Goal: Task Accomplishment & Management: Complete application form

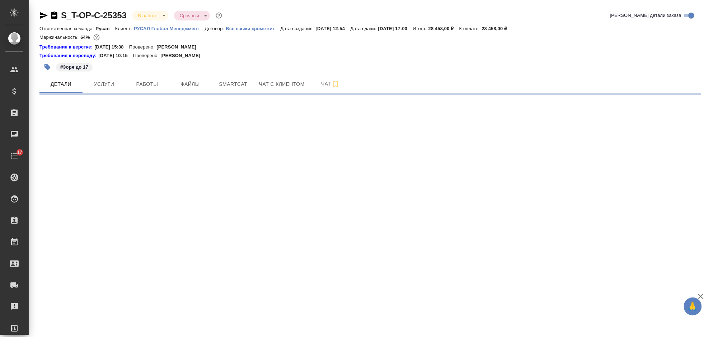
select select "RU"
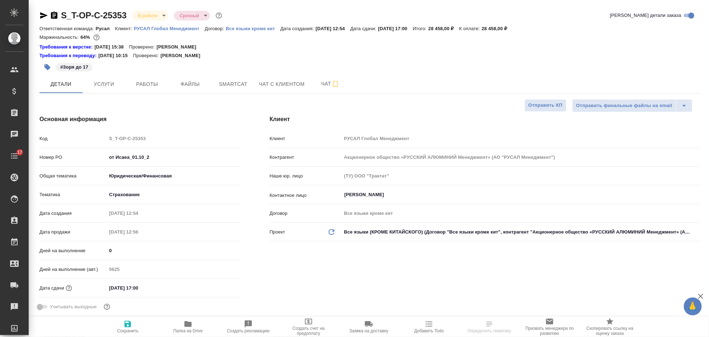
type textarea "x"
click at [244, 85] on span "Smartcat" at bounding box center [233, 84] width 34 height 9
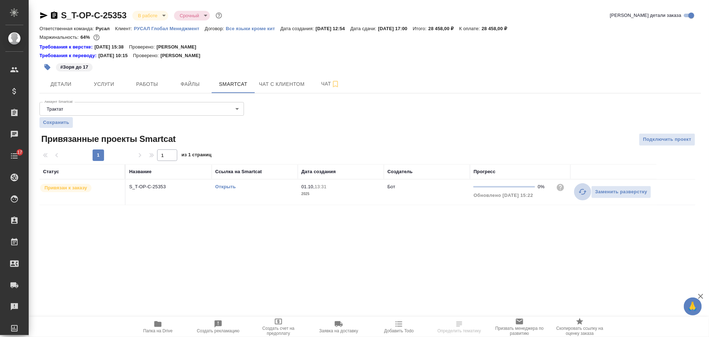
click at [579, 191] on icon "button" at bounding box center [583, 191] width 9 height 9
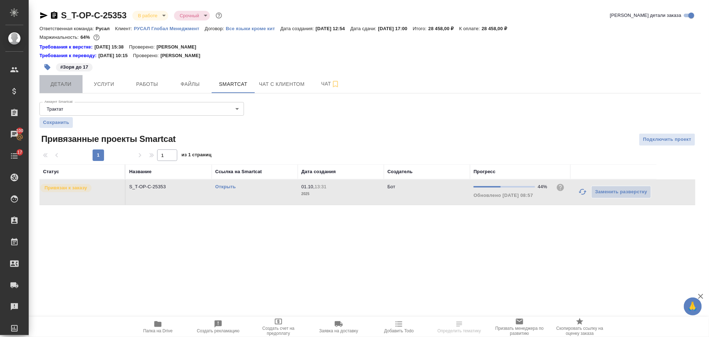
click at [69, 84] on span "Детали" at bounding box center [61, 84] width 34 height 9
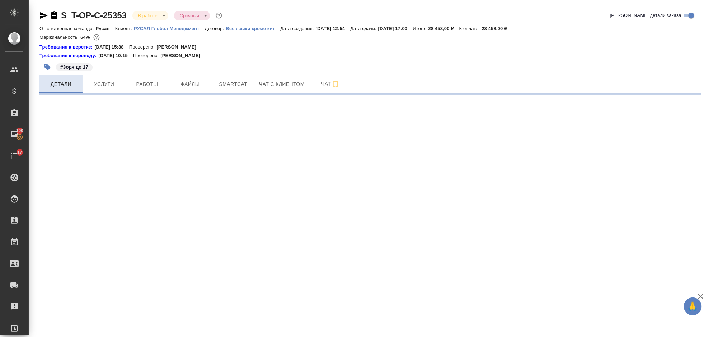
select select "RU"
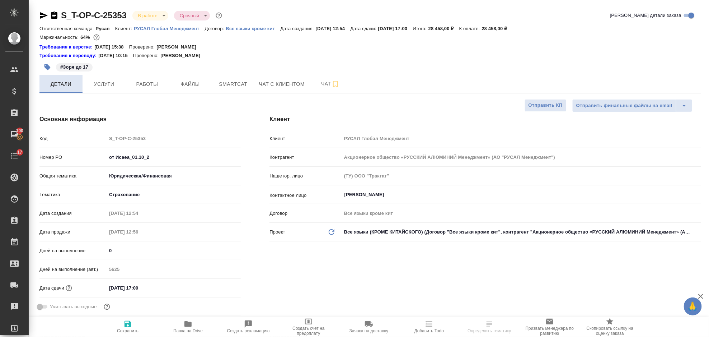
type textarea "x"
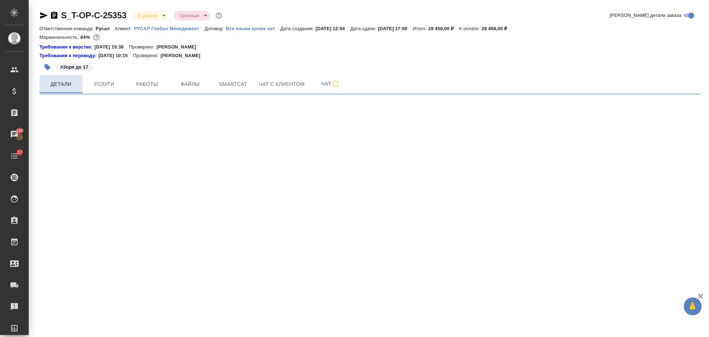
select select "RU"
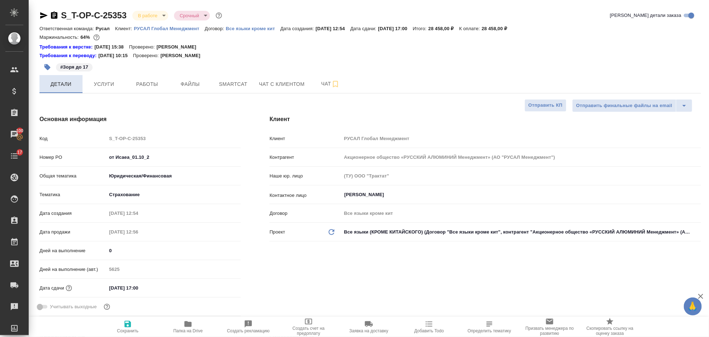
type textarea "x"
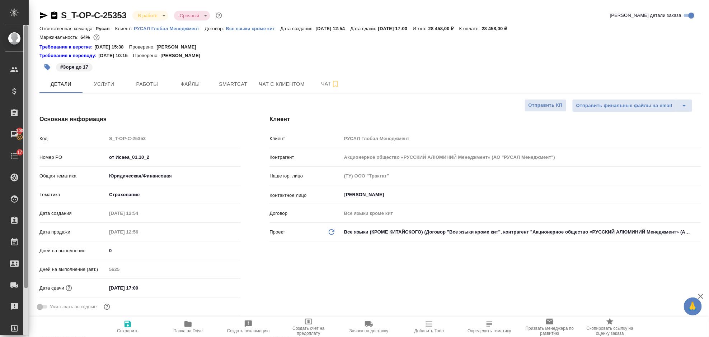
type textarea "x"
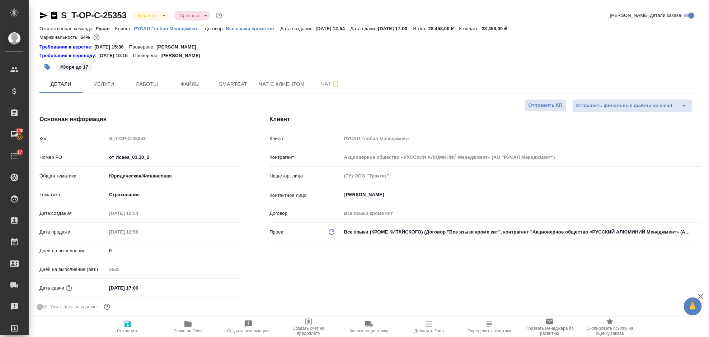
type textarea "x"
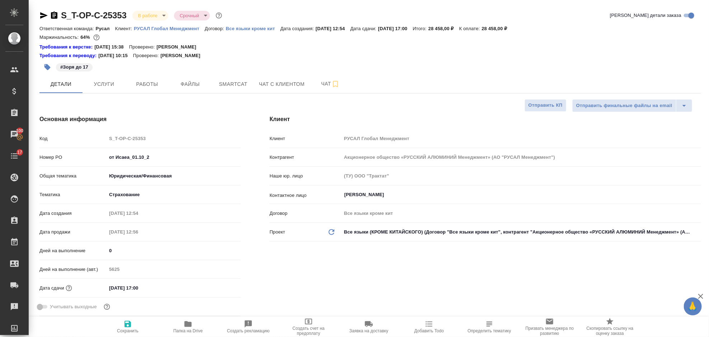
type textarea "x"
select select "RU"
type input "Авдеенко Кирилл"
type input "[PERSON_NAME]"
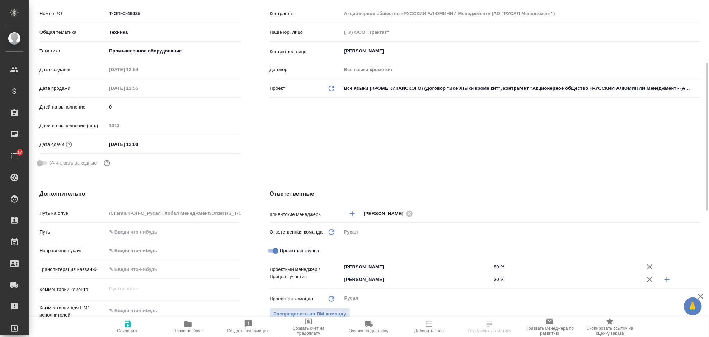
scroll to position [48, 0]
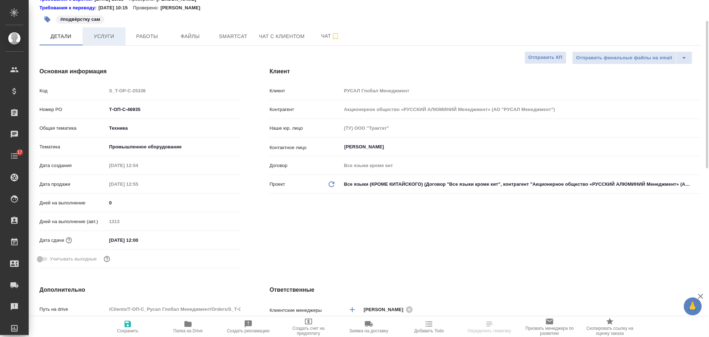
click at [103, 33] on span "Услуги" at bounding box center [104, 36] width 34 height 9
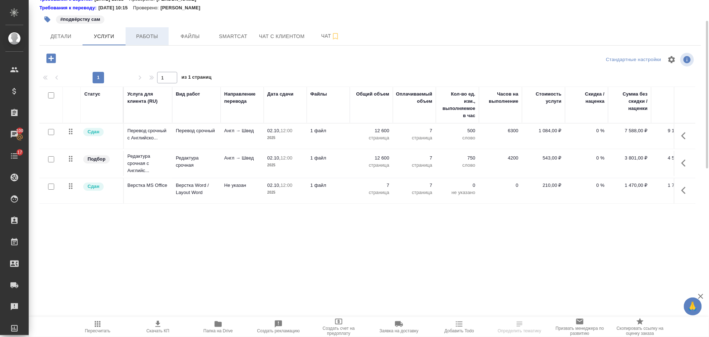
click at [143, 28] on button "Работы" at bounding box center [147, 36] width 43 height 18
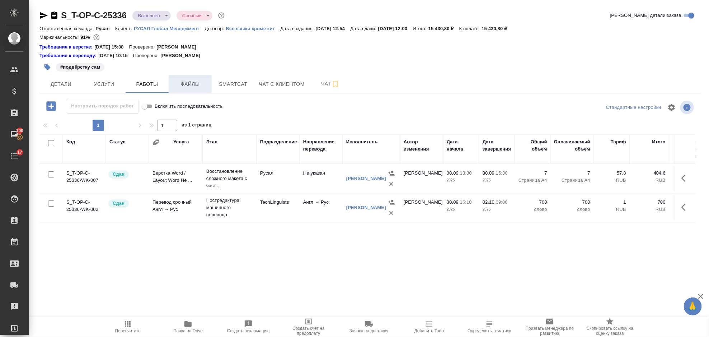
click at [186, 85] on span "Файлы" at bounding box center [190, 84] width 34 height 9
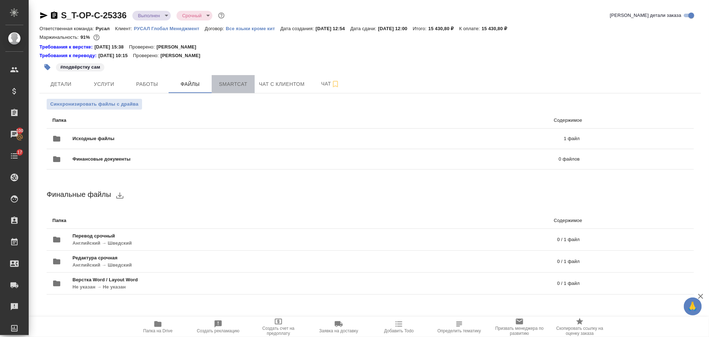
click at [227, 85] on span "Smartcat" at bounding box center [233, 84] width 34 height 9
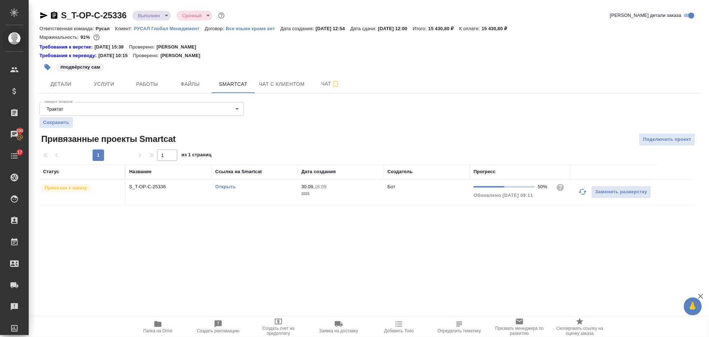
click at [219, 185] on link "Открыть" at bounding box center [225, 186] width 20 height 5
click at [74, 71] on div "#подвёрстку сам" at bounding box center [259, 67] width 441 height 16
click at [73, 86] on span "Детали" at bounding box center [61, 84] width 34 height 9
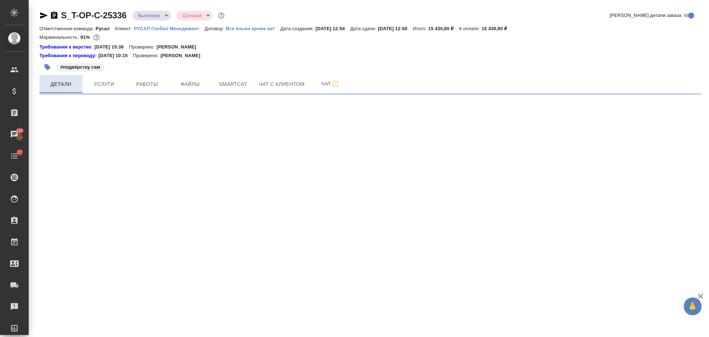
select select "RU"
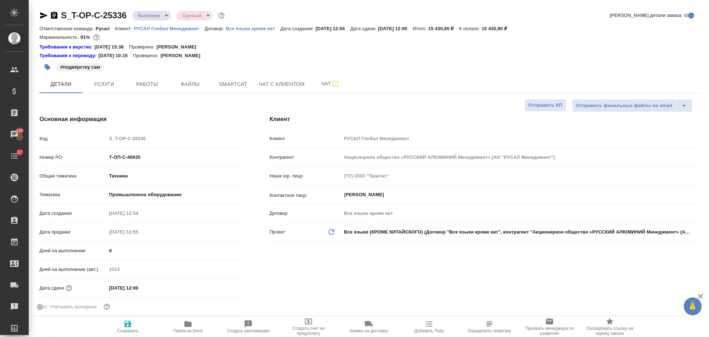
type textarea "x"
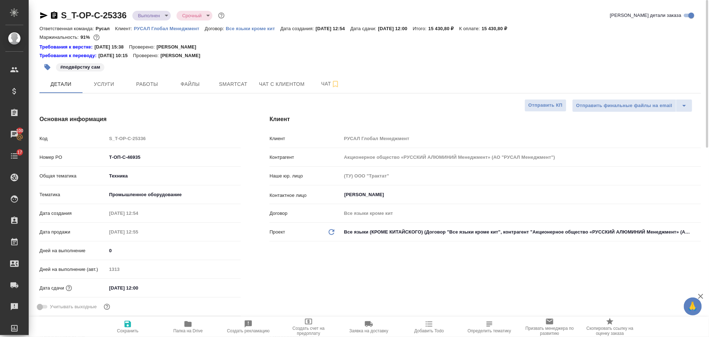
type textarea "x"
click at [105, 89] on button "Услуги" at bounding box center [104, 84] width 43 height 18
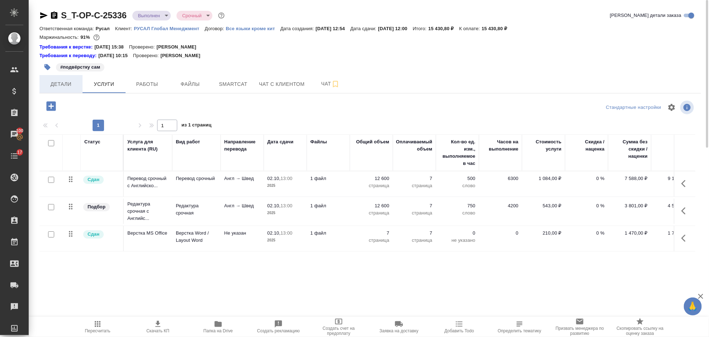
click at [64, 84] on span "Детали" at bounding box center [61, 84] width 34 height 9
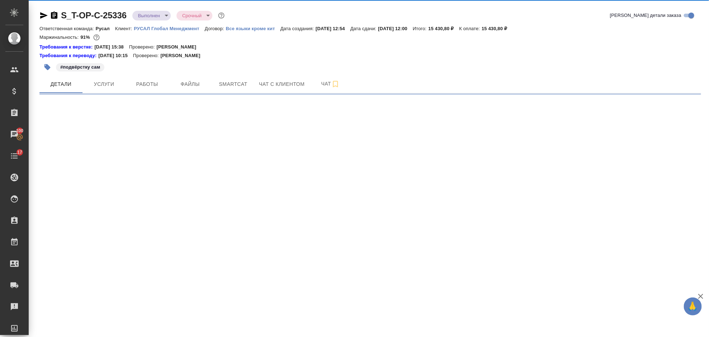
select select "RU"
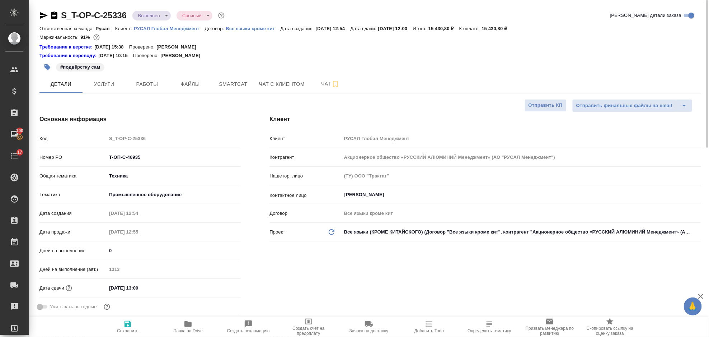
type textarea "x"
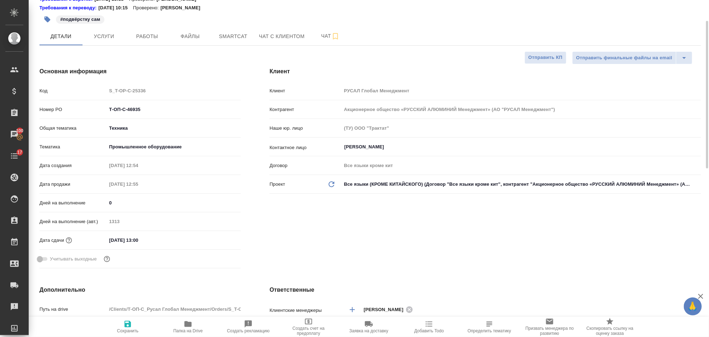
click at [164, 236] on input "02.10.2025 13:00" at bounding box center [138, 240] width 63 height 10
click at [350, 236] on div "Клиент Клиент РУСАЛ Глобал Менеджмент Контрагент Акционерное общество «РУССКИЙ …" at bounding box center [485, 169] width 461 height 233
click at [132, 323] on icon "button" at bounding box center [127, 323] width 9 height 9
type textarea "x"
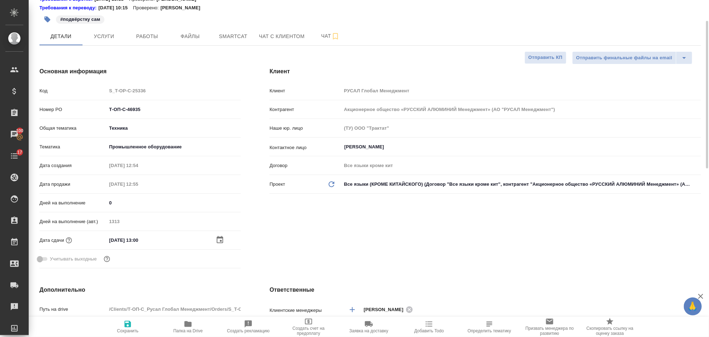
type textarea "x"
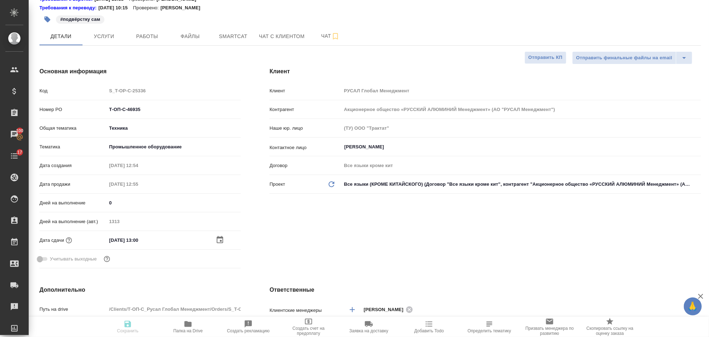
type textarea "x"
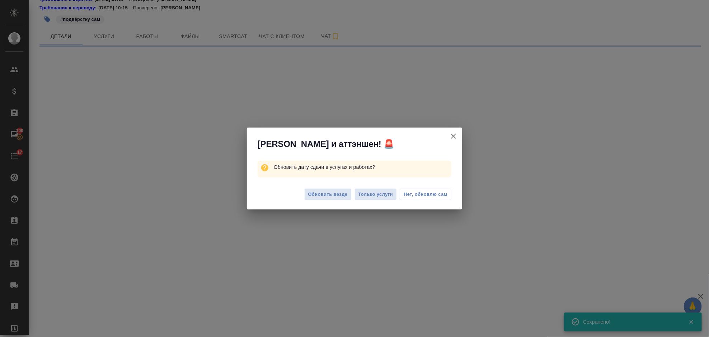
type input "distributed"
select select "RU"
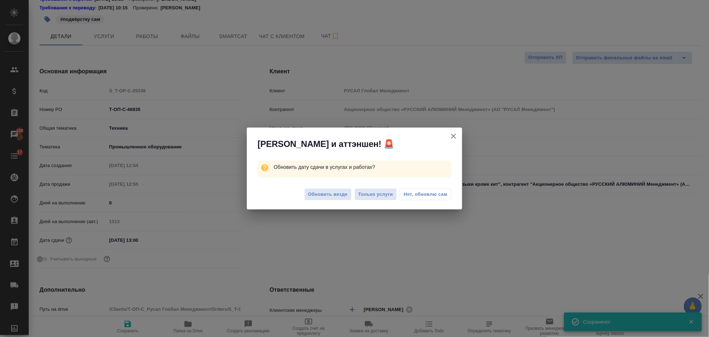
type textarea "x"
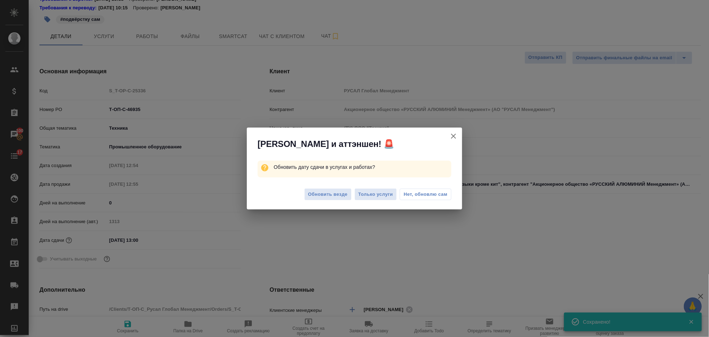
type textarea "x"
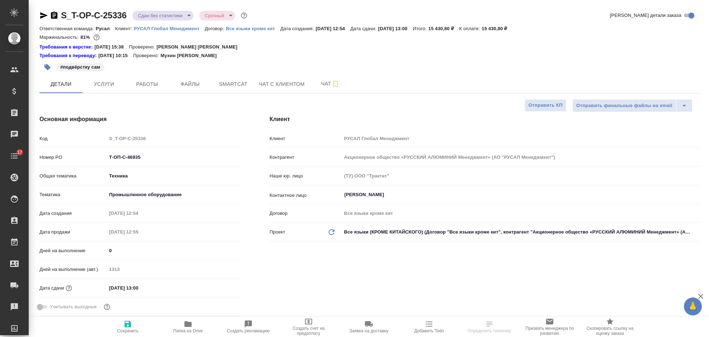
select select "RU"
click at [144, 86] on span "Работы" at bounding box center [147, 84] width 34 height 9
select select "RU"
click at [225, 84] on span "Smartcat" at bounding box center [233, 84] width 34 height 9
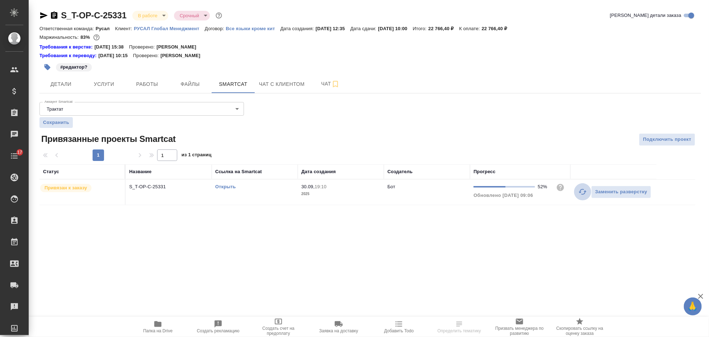
click at [582, 196] on icon "button" at bounding box center [583, 191] width 9 height 9
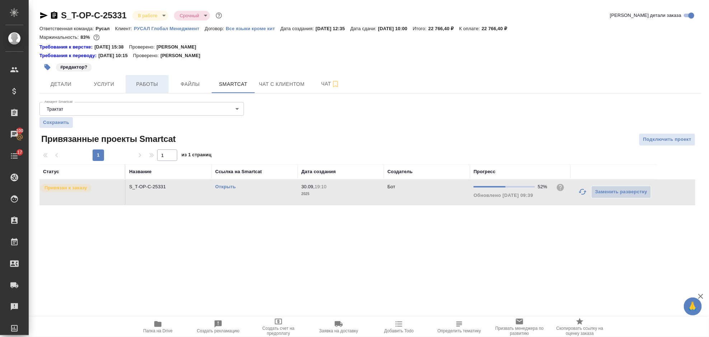
click at [150, 84] on span "Работы" at bounding box center [147, 84] width 34 height 9
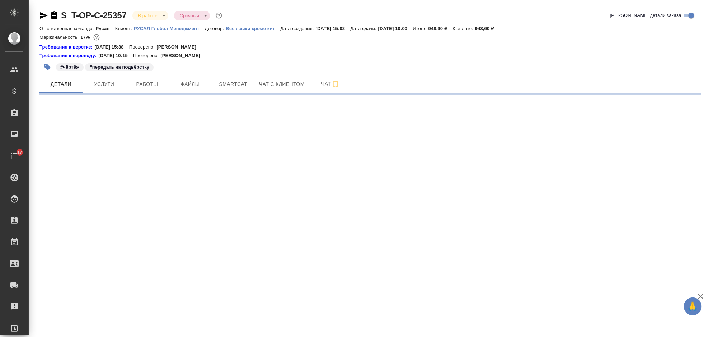
select select "RU"
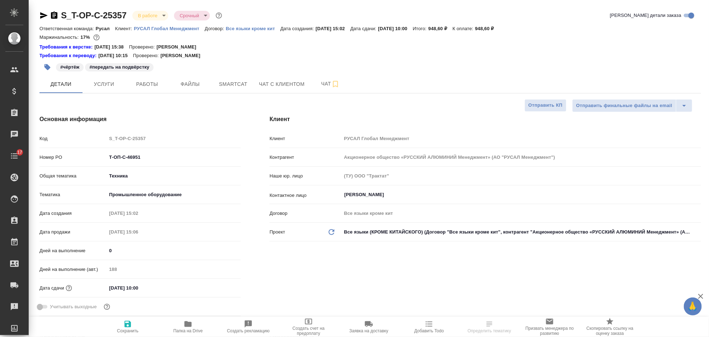
type textarea "x"
click at [119, 85] on span "Услуги" at bounding box center [104, 84] width 34 height 9
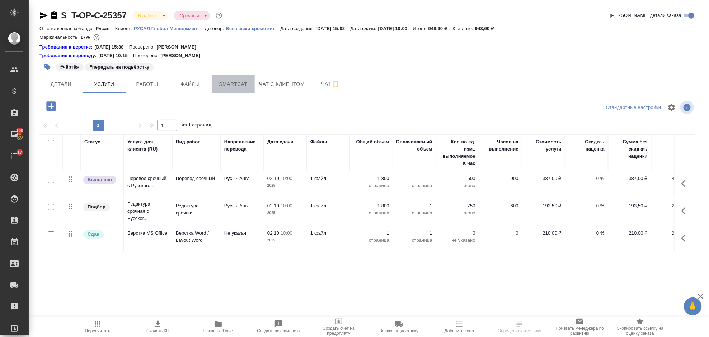
click at [229, 89] on button "Smartcat" at bounding box center [233, 84] width 43 height 18
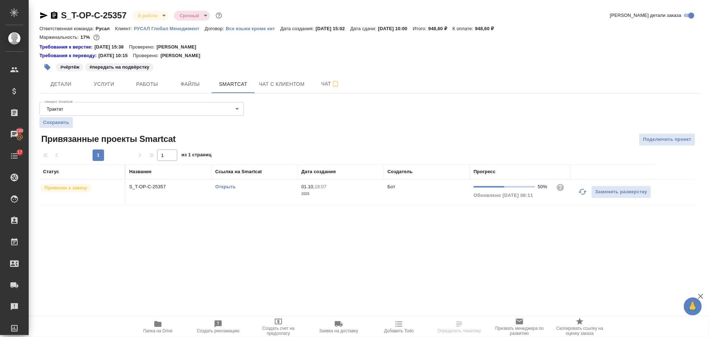
click at [581, 194] on icon "button" at bounding box center [583, 191] width 9 height 9
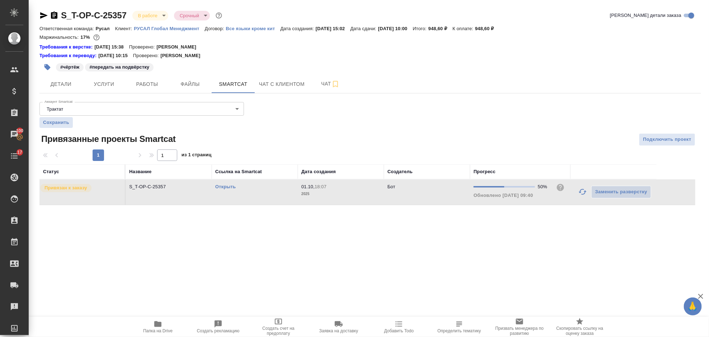
click at [229, 186] on link "Открыть" at bounding box center [225, 186] width 20 height 5
click at [112, 86] on span "Услуги" at bounding box center [104, 84] width 34 height 9
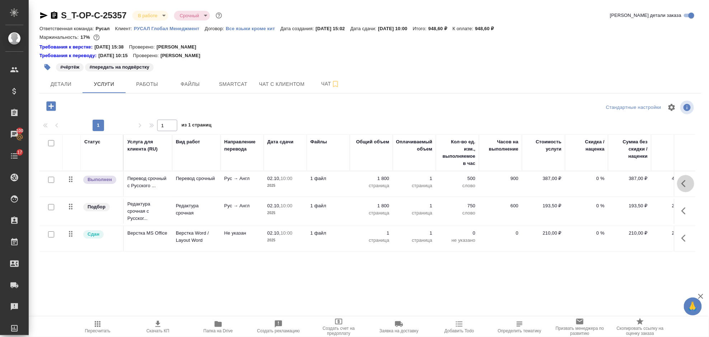
click at [688, 188] on button "button" at bounding box center [685, 183] width 17 height 17
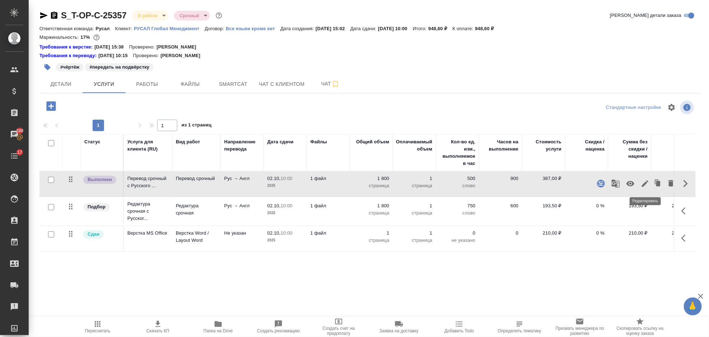
click at [647, 187] on icon "button" at bounding box center [645, 183] width 9 height 9
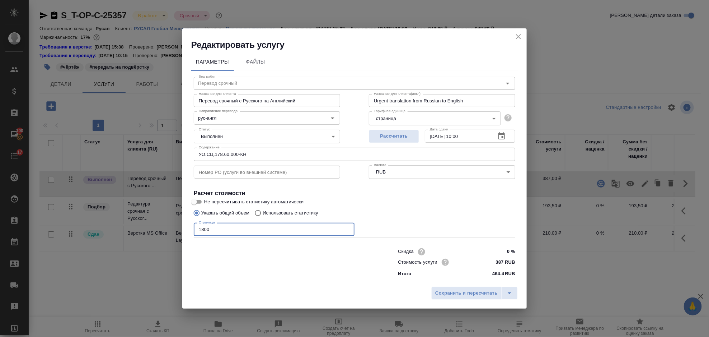
drag, startPoint x: 211, startPoint y: 229, endPoint x: 182, endPoint y: 232, distance: 29.2
click at [182, 232] on div "Редактировать услугу Параметры Файлы Вид работ Перевод срочный Вид работ Назван…" at bounding box center [354, 168] width 709 height 337
type input "4000"
click at [439, 288] on button "Сохранить и пересчитать" at bounding box center [466, 292] width 70 height 13
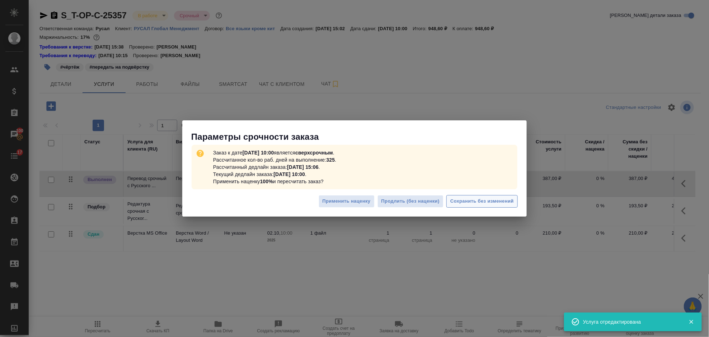
click at [470, 200] on span "Сохранить без изменений" at bounding box center [483, 201] width 64 height 8
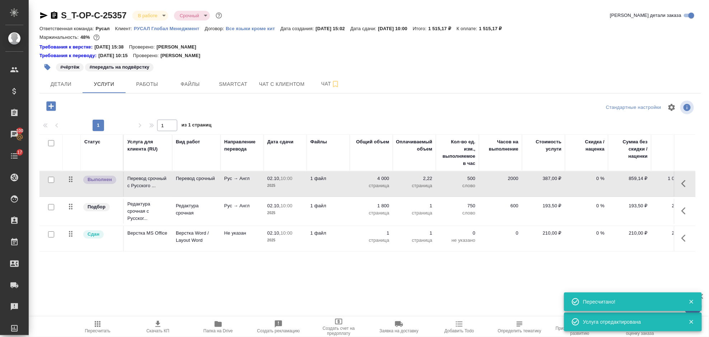
click at [686, 212] on icon "button" at bounding box center [686, 210] width 9 height 9
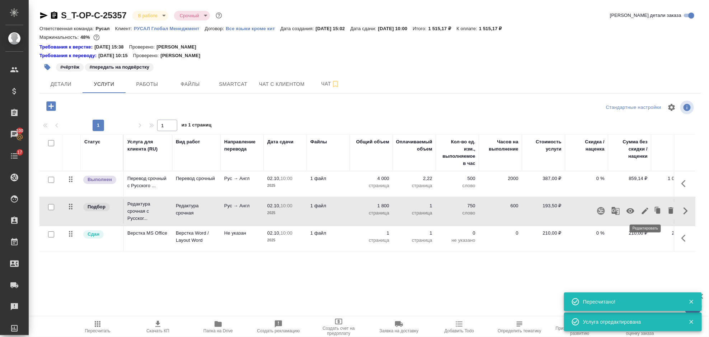
click at [642, 211] on icon "button" at bounding box center [645, 210] width 9 height 9
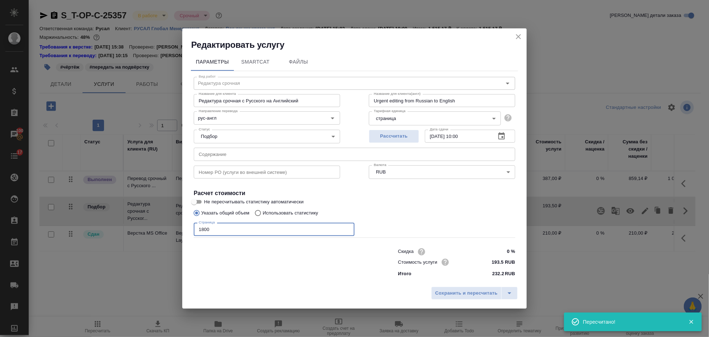
drag, startPoint x: 248, startPoint y: 232, endPoint x: 202, endPoint y: 235, distance: 46.1
click at [202, 235] on input "1800" at bounding box center [274, 229] width 161 height 13
type input "1"
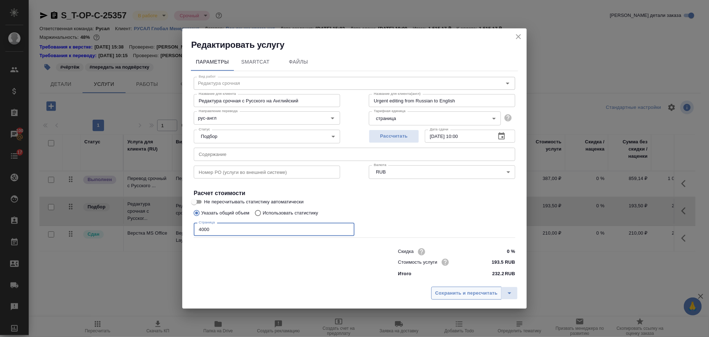
type input "4000"
click at [463, 296] on span "Сохранить и пересчитать" at bounding box center [466, 293] width 62 height 8
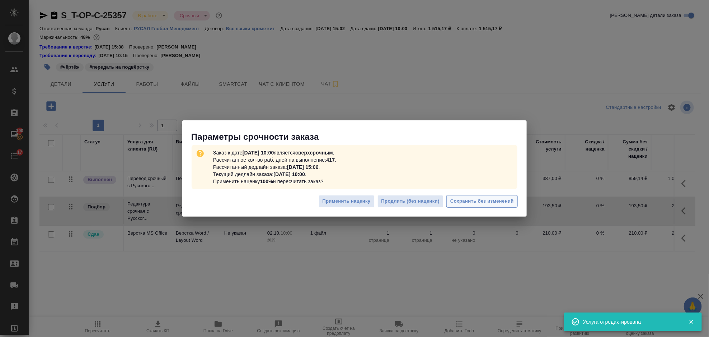
click at [471, 196] on button "Сохранить без изменений" at bounding box center [482, 201] width 71 height 13
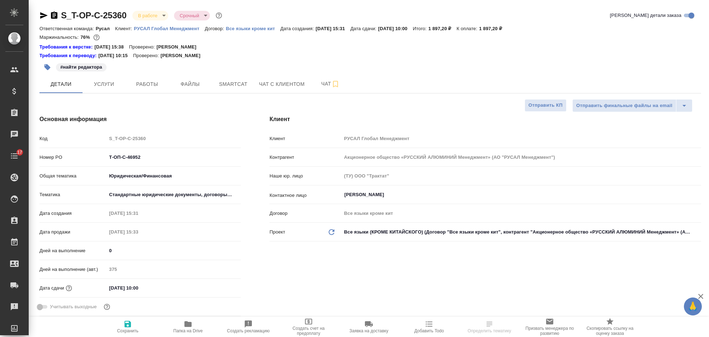
select select "RU"
click at [238, 84] on span "Smartcat" at bounding box center [233, 84] width 34 height 9
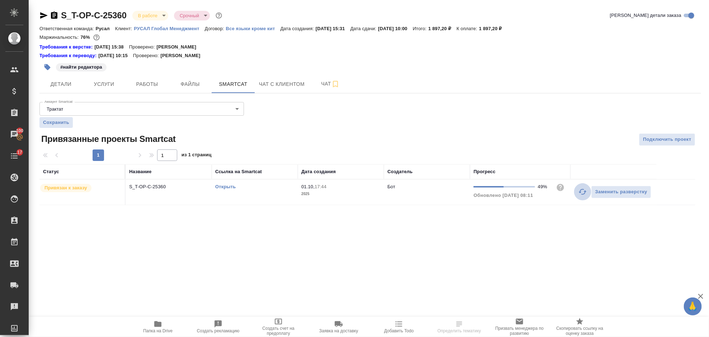
click at [580, 192] on icon "button" at bounding box center [583, 192] width 8 height 6
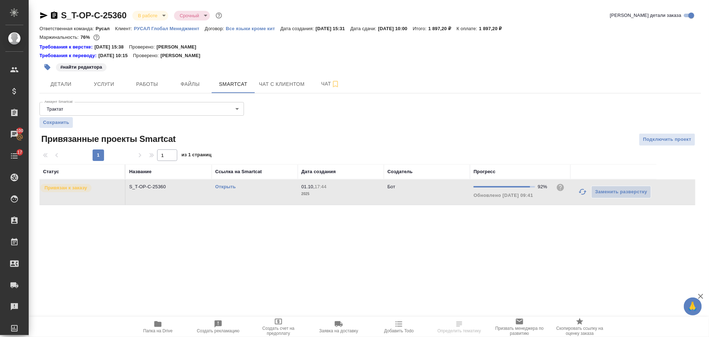
click at [223, 185] on link "Открыть" at bounding box center [225, 186] width 20 height 5
click at [108, 81] on span "Услуги" at bounding box center [104, 84] width 34 height 9
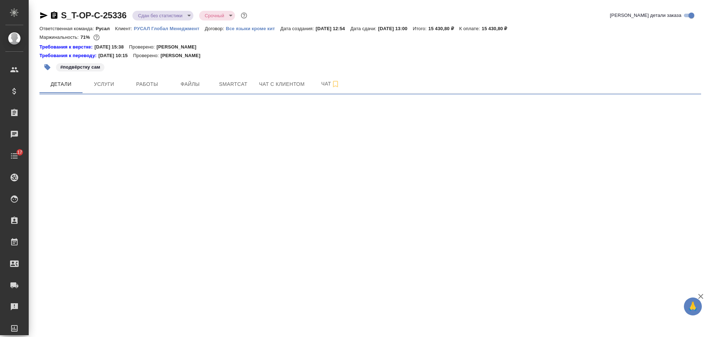
select select "RU"
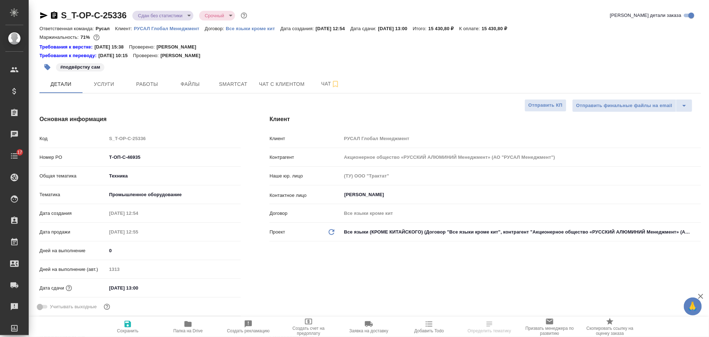
type textarea "x"
click at [158, 82] on span "Работы" at bounding box center [147, 84] width 34 height 9
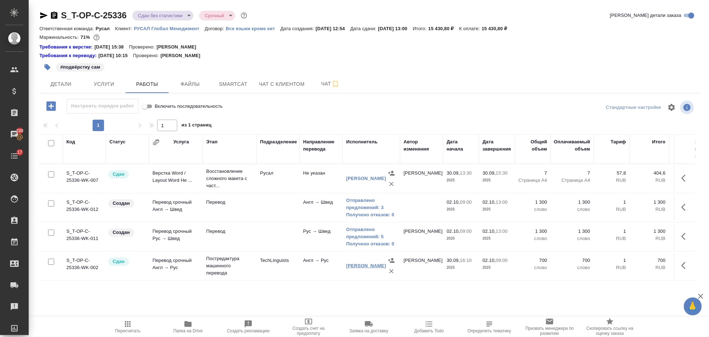
click at [358, 263] on link "Корешков Алексей" at bounding box center [366, 265] width 40 height 5
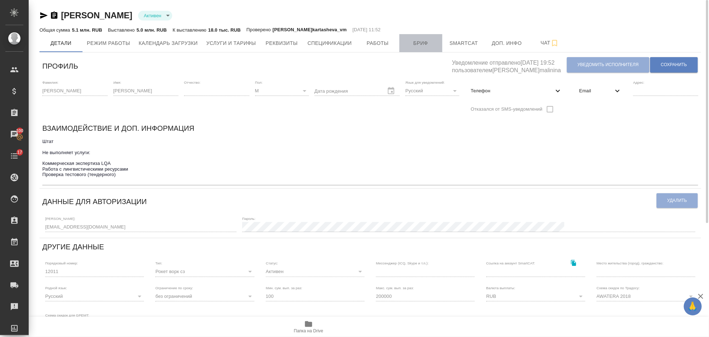
click at [428, 40] on span "Бриф" at bounding box center [421, 43] width 34 height 9
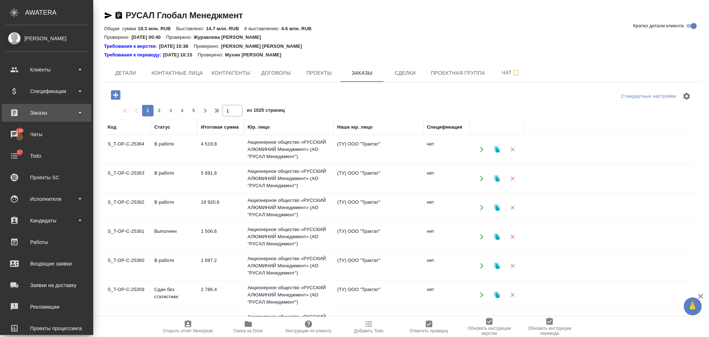
click at [58, 105] on div "Заказы" at bounding box center [47, 113] width 90 height 18
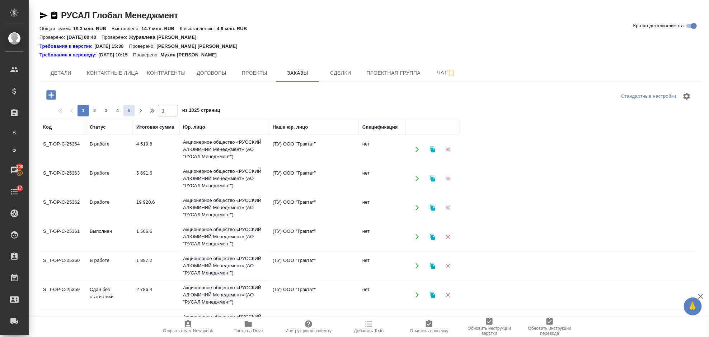
click at [129, 109] on span "5" at bounding box center [128, 110] width 11 height 7
click at [126, 112] on span "7" at bounding box center [128, 110] width 11 height 7
drag, startPoint x: 164, startPoint y: 147, endPoint x: 358, endPoint y: 154, distance: 194.3
drag, startPoint x: 358, startPoint y: 154, endPoint x: 241, endPoint y: 145, distance: 117.7
click at [241, 145] on td "Акционерное общество «РУССКИЙ АЛЮМИНИЙ Менеджмент» (АО "РУСАЛ Менеджмент")" at bounding box center [224, 149] width 90 height 29
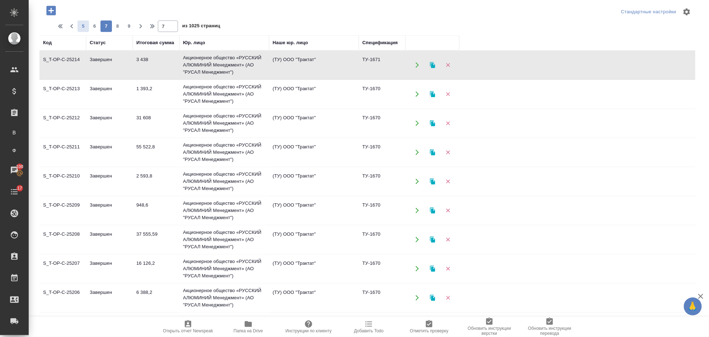
click at [84, 24] on span "5" at bounding box center [83, 26] width 11 height 7
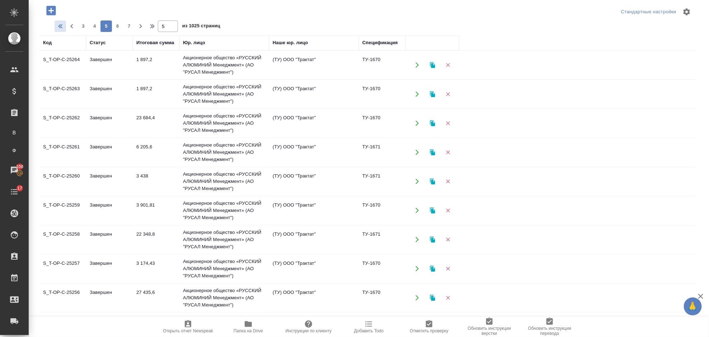
click at [61, 26] on icon "button" at bounding box center [61, 26] width 9 height 9
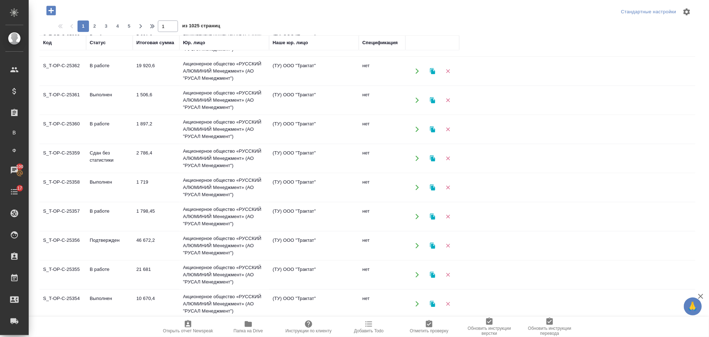
scroll to position [95, 0]
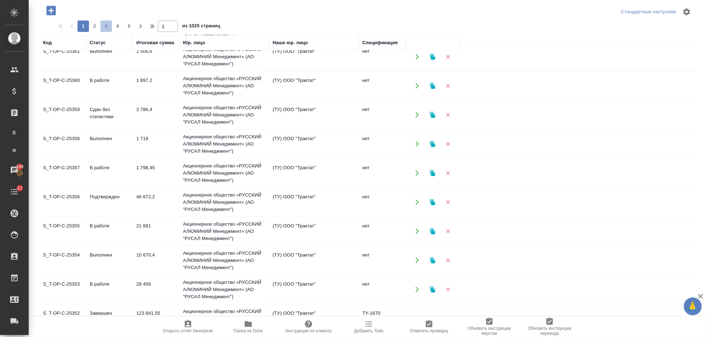
click at [103, 25] on span "3" at bounding box center [106, 26] width 11 height 7
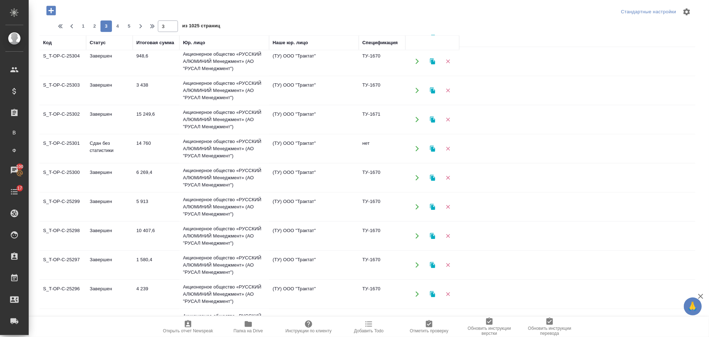
scroll to position [239, 0]
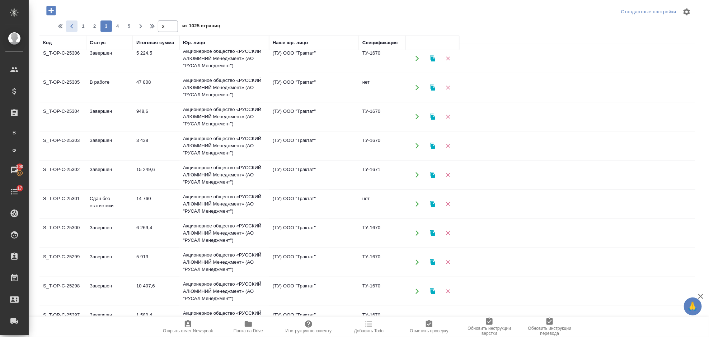
click at [71, 27] on icon "button" at bounding box center [71, 26] width 9 height 9
type input "2"
click at [53, 13] on icon "button" at bounding box center [50, 10] width 9 height 9
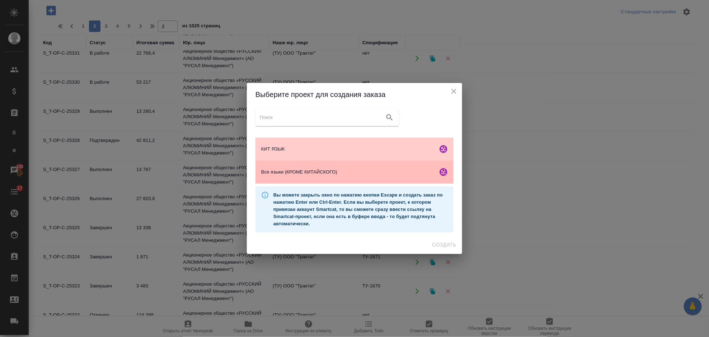
click at [303, 169] on span "Все языки (КРОМЕ КИТАЙСКОГО)" at bounding box center [348, 171] width 174 height 7
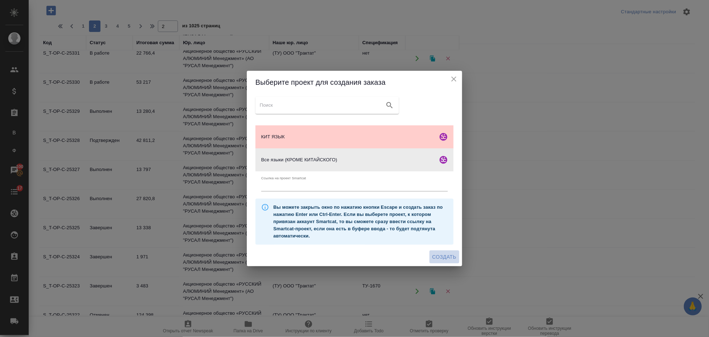
click at [439, 257] on span "Создать" at bounding box center [445, 256] width 24 height 9
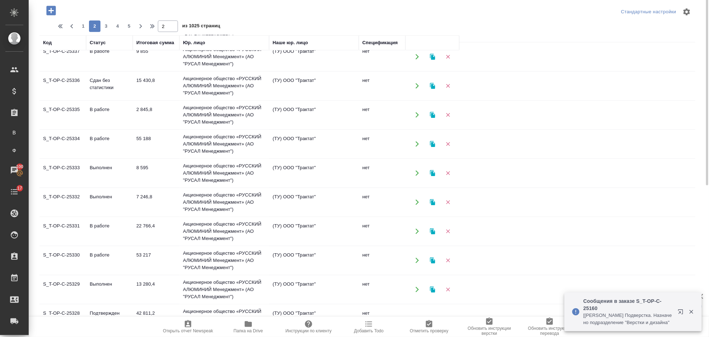
scroll to position [0, 0]
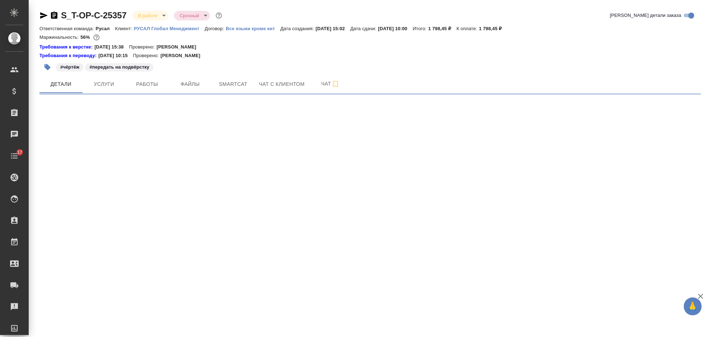
select select "RU"
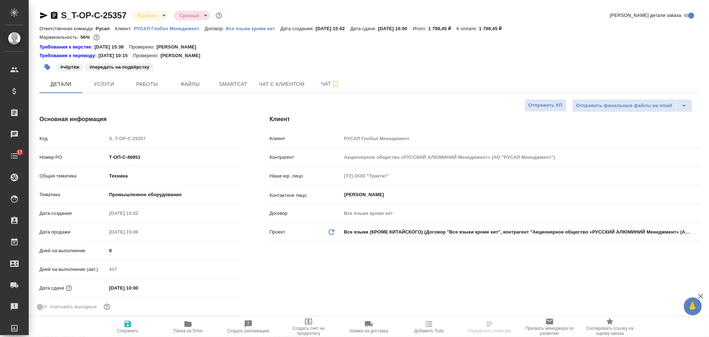
type textarea "x"
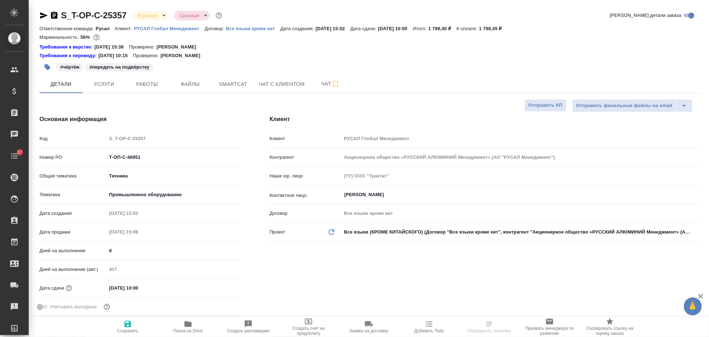
type textarea "x"
select select "RU"
type textarea "x"
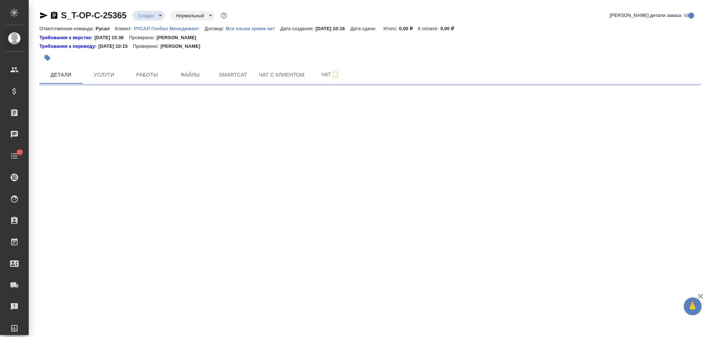
select select "RU"
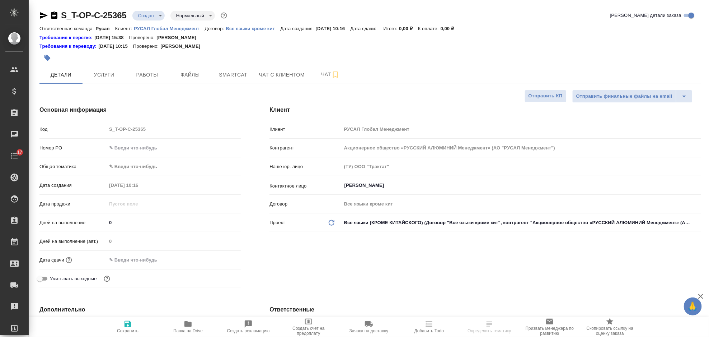
click at [131, 143] on input "text" at bounding box center [174, 148] width 134 height 10
type input "[PERSON_NAME]"
type textarea "x"
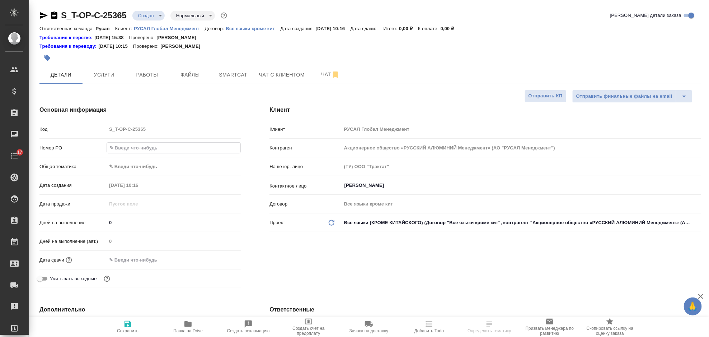
paste input "Т-ОП-С-46958"
type input "Т-ОП-С-46958"
type textarea "x"
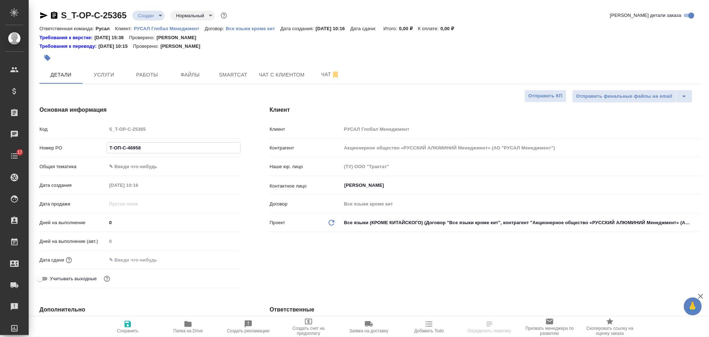
type input "Т-ОП-С-46958"
click at [165, 161] on body "🙏 .cls-1 fill:#fff; AWATERA Gorlenko Yuliua Клиенты Спецификации Заказы Чаты 17…" at bounding box center [354, 168] width 709 height 337
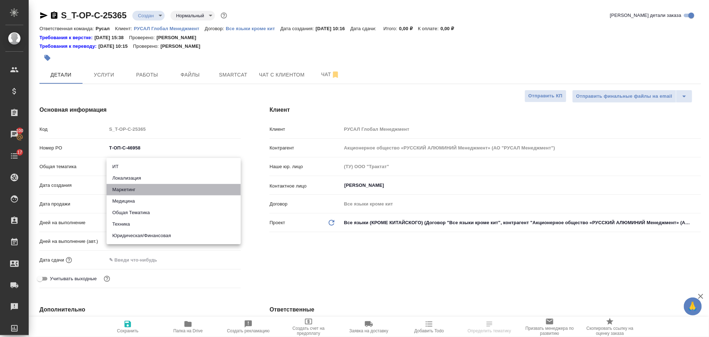
click at [147, 188] on li "Маркетинг" at bounding box center [174, 189] width 134 height 11
type input "marketing"
type textarea "x"
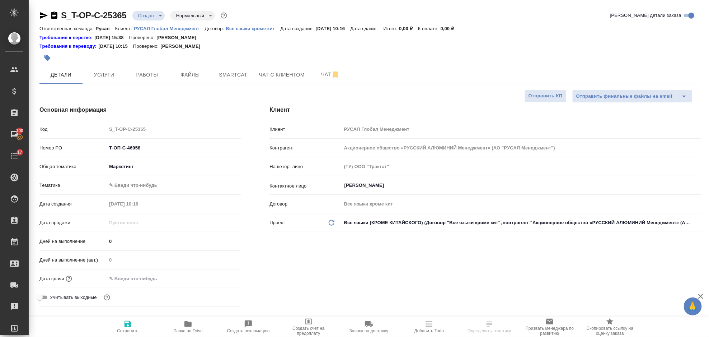
click at [131, 181] on body "🙏 .cls-1 fill:#fff; AWATERA Gorlenko Yuliua Клиенты Спецификации Заказы 100 Чат…" at bounding box center [354, 168] width 709 height 337
click at [186, 193] on li "Маркетинг" at bounding box center [174, 196] width 134 height 11
type textarea "x"
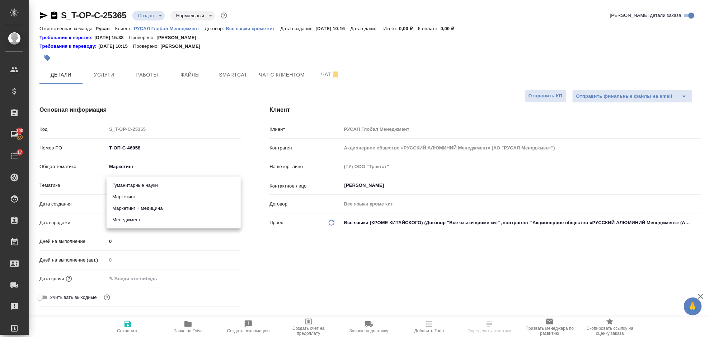
type input "5a8b8b956a9677013d343d63"
click at [151, 284] on div "Дата сдачи" at bounding box center [139, 278] width 201 height 13
drag, startPoint x: 151, startPoint y: 277, endPoint x: 222, endPoint y: 269, distance: 71.2
click at [152, 277] on input "text" at bounding box center [138, 278] width 63 height 10
click at [221, 277] on icon "button" at bounding box center [220, 278] width 9 height 9
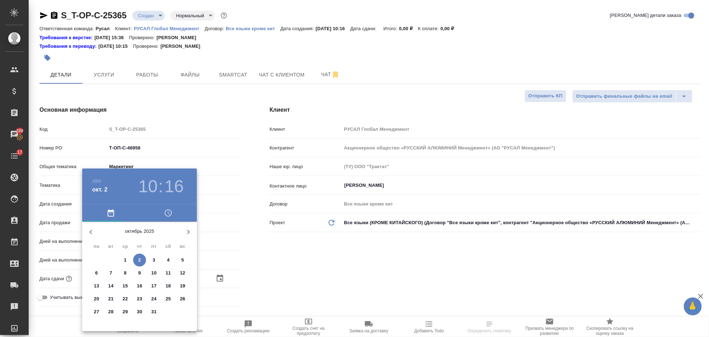
click at [142, 260] on div ".cls-1 fill:#fff; AWATERA Gorlenko Yuliua Клиенты Спецификации Заказы 100 Чаты …" at bounding box center [354, 168] width 709 height 337
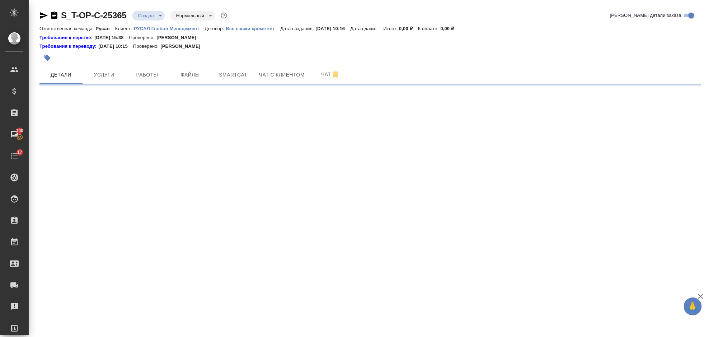
select select "RU"
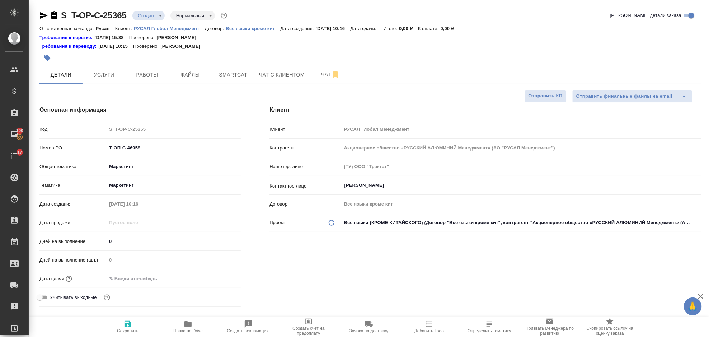
type textarea "x"
click at [151, 277] on input "text" at bounding box center [138, 278] width 63 height 10
click at [220, 276] on icon "button" at bounding box center [220, 277] width 6 height 7
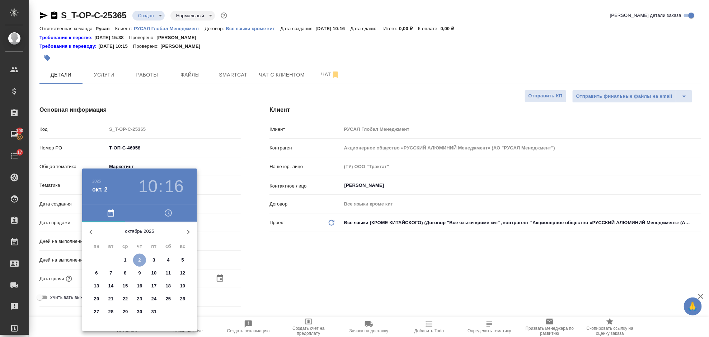
click at [141, 260] on span "2" at bounding box center [139, 259] width 13 height 7
type input "02.10.2025 10:16"
type textarea "x"
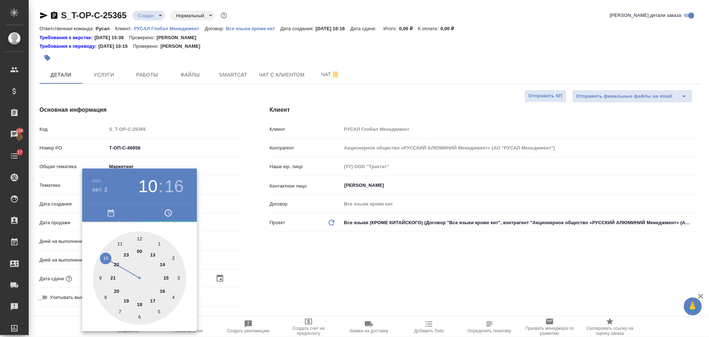
click at [163, 264] on div at bounding box center [139, 277] width 93 height 93
type input "02.10.2025 14:16"
type textarea "x"
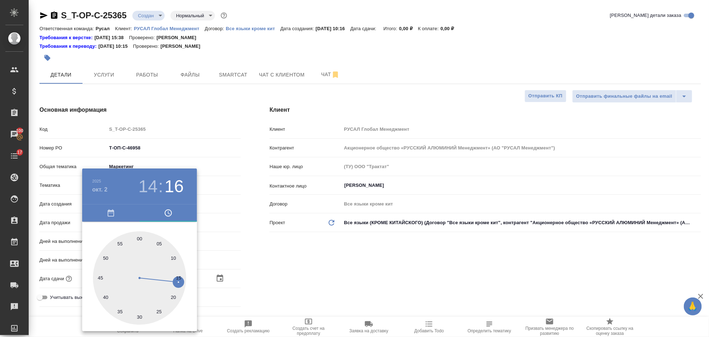
click at [139, 315] on div at bounding box center [139, 277] width 93 height 93
type input "02.10.2025 14:30"
type textarea "x"
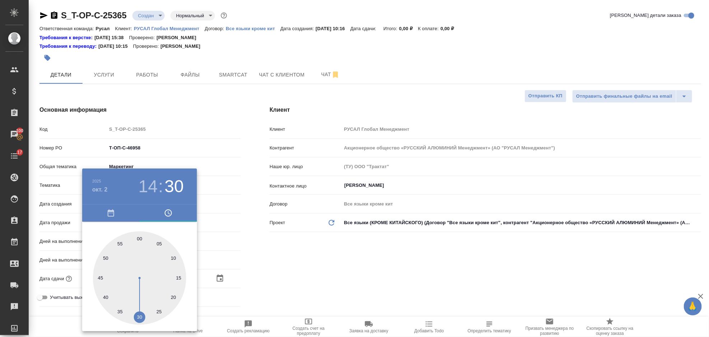
click at [296, 297] on div at bounding box center [354, 168] width 709 height 337
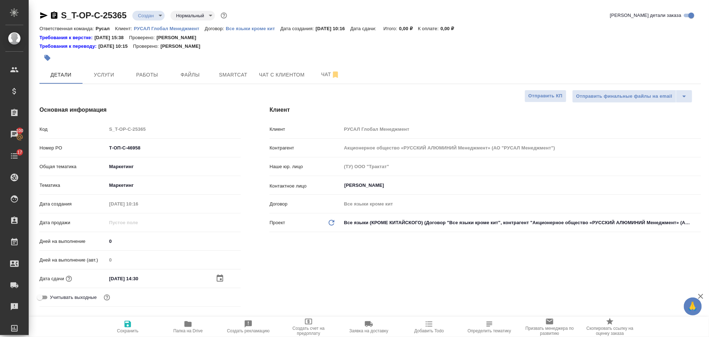
click at [124, 322] on icon "button" at bounding box center [127, 323] width 9 height 9
type textarea "x"
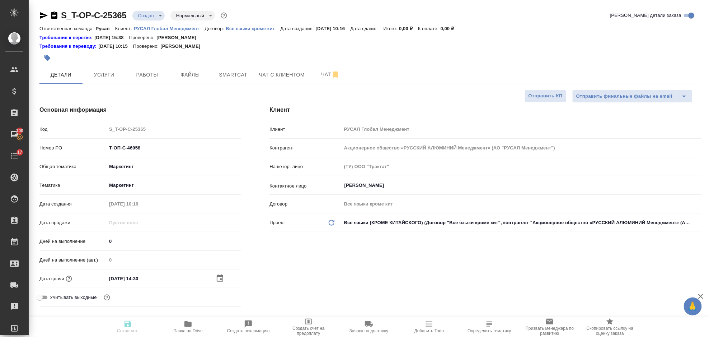
type textarea "x"
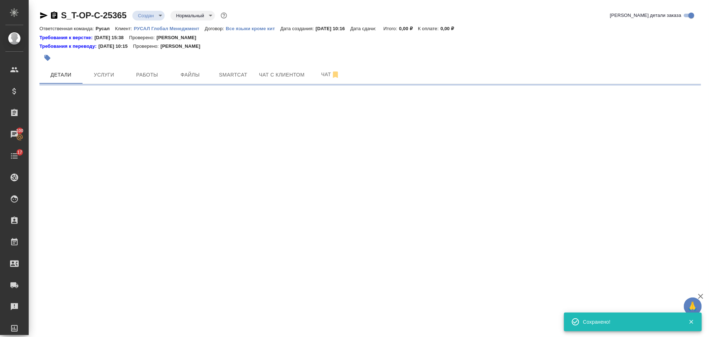
select select "RU"
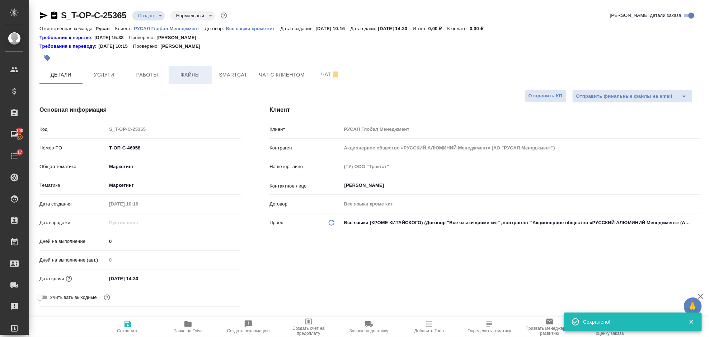
type textarea "x"
click at [187, 73] on span "Файлы" at bounding box center [190, 74] width 34 height 9
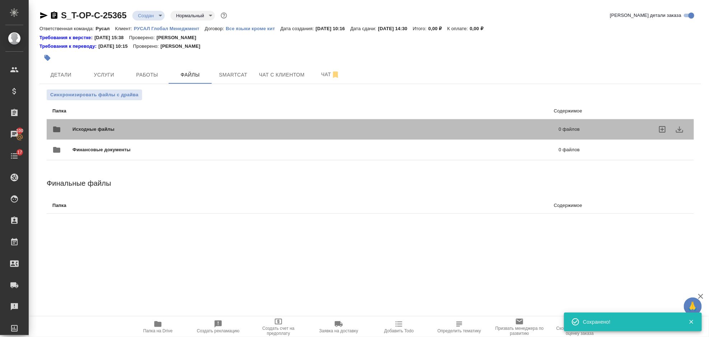
click at [129, 123] on div "Исходные файлы 0 файлов" at bounding box center [316, 129] width 528 height 17
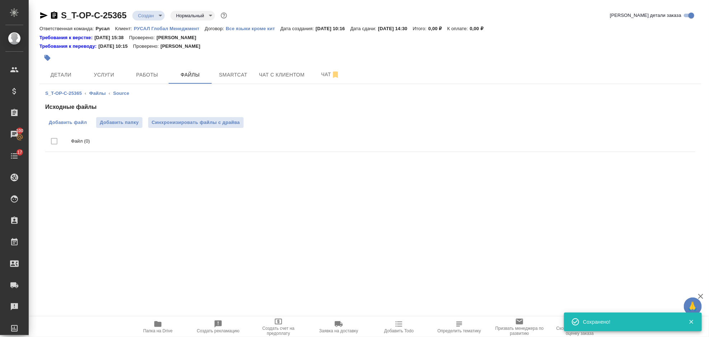
click at [66, 123] on span "Добавить файл" at bounding box center [68, 122] width 38 height 7
click at [0, 0] on input "Добавить файл" at bounding box center [0, 0] width 0 height 0
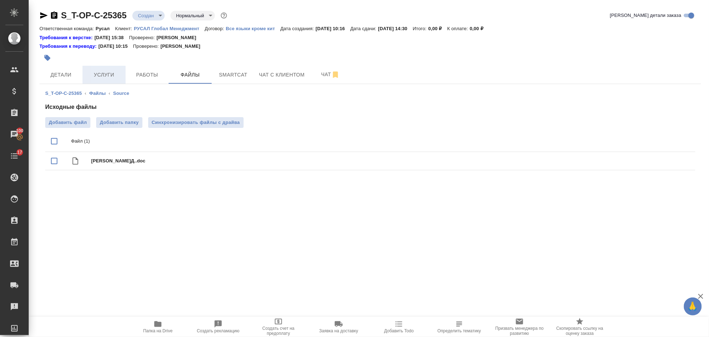
click at [106, 76] on span "Услуги" at bounding box center [104, 74] width 34 height 9
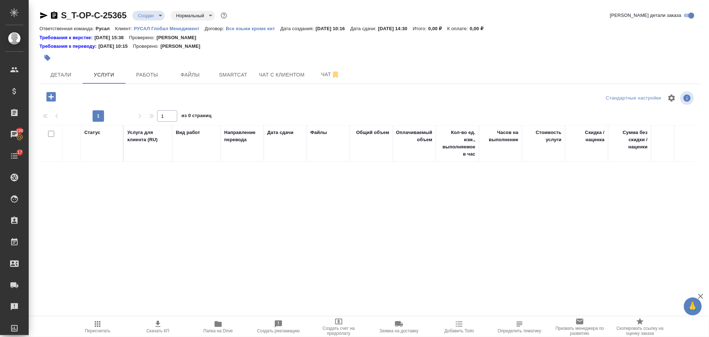
click at [55, 98] on icon "button" at bounding box center [50, 96] width 9 height 9
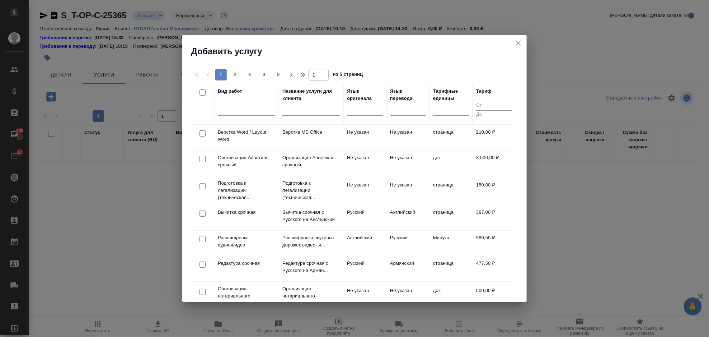
click at [353, 116] on div at bounding box center [365, 111] width 36 height 19
click at [354, 112] on div at bounding box center [365, 108] width 36 height 10
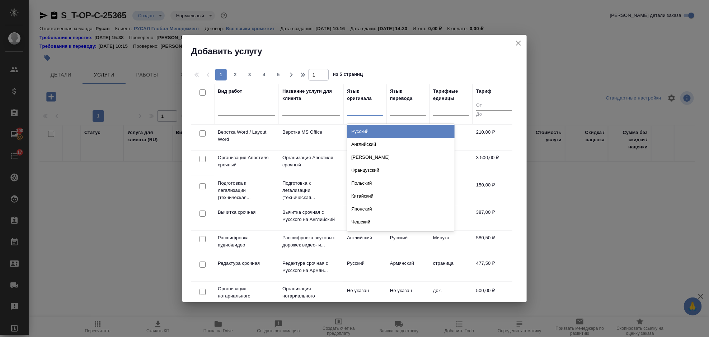
click at [378, 133] on div "Русский" at bounding box center [401, 131] width 108 height 13
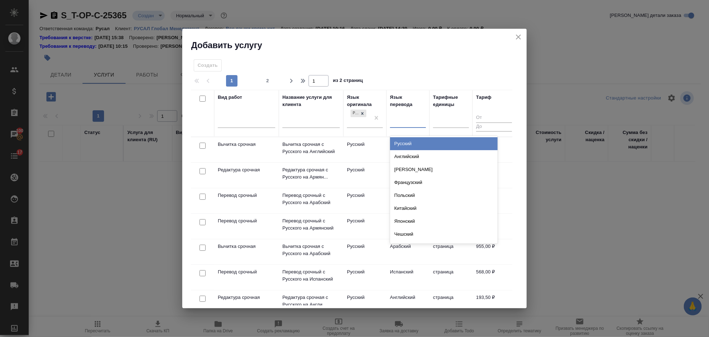
click at [401, 118] on div at bounding box center [408, 121] width 36 height 10
click at [417, 155] on div "Английский" at bounding box center [444, 156] width 108 height 13
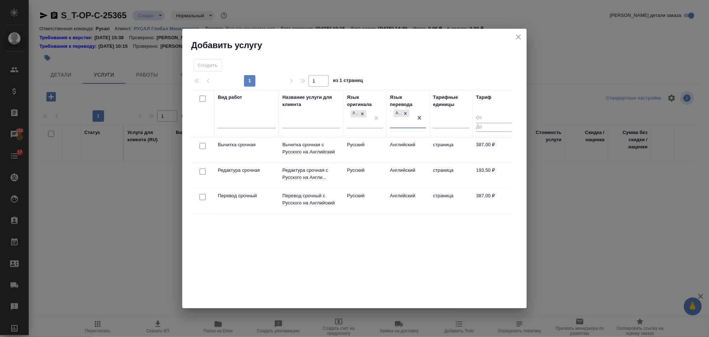
click at [200, 195] on input "checkbox" at bounding box center [203, 197] width 6 height 6
checkbox input "true"
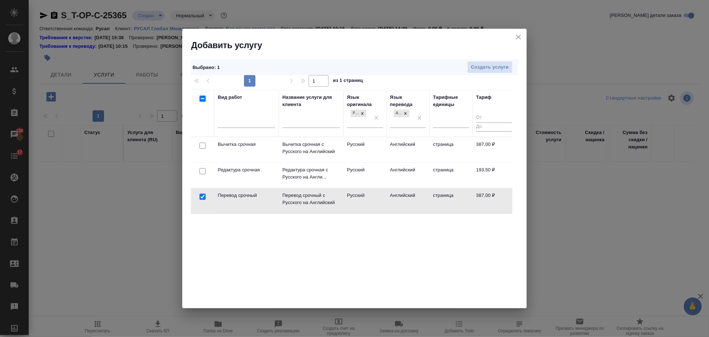
drag, startPoint x: 203, startPoint y: 174, endPoint x: 358, endPoint y: 138, distance: 159.2
click at [203, 174] on input "checkbox" at bounding box center [203, 171] width 6 height 6
checkbox input "true"
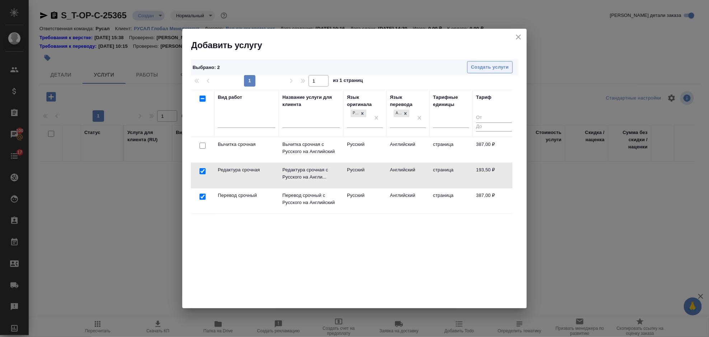
click at [494, 69] on span "Создать услуги" at bounding box center [490, 67] width 38 height 8
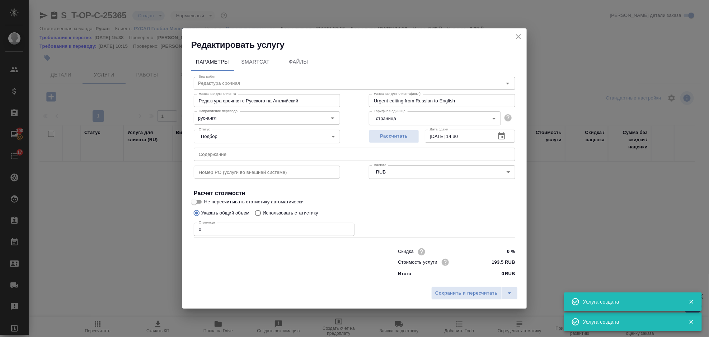
type input "Перевод срочный"
type input "Перевод срочный с Русского на Английский"
type input "Urgent translation from Russian to English"
type input "387 RUB"
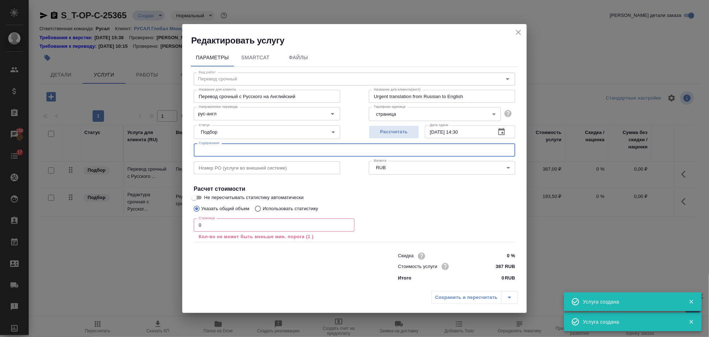
click at [241, 156] on input "text" at bounding box center [355, 149] width 322 height 13
paste input "Резюме_Алексеев К.Д."
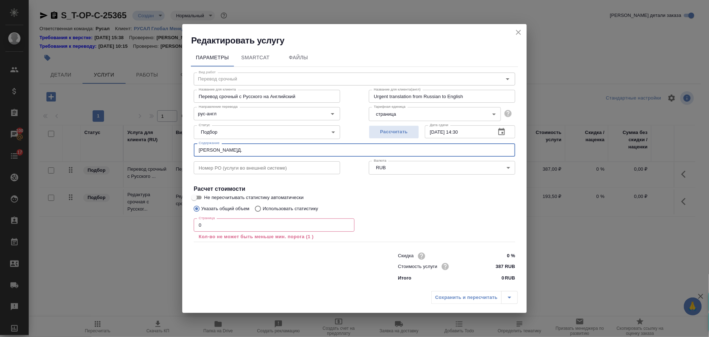
type input "Резюме_Алексеев К.Д."
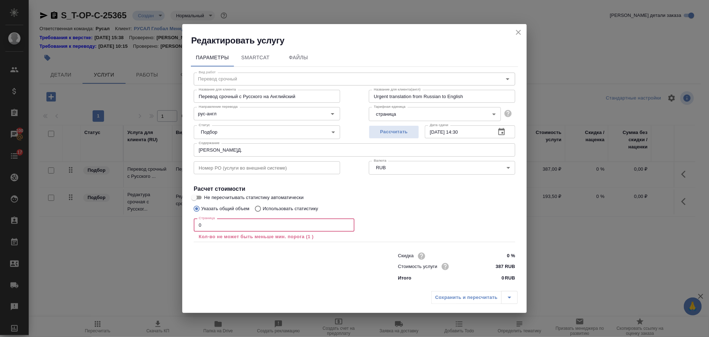
click at [221, 226] on input "0" at bounding box center [274, 224] width 161 height 13
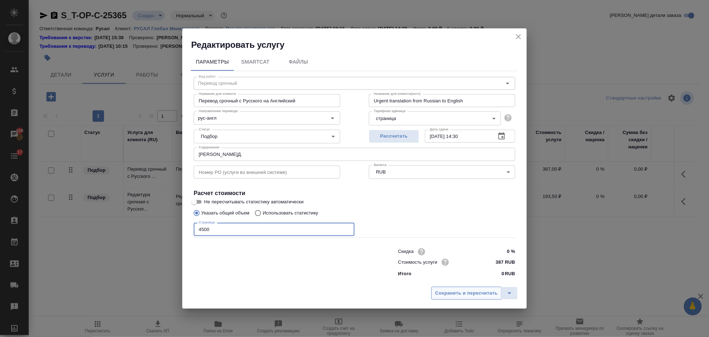
type input "4500"
click at [443, 293] on span "Сохранить и пересчитать" at bounding box center [466, 293] width 62 height 8
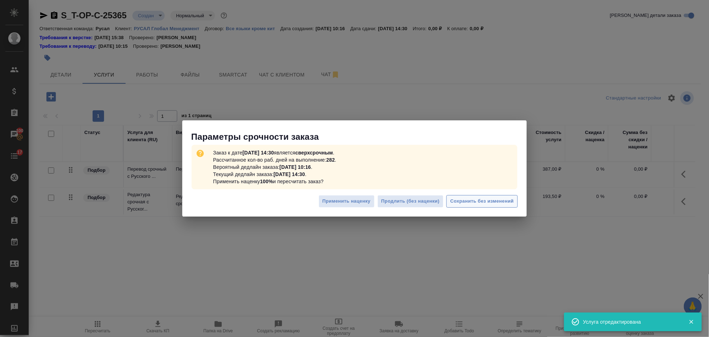
click at [496, 202] on span "Сохранить без изменений" at bounding box center [483, 201] width 64 height 8
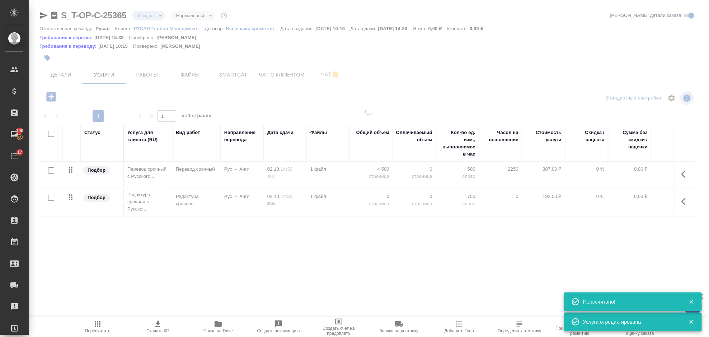
type input "urgent"
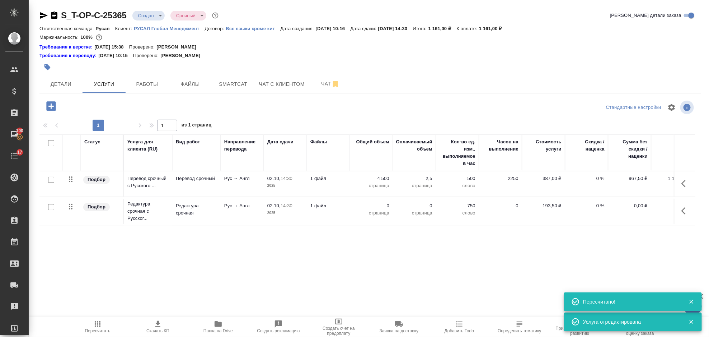
click at [683, 209] on icon "button" at bounding box center [684, 210] width 4 height 7
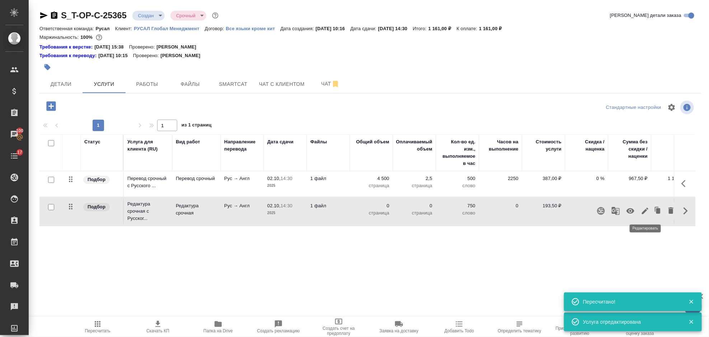
click at [648, 209] on icon "button" at bounding box center [645, 210] width 6 height 6
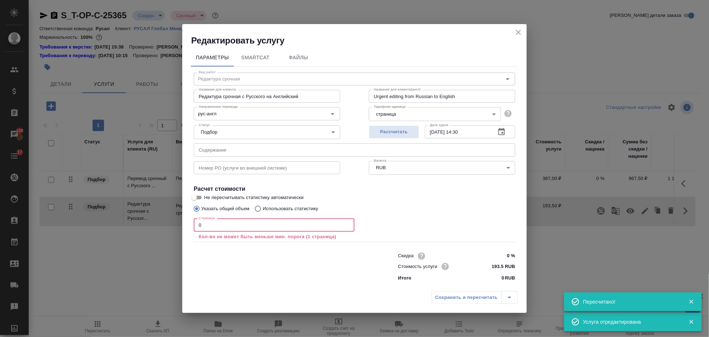
click at [211, 225] on input "0" at bounding box center [274, 224] width 161 height 13
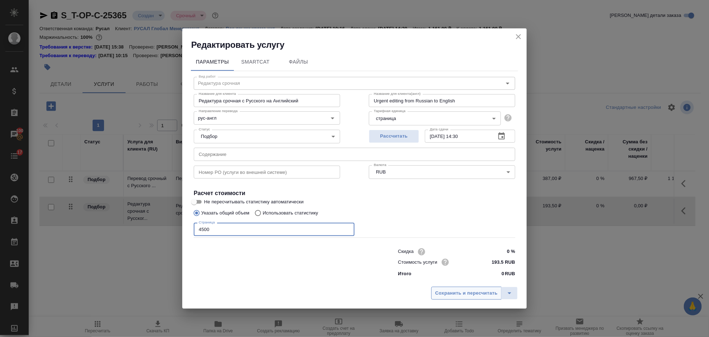
type input "4500"
click at [492, 293] on span "Сохранить и пересчитать" at bounding box center [466, 293] width 62 height 8
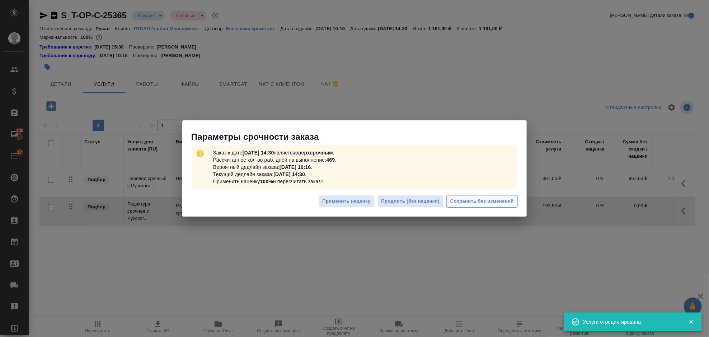
click at [500, 196] on button "Сохранить без изменений" at bounding box center [482, 201] width 71 height 13
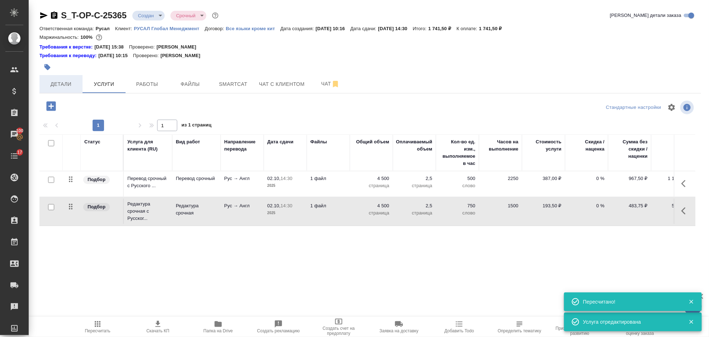
click at [60, 81] on span "Детали" at bounding box center [61, 84] width 34 height 9
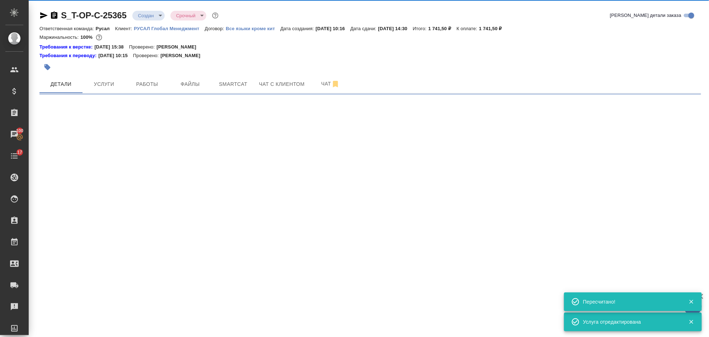
select select "RU"
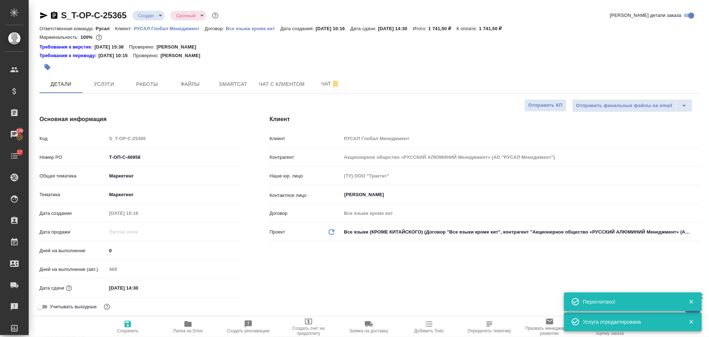
type textarea "x"
click at [54, 14] on icon "button" at bounding box center [54, 15] width 9 height 9
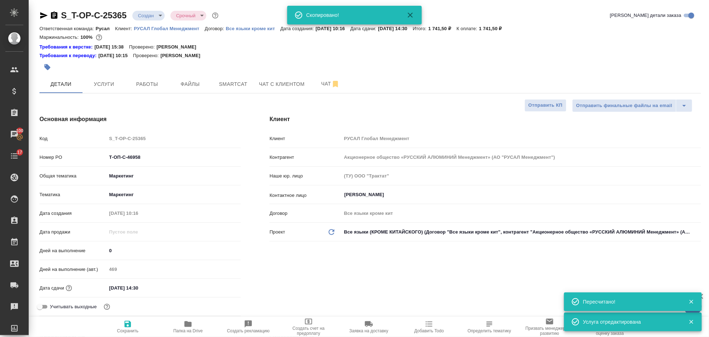
type textarea "x"
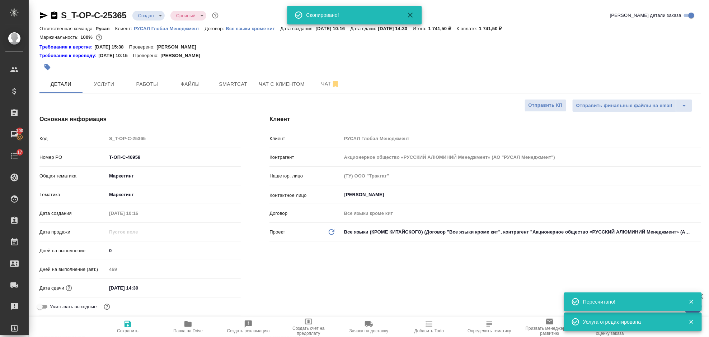
type textarea "x"
click at [39, 17] on icon "button" at bounding box center [43, 15] width 9 height 9
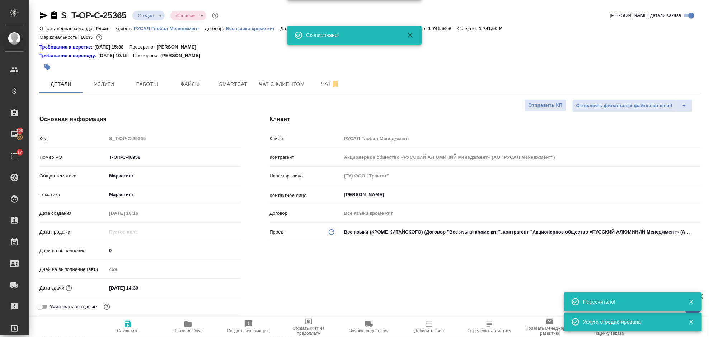
type textarea "x"
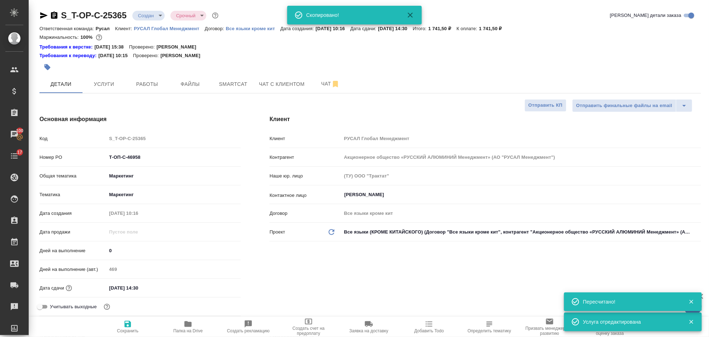
type textarea "x"
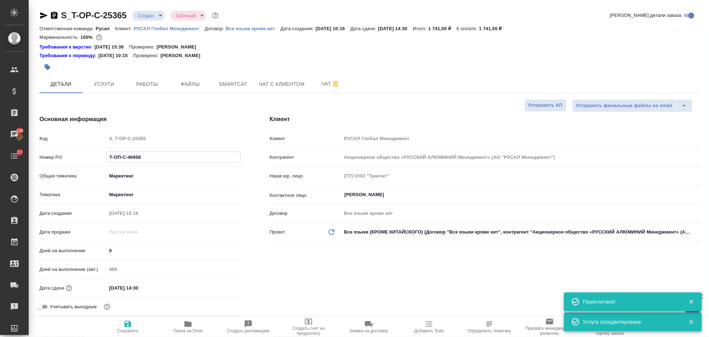
drag, startPoint x: 157, startPoint y: 155, endPoint x: 98, endPoint y: 154, distance: 59.6
click at [98, 154] on div "Номер PO Т-ОП-С-46958" at bounding box center [139, 157] width 201 height 13
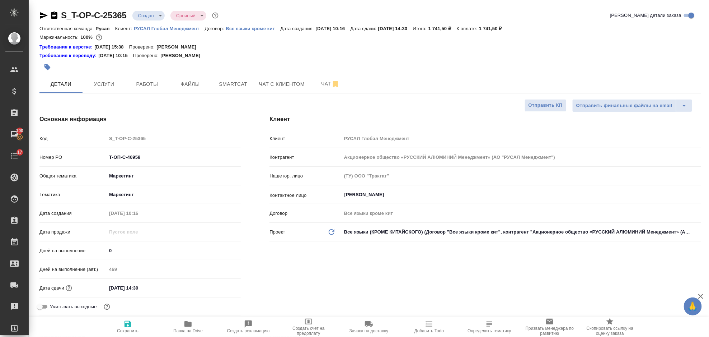
type textarea "x"
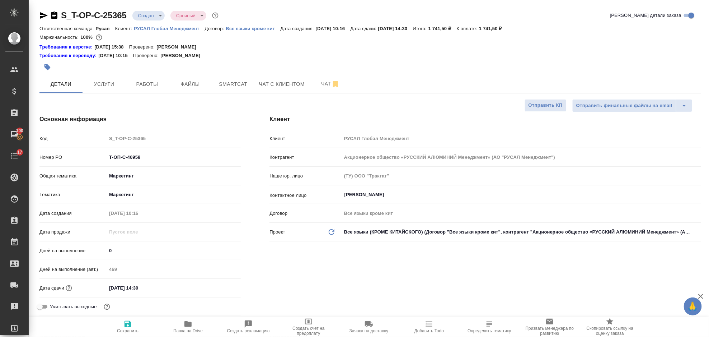
type textarea "x"
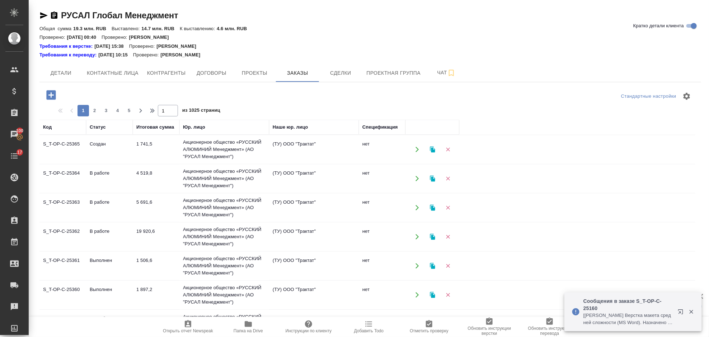
click at [45, 97] on icon "button" at bounding box center [51, 95] width 13 height 13
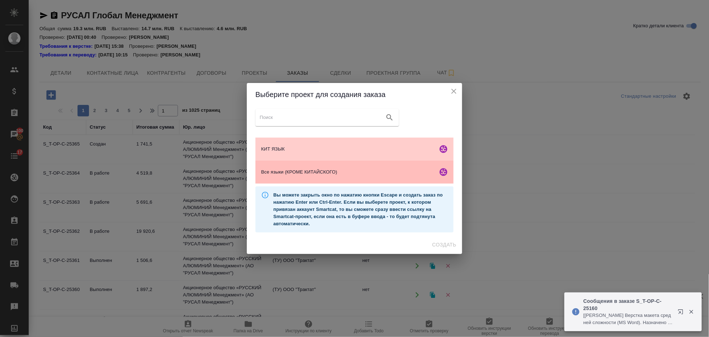
click at [333, 167] on div "Все языки (КРОМЕ КИТАЙСКОГО)" at bounding box center [355, 171] width 198 height 23
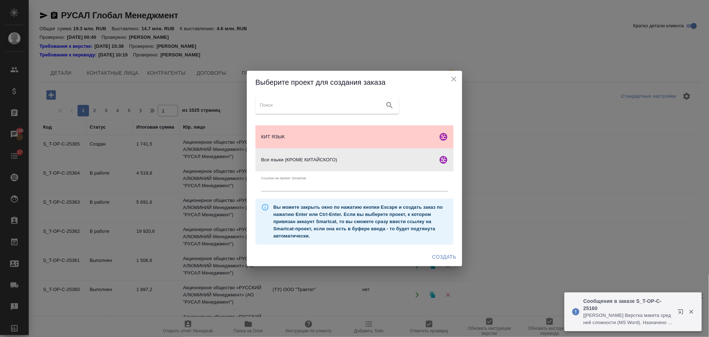
click at [447, 256] on span "Создать" at bounding box center [445, 256] width 24 height 9
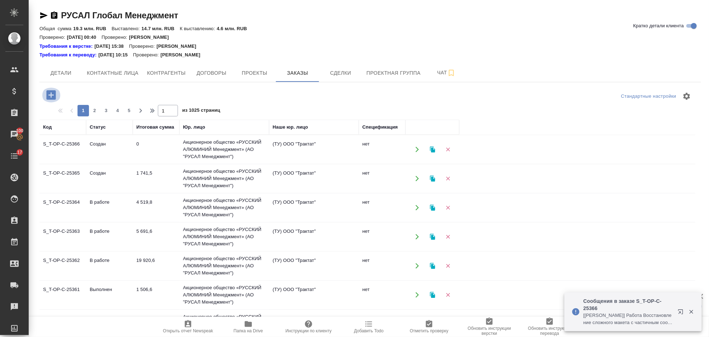
click at [52, 93] on icon "button" at bounding box center [50, 94] width 9 height 9
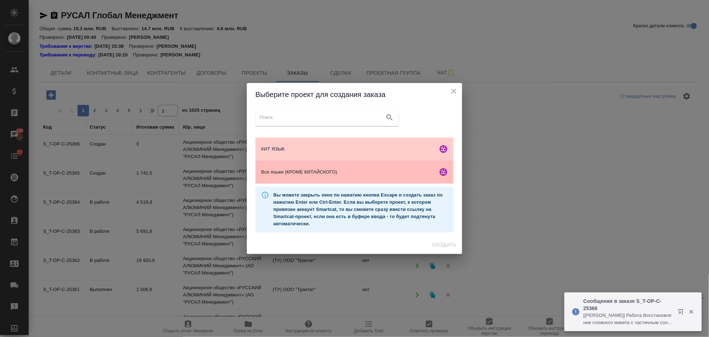
click at [305, 170] on span "Все языки (КРОМЕ КИТАЙСКОГО)" at bounding box center [348, 171] width 174 height 7
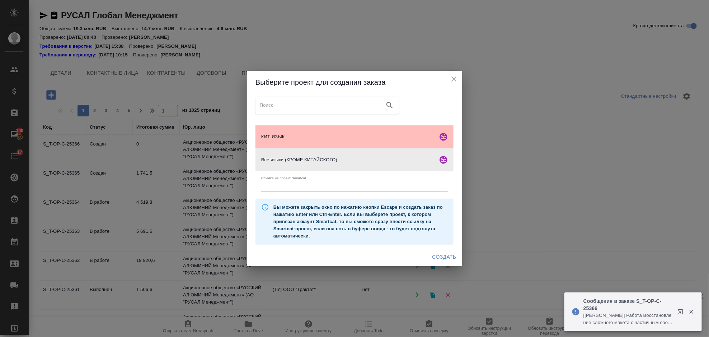
click at [294, 137] on span "КИТ ЯЗЫК" at bounding box center [348, 136] width 174 height 7
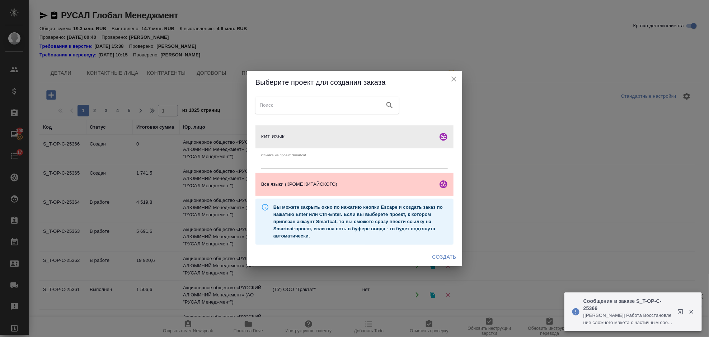
click at [433, 253] on span "Создать" at bounding box center [445, 256] width 24 height 9
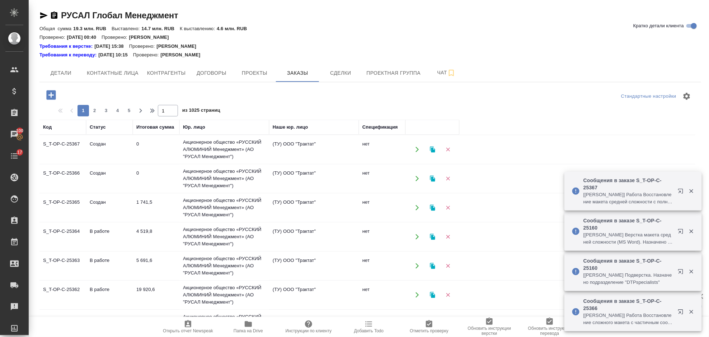
click at [54, 92] on icon "button" at bounding box center [50, 94] width 9 height 9
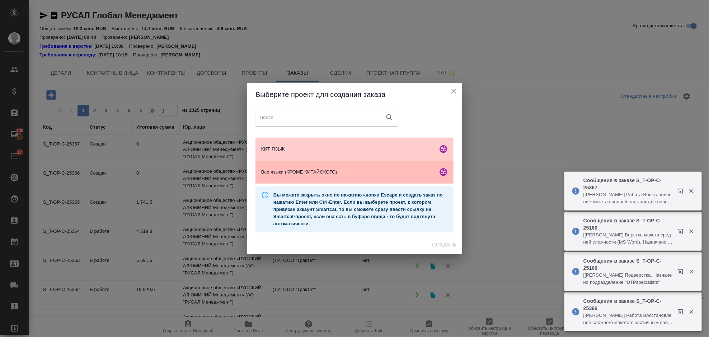
click at [367, 173] on span "Все языки (КРОМЕ КИТАЙСКОГО)" at bounding box center [348, 171] width 174 height 7
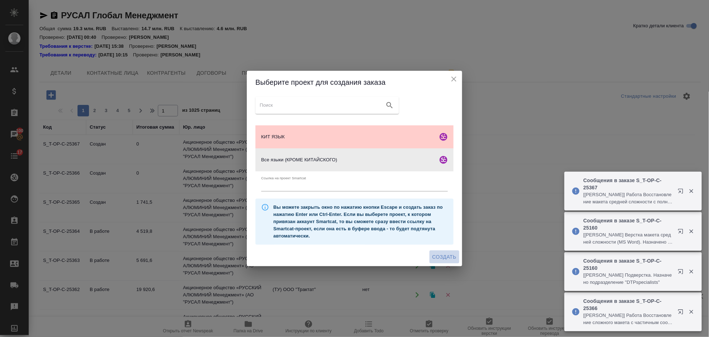
drag, startPoint x: 445, startPoint y: 256, endPoint x: 439, endPoint y: 256, distance: 6.1
click at [444, 256] on span "Создать" at bounding box center [445, 256] width 24 height 9
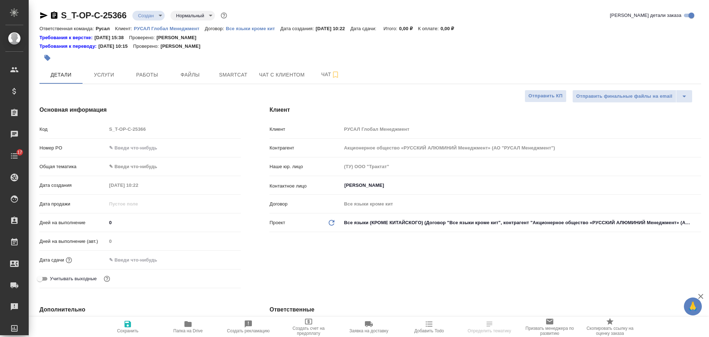
select select "RU"
click at [141, 147] on input "text" at bounding box center [174, 148] width 134 height 10
paste input "Т-ОП-С-46957"
type input "Т-ОП-С-46957"
click at [149, 168] on body "🙏 .cls-1 fill:#fff; AWATERA [PERSON_NAME] Спецификации Заказы 100 Чаты 17 Todo …" at bounding box center [354, 168] width 709 height 337
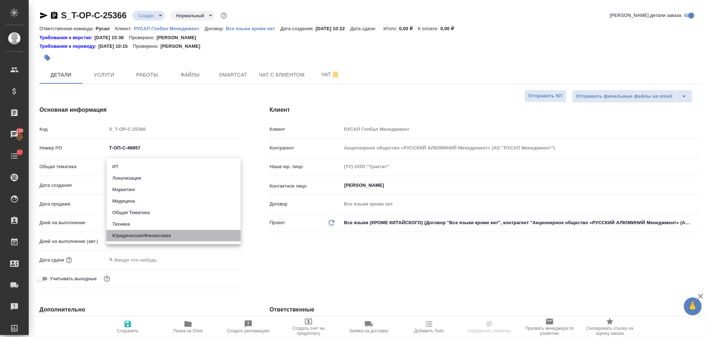
click at [154, 232] on li "Юридическая/Финансовая" at bounding box center [174, 235] width 134 height 11
type input "yr-fn"
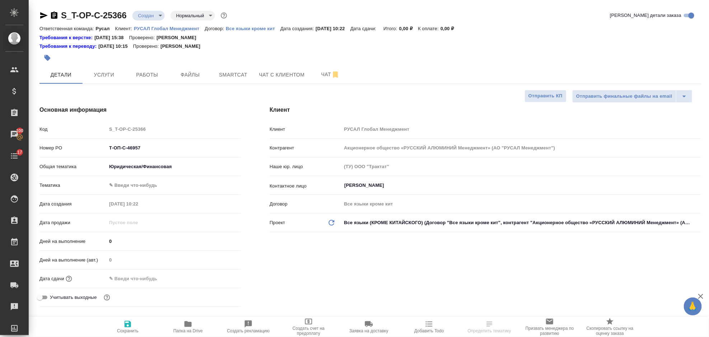
click at [137, 179] on div "[PERSON_NAME] ✎ Введи что-нибудь" at bounding box center [139, 185] width 201 height 13
click at [137, 184] on body "🙏 .cls-1 fill:#fff; AWATERA Gorlenko Yuliua Клиенты Спецификации Заказы 100 Чат…" at bounding box center [354, 168] width 709 height 337
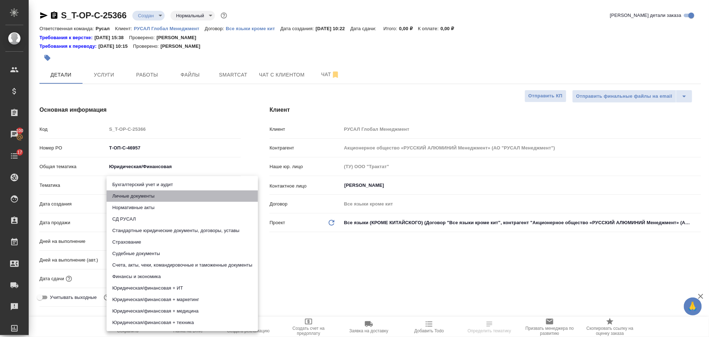
click at [153, 193] on li "Личные документы" at bounding box center [182, 195] width 151 height 11
type input "5a8b8b956a9677013d343cfe"
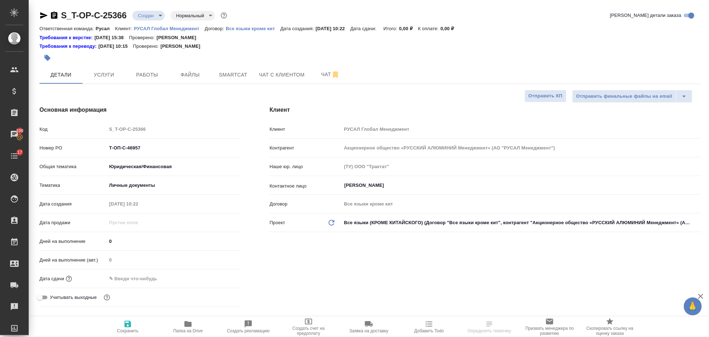
click at [135, 275] on input "text" at bounding box center [138, 278] width 63 height 10
click at [220, 277] on icon "button" at bounding box center [220, 278] width 9 height 9
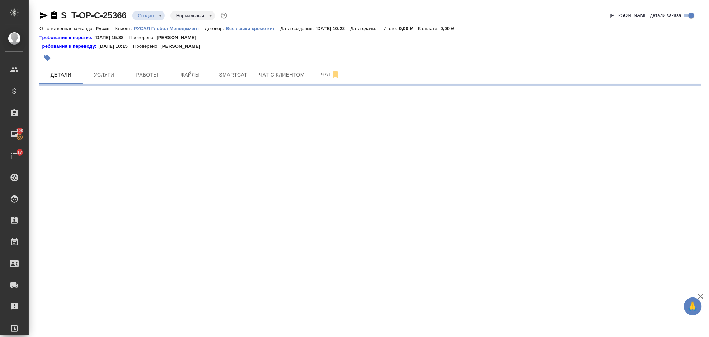
select select "RU"
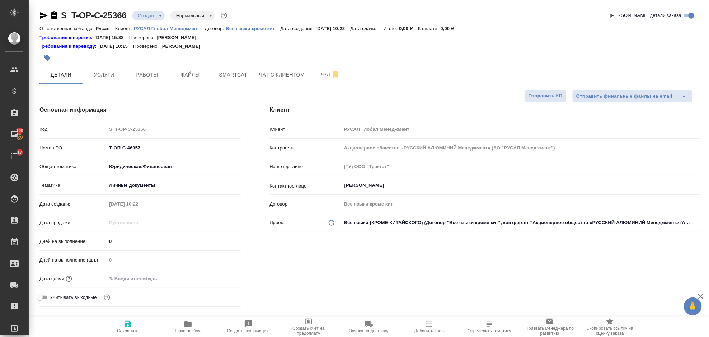
type textarea "x"
click at [143, 277] on input "text" at bounding box center [138, 278] width 63 height 10
click at [218, 277] on icon "button" at bounding box center [220, 278] width 9 height 9
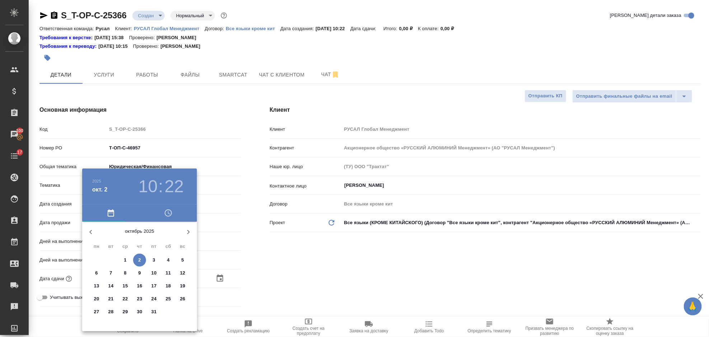
click at [97, 271] on p "6" at bounding box center [96, 272] width 3 height 7
type input "06.10.2025 10:22"
type textarea "x"
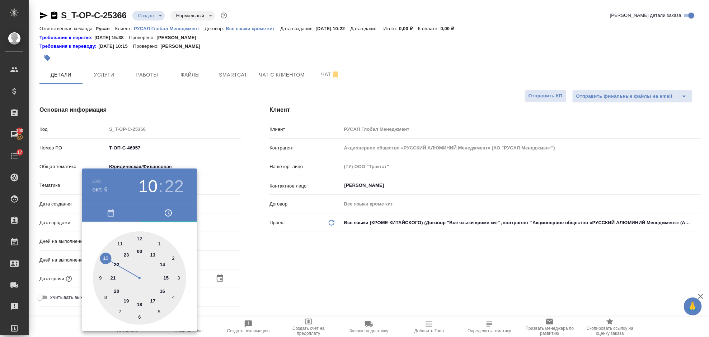
click at [105, 255] on div at bounding box center [139, 277] width 93 height 93
type textarea "x"
click at [142, 235] on div at bounding box center [139, 277] width 93 height 93
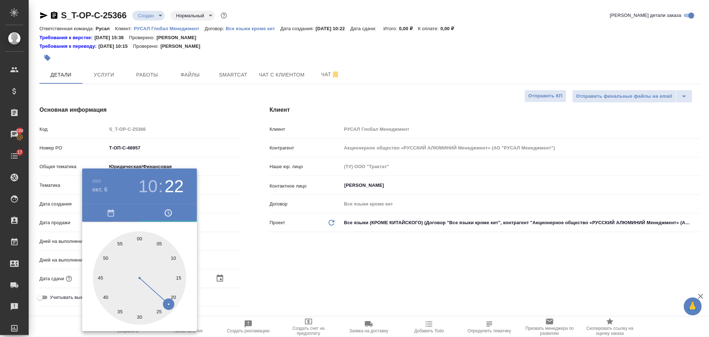
type input "06.10.2025 10:00"
type textarea "x"
click at [313, 279] on div at bounding box center [354, 168] width 709 height 337
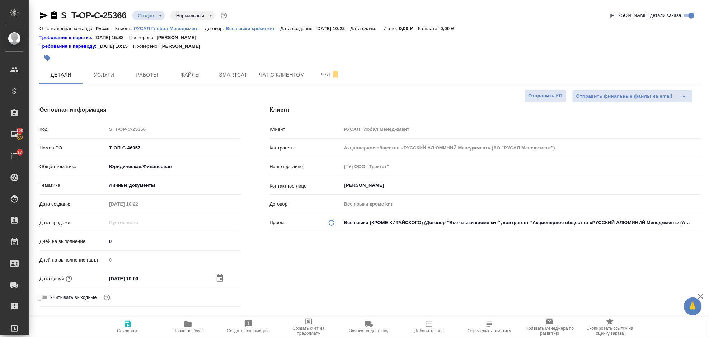
click at [134, 321] on span "Сохранить" at bounding box center [128, 326] width 52 height 14
type textarea "x"
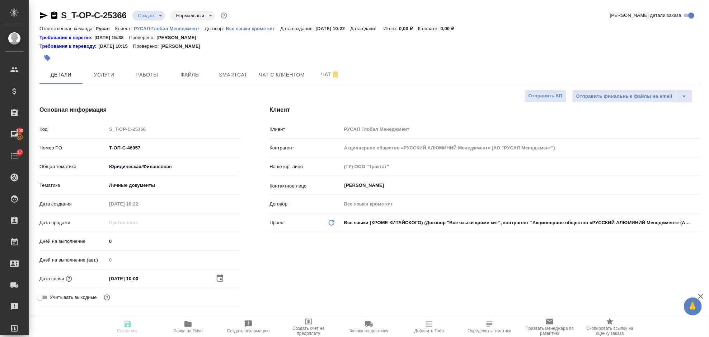
type textarea "x"
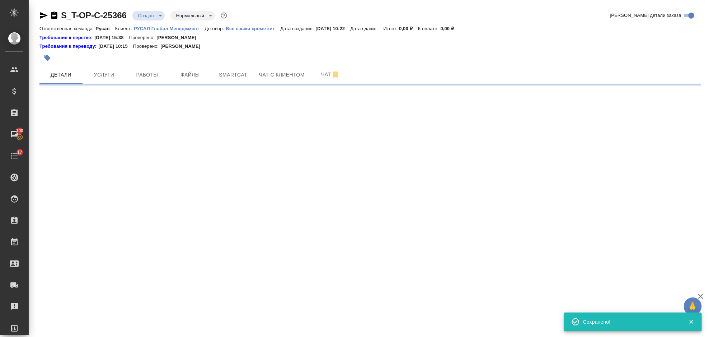
select select "RU"
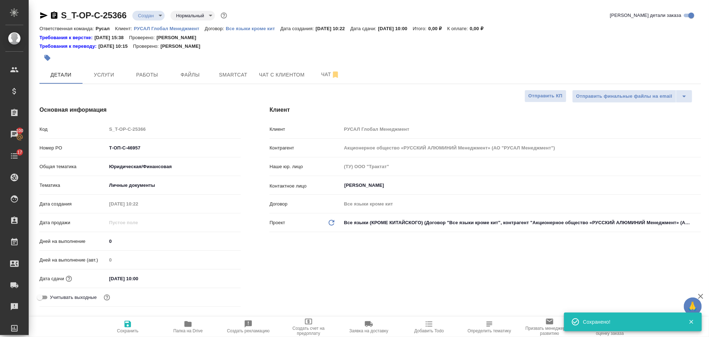
type textarea "x"
click at [196, 80] on button "Файлы" at bounding box center [190, 75] width 43 height 18
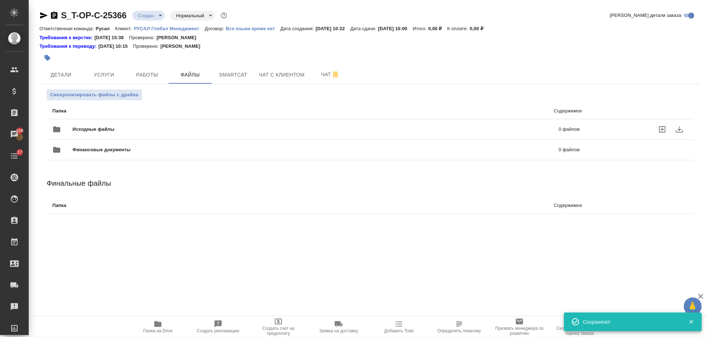
click at [136, 122] on div "Исходные файлы 0 файлов" at bounding box center [316, 129] width 528 height 17
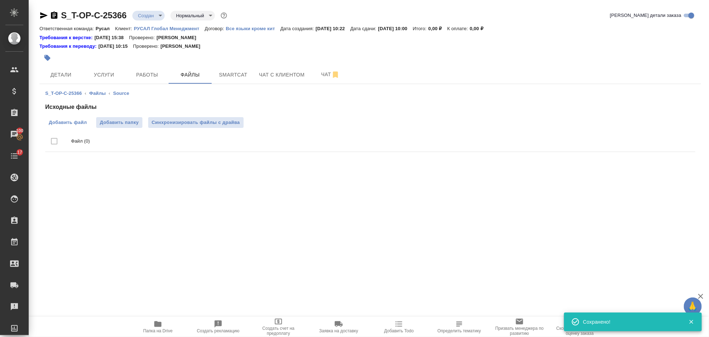
click at [76, 124] on span "Добавить файл" at bounding box center [68, 122] width 38 height 7
click at [0, 0] on input "Добавить файл" at bounding box center [0, 0] width 0 height 0
click at [113, 70] on span "Услуги" at bounding box center [104, 74] width 34 height 9
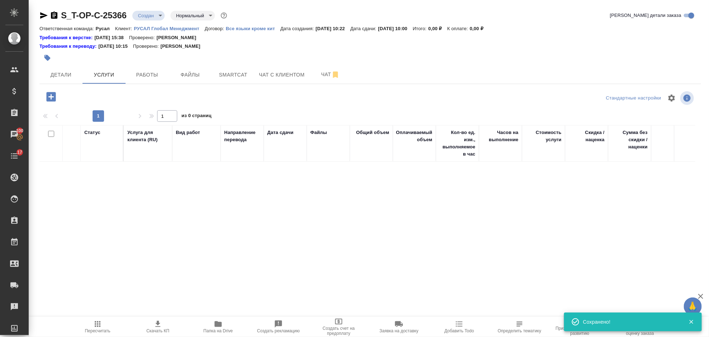
click at [47, 95] on icon "button" at bounding box center [50, 96] width 9 height 9
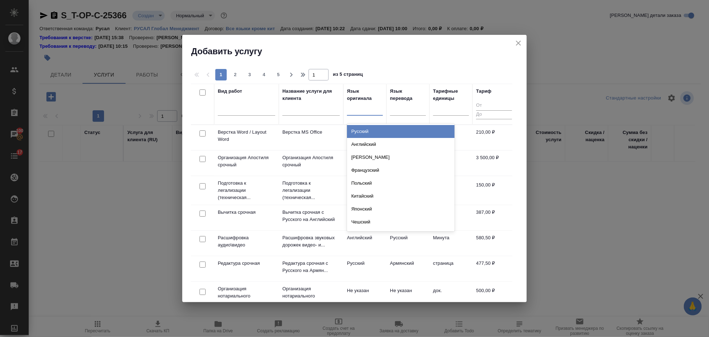
click at [370, 112] on div at bounding box center [365, 108] width 36 height 10
type input "укр"
click at [379, 135] on div "Украинский" at bounding box center [401, 131] width 108 height 13
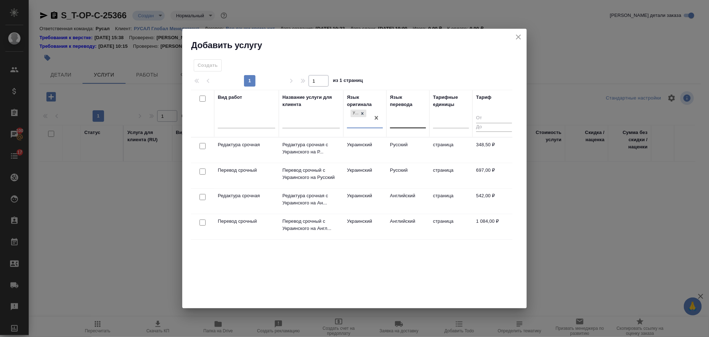
click at [406, 121] on div at bounding box center [408, 121] width 36 height 10
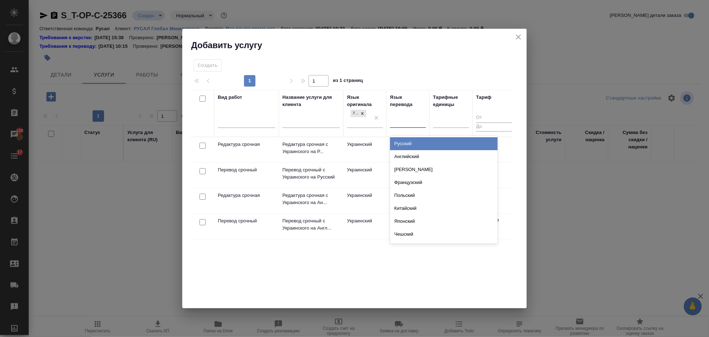
click at [414, 143] on div "Русский" at bounding box center [444, 143] width 108 height 13
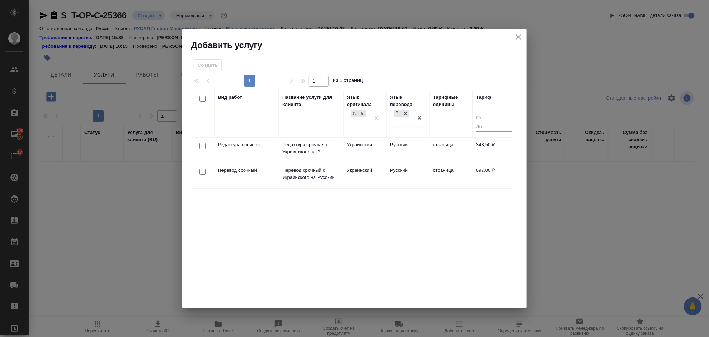
click at [205, 143] on input "checkbox" at bounding box center [203, 146] width 6 height 6
checkbox input "true"
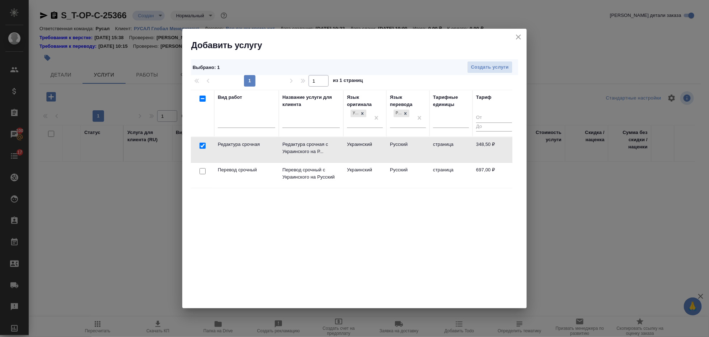
drag, startPoint x: 203, startPoint y: 173, endPoint x: 207, endPoint y: 171, distance: 4.2
click at [203, 173] on input "checkbox" at bounding box center [203, 171] width 6 height 6
checkbox input "true"
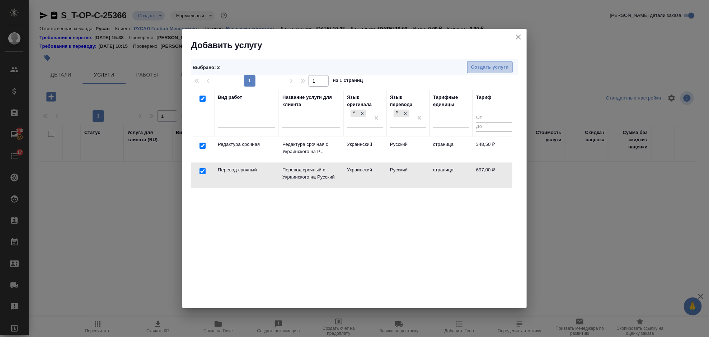
click at [500, 69] on span "Создать услуги" at bounding box center [490, 67] width 38 height 8
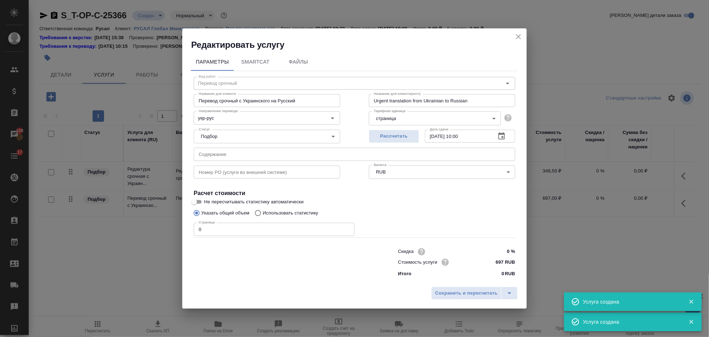
type input "Перевод срочный"
type input "Перевод срочный с Украинского на Русский"
type input "Urgent translation from Ukrainian to Russian"
type input "697 RUB"
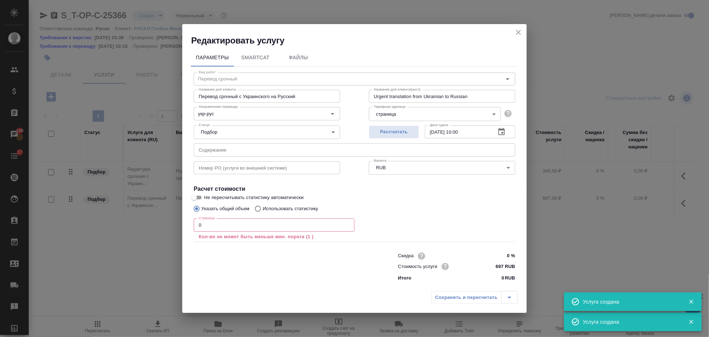
click at [226, 154] on input "text" at bounding box center [355, 149] width 322 height 13
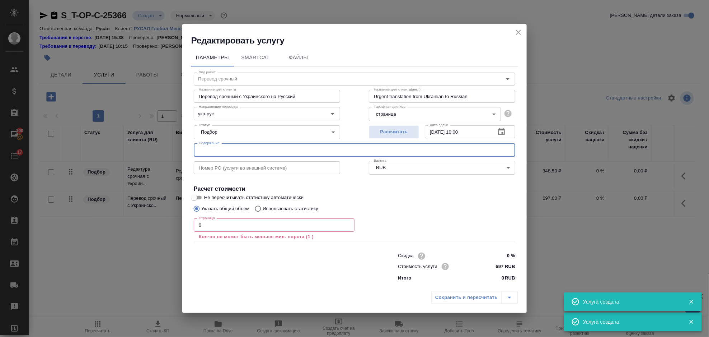
paste input "диплом Дорошенко"
type input "диплом Дорошенко"
click at [214, 222] on input "0" at bounding box center [274, 224] width 161 height 13
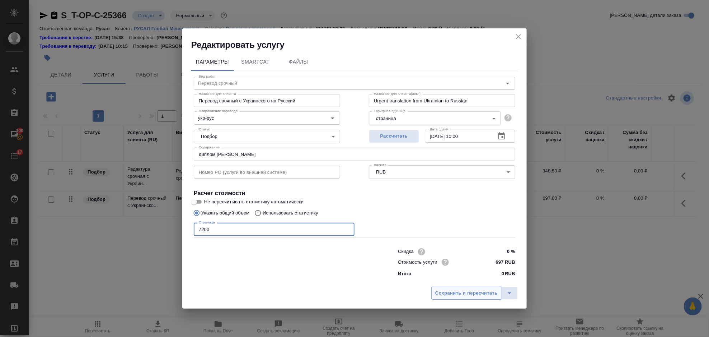
type input "7200"
click at [448, 292] on span "Сохранить и пересчитать" at bounding box center [466, 293] width 62 height 8
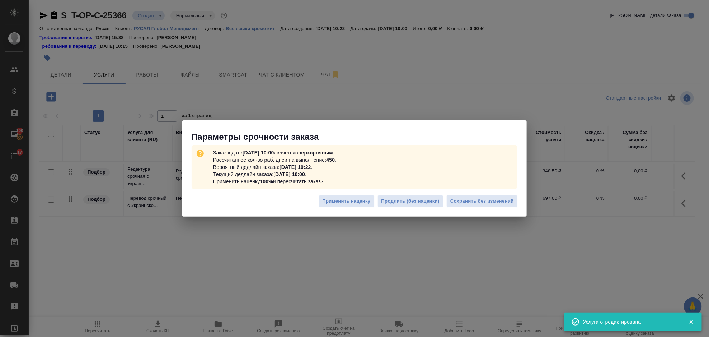
click at [471, 210] on div "Применить наценку Продлить (без наценки) Сохранить без изменений" at bounding box center [354, 203] width 345 height 25
click at [471, 205] on span "Сохранить без изменений" at bounding box center [483, 201] width 64 height 8
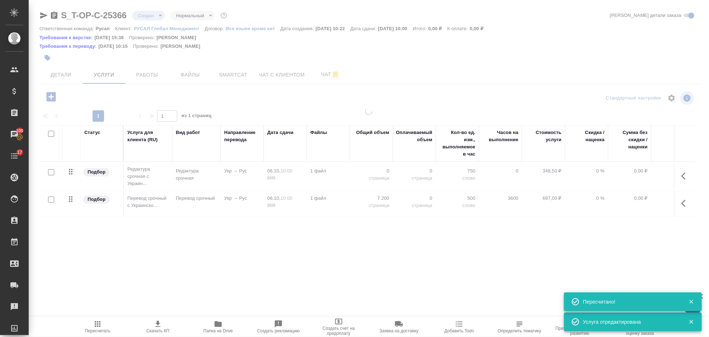
type input "urgent"
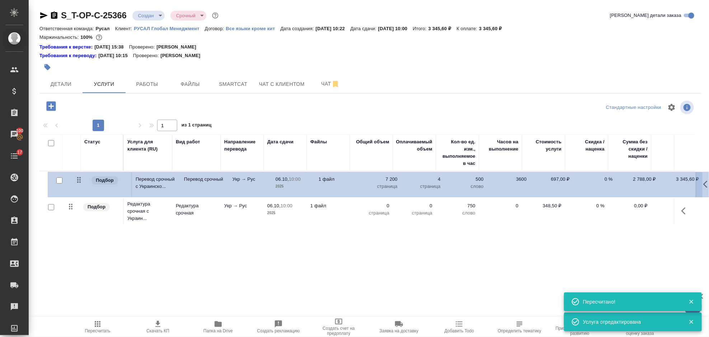
drag, startPoint x: 73, startPoint y: 208, endPoint x: 82, endPoint y: 176, distance: 33.5
click at [82, 176] on table "Статус Услуга для клиента (RU) Вид работ Направление перевода Дата сдачи Файлы …" at bounding box center [377, 180] width 677 height 92
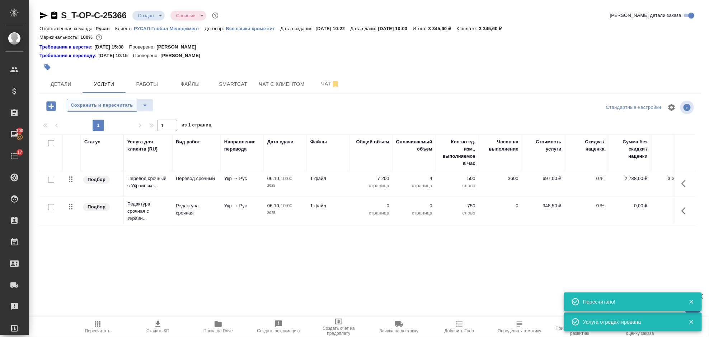
click at [94, 109] on span "Сохранить и пересчитать" at bounding box center [102, 105] width 62 height 8
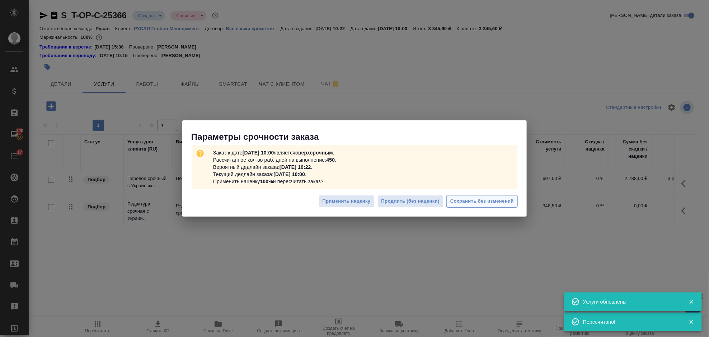
click at [508, 200] on span "Сохранить без изменений" at bounding box center [483, 201] width 64 height 8
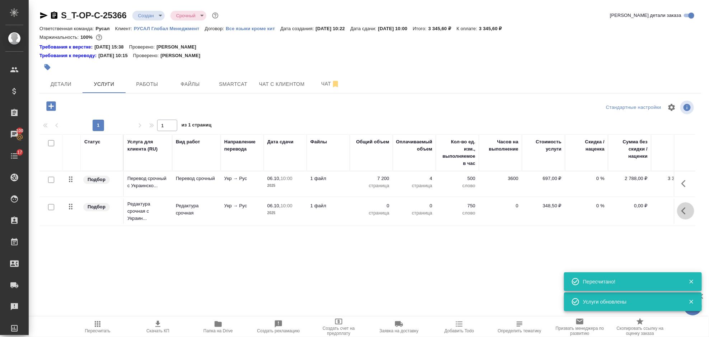
click at [687, 208] on icon "button" at bounding box center [686, 210] width 9 height 9
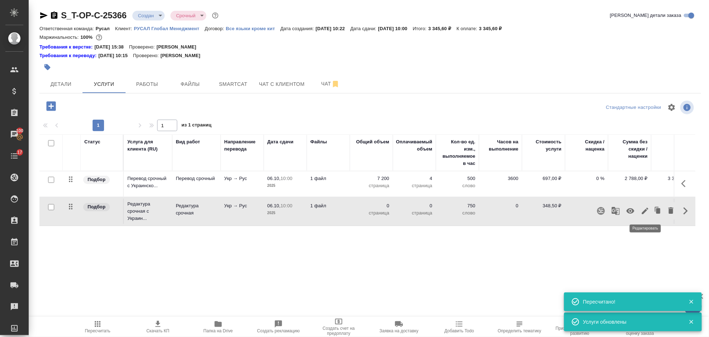
click at [648, 209] on icon "button" at bounding box center [645, 210] width 6 height 6
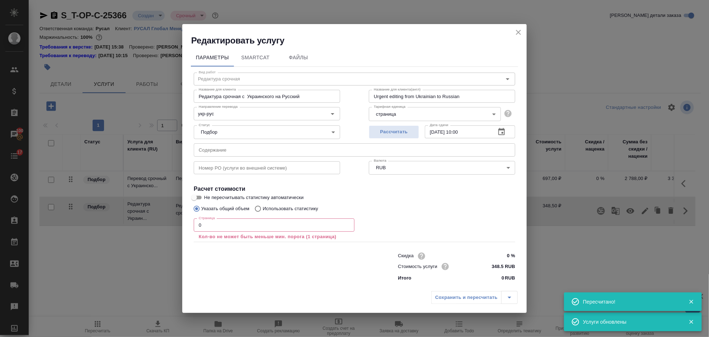
click at [235, 230] on input "0" at bounding box center [274, 224] width 161 height 13
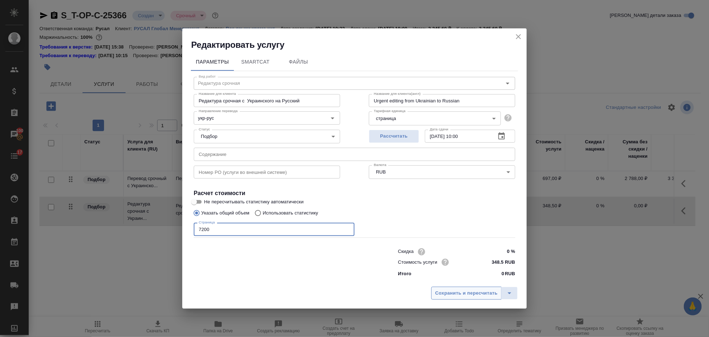
type input "7200"
click at [447, 295] on span "Сохранить и пересчитать" at bounding box center [466, 293] width 62 height 8
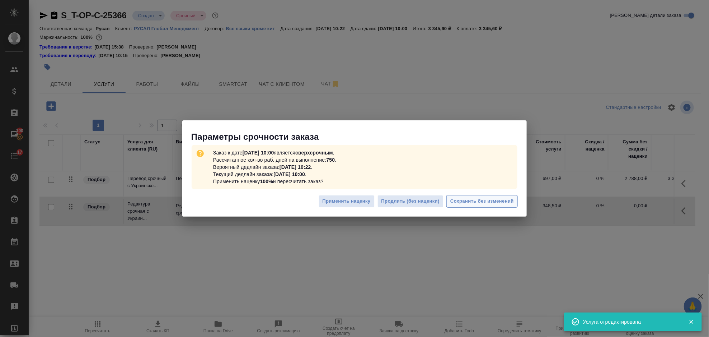
click at [468, 201] on span "Сохранить без изменений" at bounding box center [483, 201] width 64 height 8
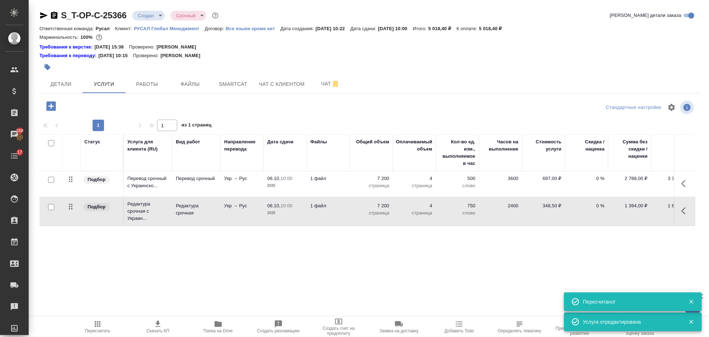
click at [50, 109] on icon "button" at bounding box center [50, 105] width 9 height 9
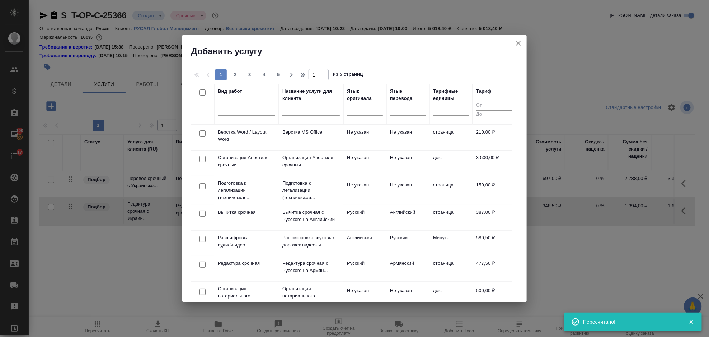
click at [203, 132] on input "checkbox" at bounding box center [203, 133] width 6 height 6
checkbox input "true"
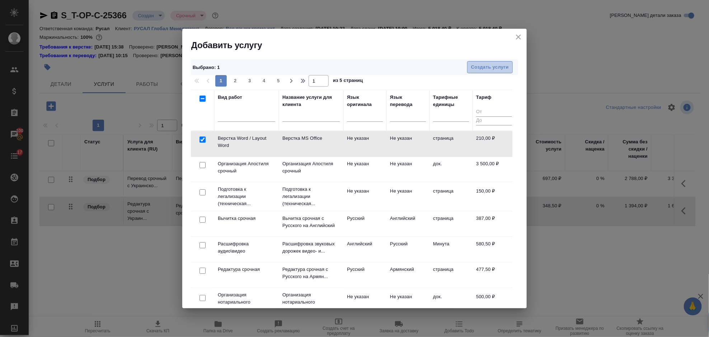
click at [502, 66] on span "Создать услуги" at bounding box center [490, 67] width 38 height 8
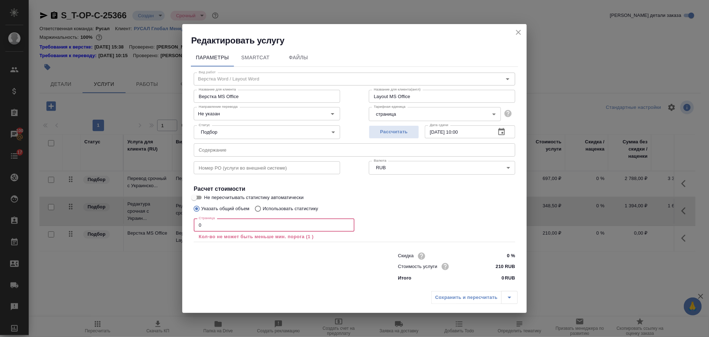
click at [274, 224] on input "0" at bounding box center [274, 224] width 161 height 13
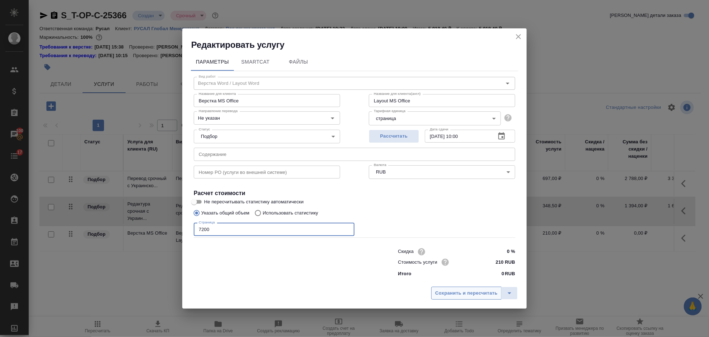
type input "7200"
click at [470, 290] on span "Сохранить и пересчитать" at bounding box center [466, 293] width 62 height 8
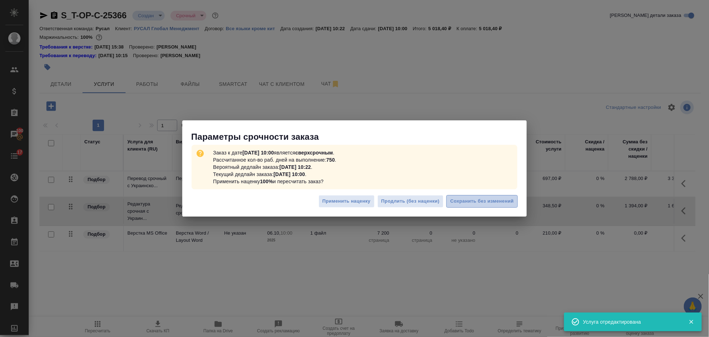
click at [485, 197] on span "Сохранить без изменений" at bounding box center [483, 201] width 64 height 8
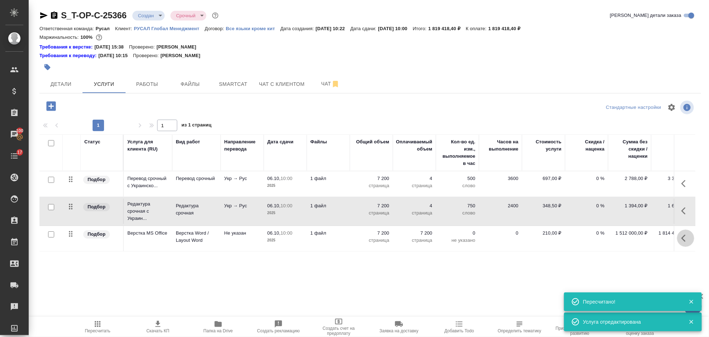
click at [691, 242] on button "button" at bounding box center [685, 237] width 17 height 17
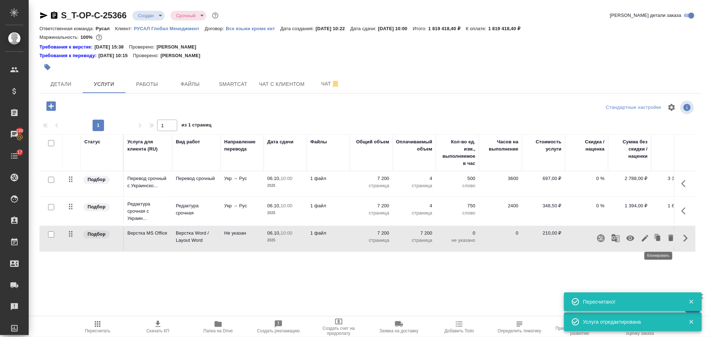
click at [647, 237] on icon "button" at bounding box center [645, 238] width 6 height 6
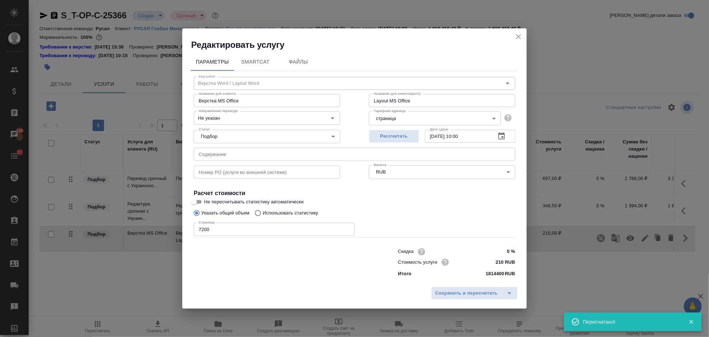
drag, startPoint x: 216, startPoint y: 228, endPoint x: 187, endPoint y: 230, distance: 28.8
click at [187, 230] on div "Параметры SmartCat Файлы Вид работ Верстка Word / Layout Word Вид работ Названи…" at bounding box center [354, 167] width 345 height 233
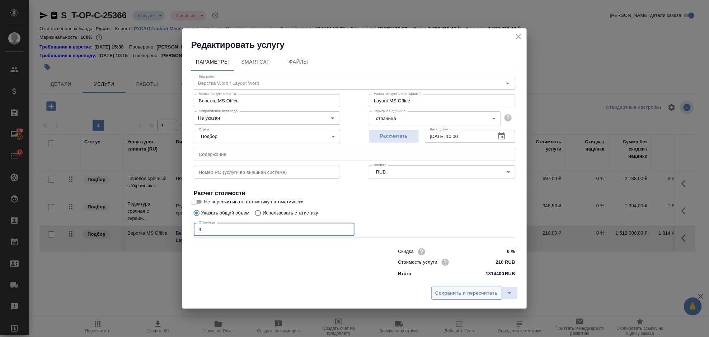
type input "4"
click at [449, 286] on button "Сохранить и пересчитать" at bounding box center [466, 292] width 70 height 13
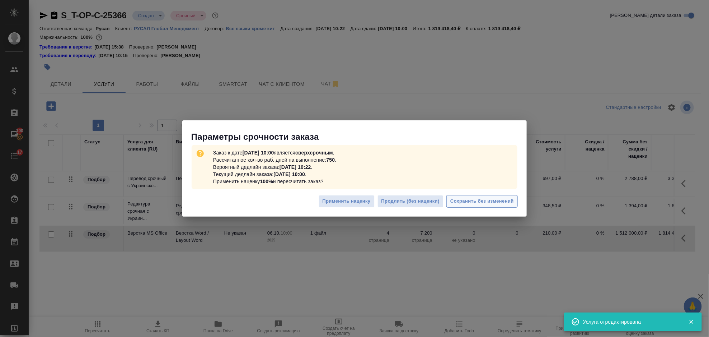
click at [456, 197] on span "Сохранить без изменений" at bounding box center [483, 201] width 64 height 8
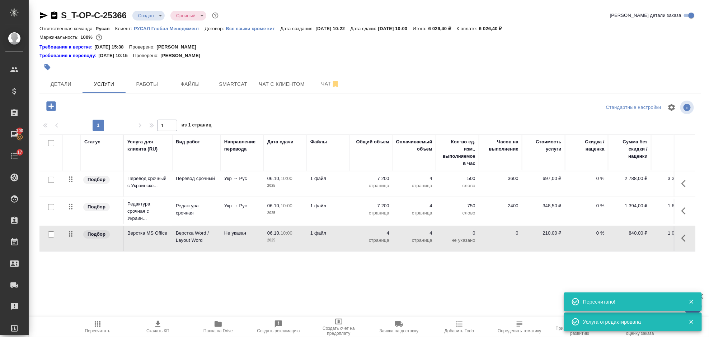
click at [97, 327] on icon "button" at bounding box center [98, 324] width 6 height 6
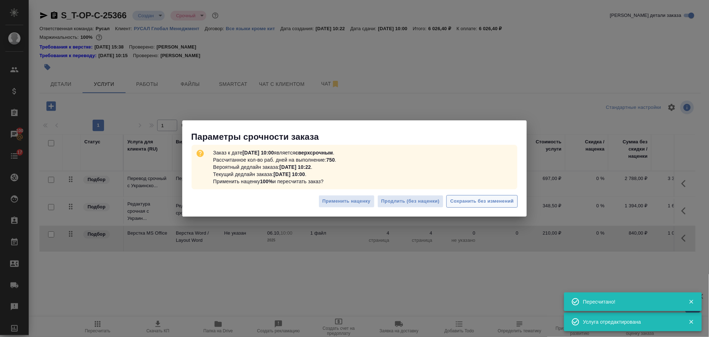
click at [474, 201] on span "Сохранить без изменений" at bounding box center [483, 201] width 64 height 8
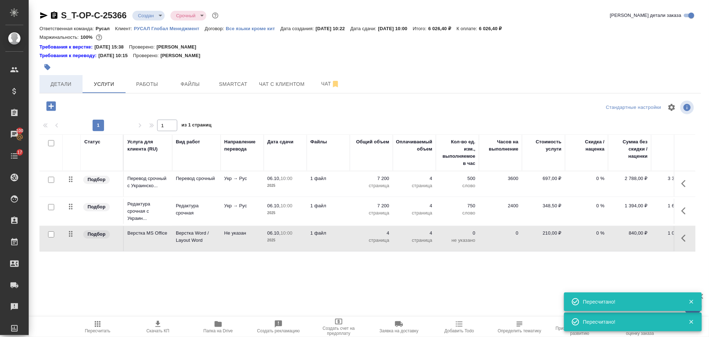
click at [64, 84] on span "Детали" at bounding box center [61, 84] width 34 height 9
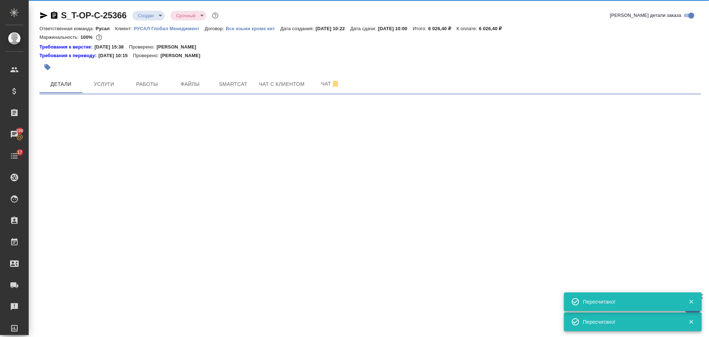
select select "RU"
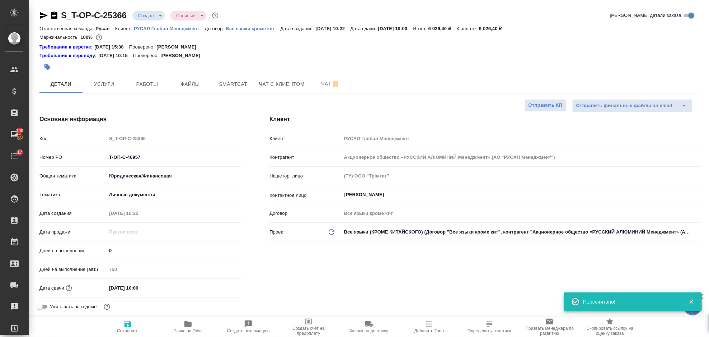
type textarea "x"
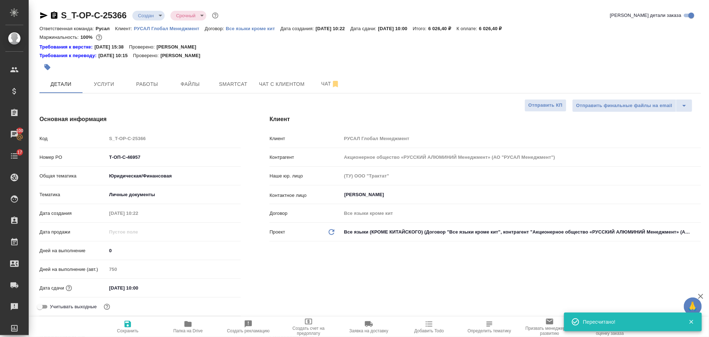
click at [52, 15] on icon "button" at bounding box center [54, 15] width 9 height 9
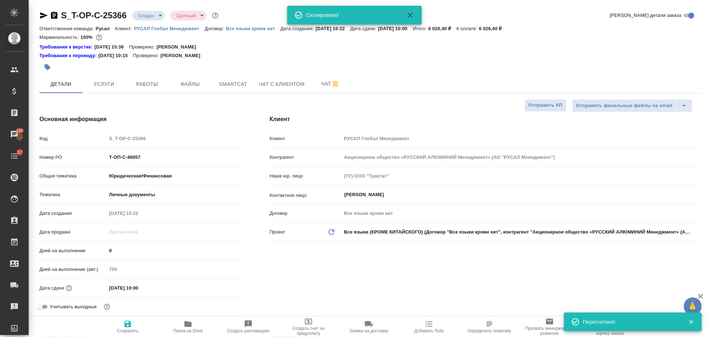
type textarea "x"
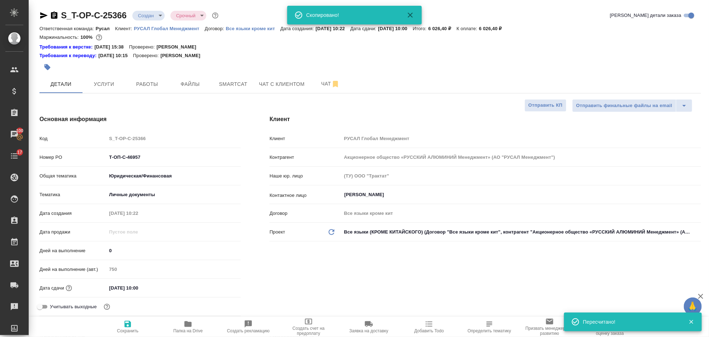
type textarea "x"
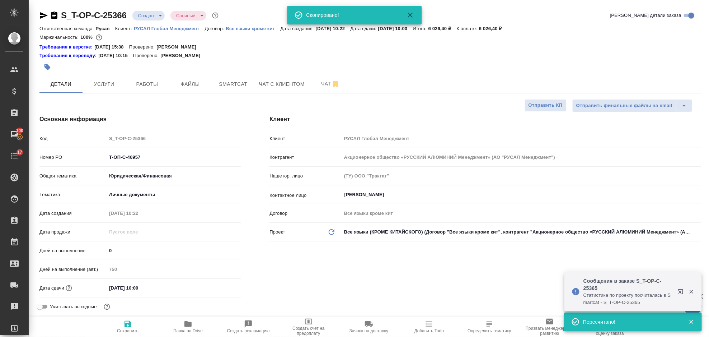
click at [43, 13] on icon "button" at bounding box center [43, 15] width 9 height 9
type textarea "x"
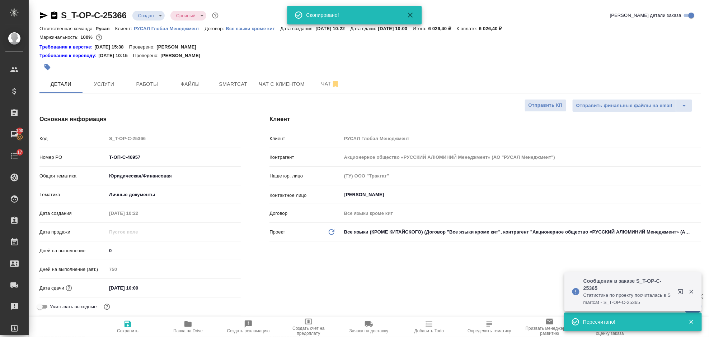
type textarea "x"
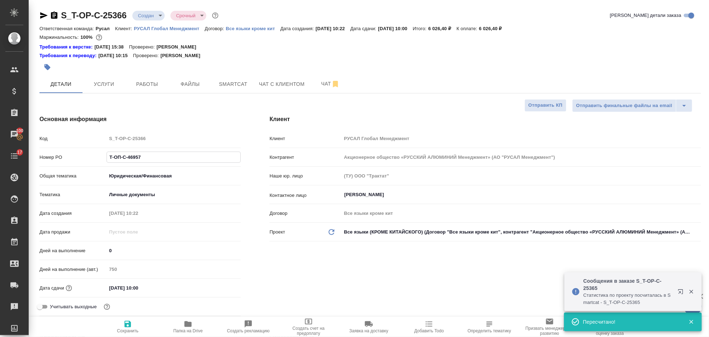
drag, startPoint x: 144, startPoint y: 157, endPoint x: 100, endPoint y: 160, distance: 43.9
click at [100, 160] on div "Номер PO Т-ОП-С-46957" at bounding box center [139, 157] width 201 height 13
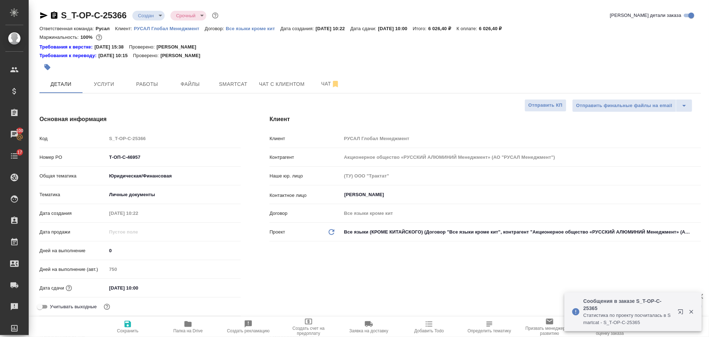
type textarea "x"
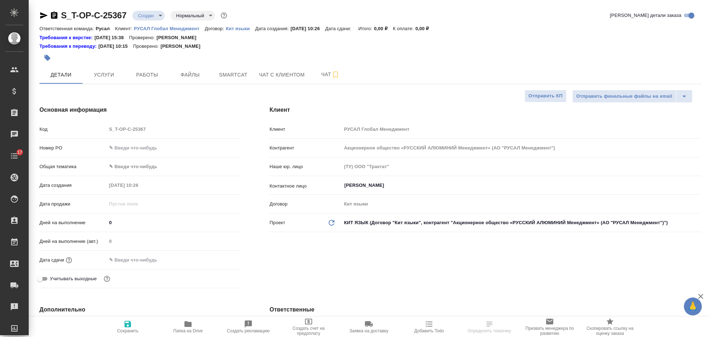
select select "RU"
click at [130, 144] on input "text" at bounding box center [174, 148] width 134 height 10
paste input "Т-ОП-С-46959"
type input "Т-ОП-С-46959"
click at [135, 164] on body "🙏 .cls-1 fill:#fff; AWATERA Gorlenko [PERSON_NAME] Спецификации Заказы Чаты 17 …" at bounding box center [354, 168] width 709 height 337
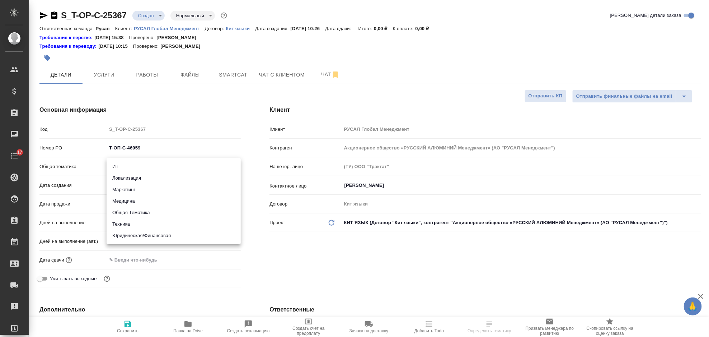
click at [171, 233] on li "Юридическая/Финансовая" at bounding box center [174, 235] width 134 height 11
type input "yr-fn"
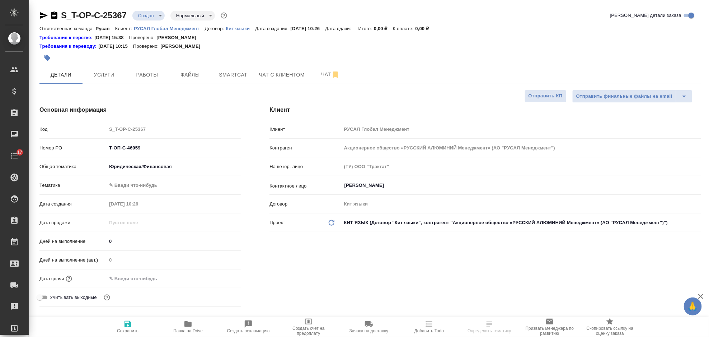
click at [167, 185] on body "🙏 .cls-1 fill:#fff; AWATERA Gorlenko [PERSON_NAME] Спецификации Заказы Чаты 17 …" at bounding box center [354, 168] width 709 height 337
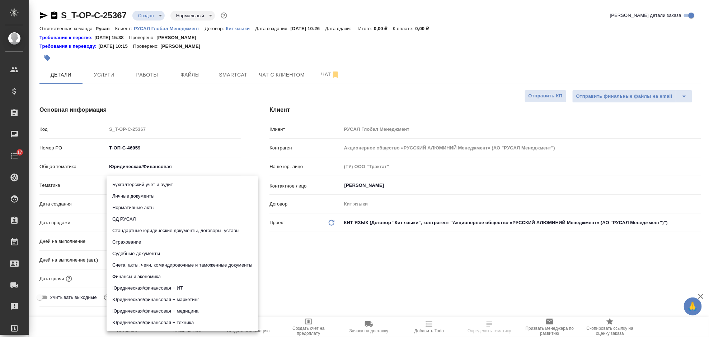
click at [200, 233] on li "Стандартные юридические документы, договоры, уставы" at bounding box center [182, 230] width 151 height 11
type input "5f647205b73bc97568ca66bf"
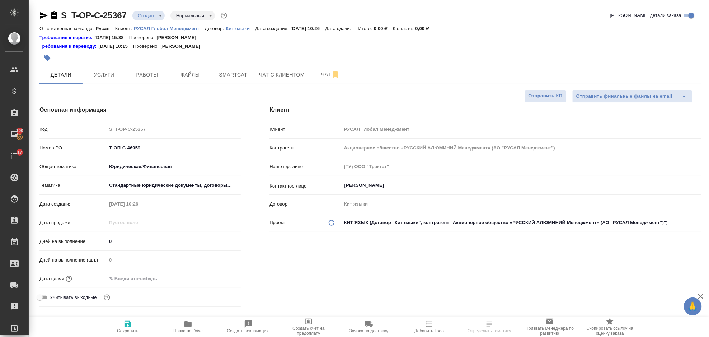
click at [166, 284] on div "Дата сдачи" at bounding box center [139, 278] width 201 height 13
click at [163, 276] on input "text" at bounding box center [138, 278] width 63 height 10
click at [219, 277] on icon "button" at bounding box center [220, 278] width 9 height 9
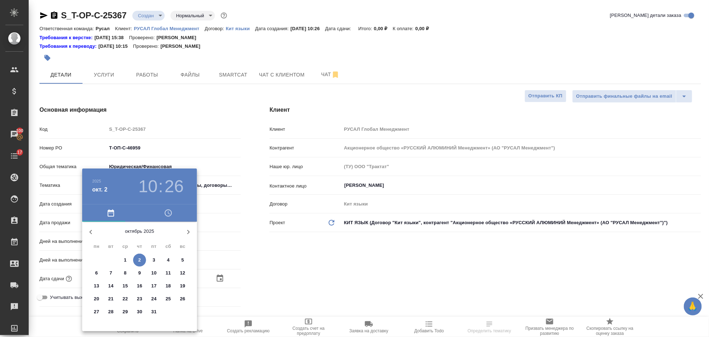
click at [153, 261] on p "3" at bounding box center [154, 259] width 3 height 7
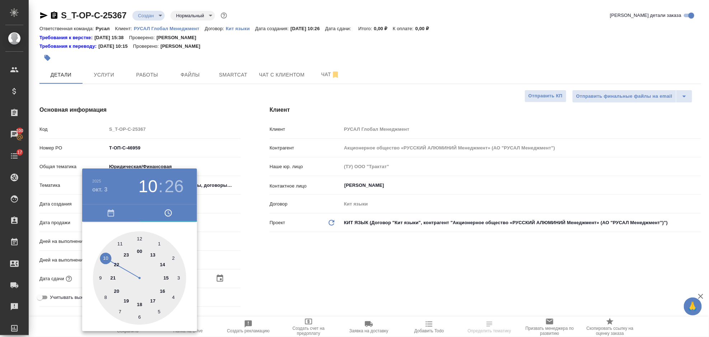
click at [107, 255] on div at bounding box center [139, 277] width 93 height 93
click at [139, 238] on div at bounding box center [139, 277] width 93 height 93
type input "[DATE] 10:00"
click at [344, 287] on div at bounding box center [354, 168] width 709 height 337
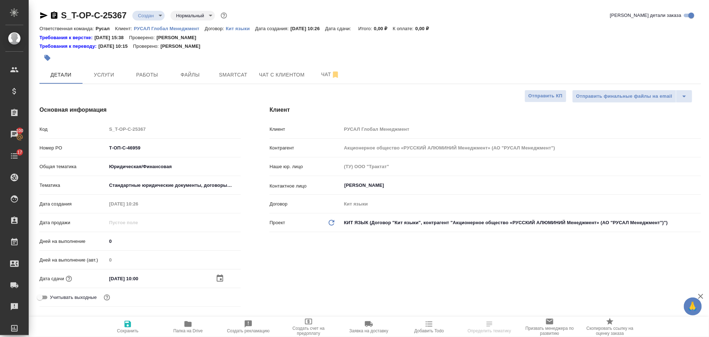
click at [131, 321] on icon "button" at bounding box center [127, 323] width 9 height 9
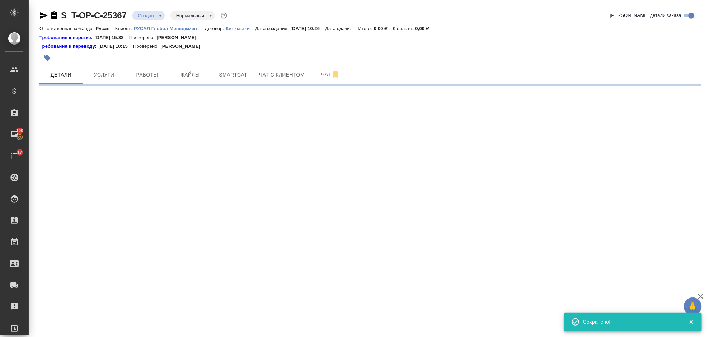
select select "RU"
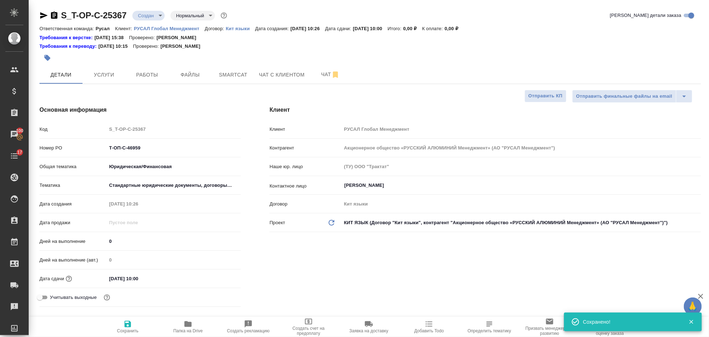
type textarea "x"
click at [186, 70] on span "Файлы" at bounding box center [190, 74] width 34 height 9
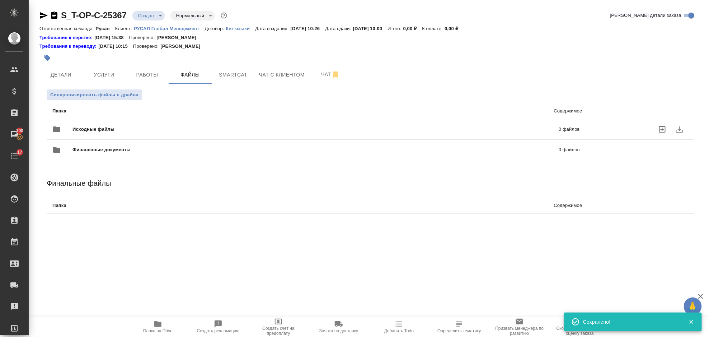
click at [141, 132] on span "Исходные файлы" at bounding box center [205, 129] width 264 height 7
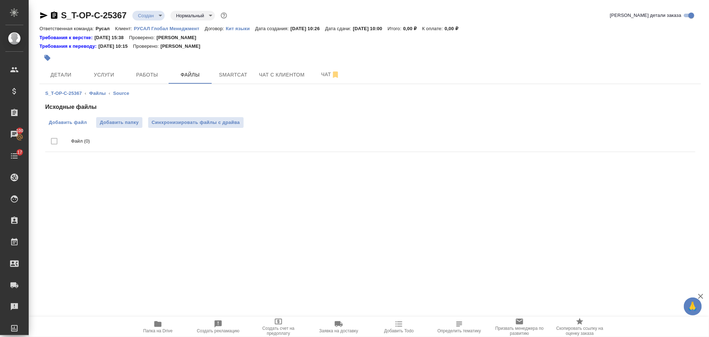
click at [70, 121] on span "Добавить файл" at bounding box center [68, 122] width 38 height 7
click at [0, 0] on input "Добавить файл" at bounding box center [0, 0] width 0 height 0
click at [107, 73] on span "Услуги" at bounding box center [104, 74] width 34 height 9
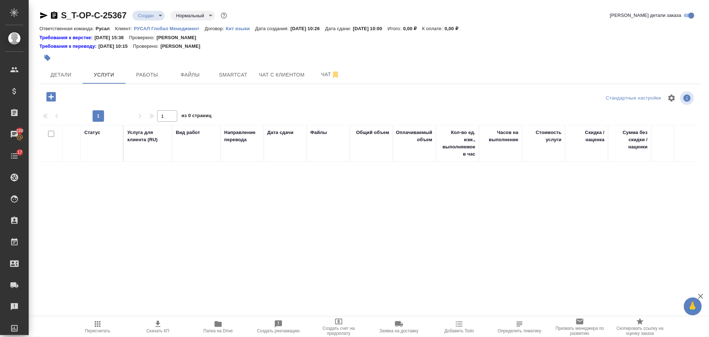
click at [56, 93] on icon "button" at bounding box center [51, 96] width 13 height 13
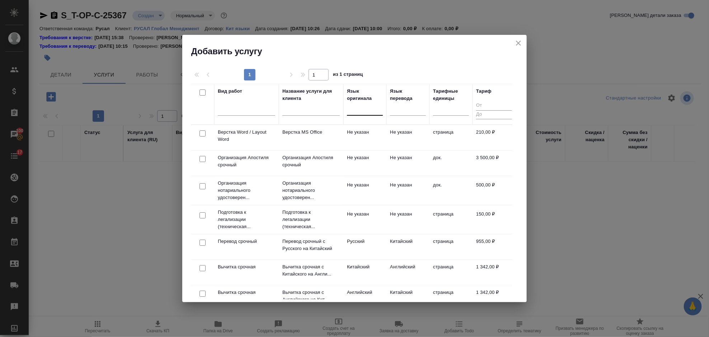
click at [355, 111] on div at bounding box center [365, 108] width 36 height 10
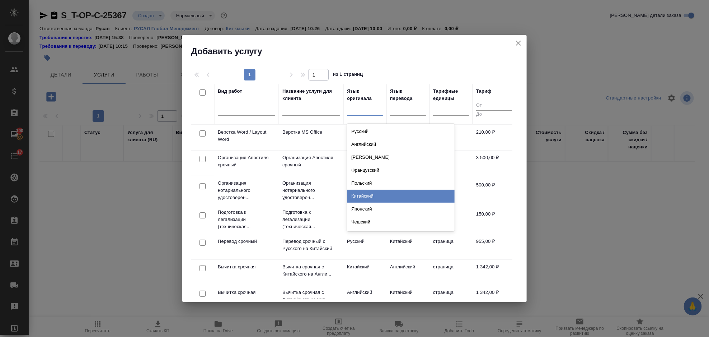
click at [385, 194] on div "Китайский" at bounding box center [401, 196] width 108 height 13
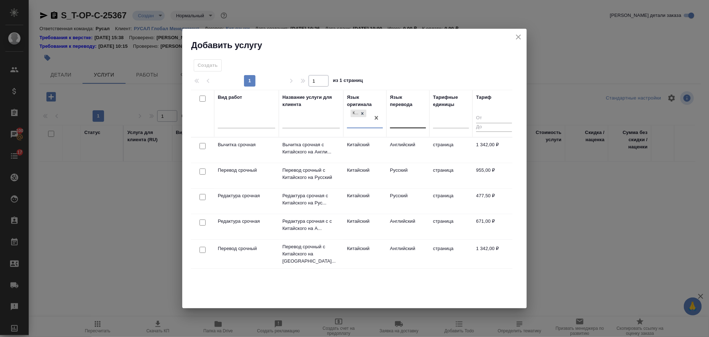
click at [406, 123] on div at bounding box center [408, 121] width 36 height 10
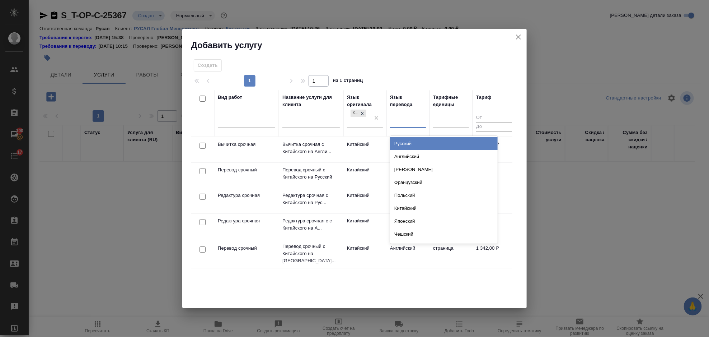
click at [410, 146] on div "Русский" at bounding box center [444, 143] width 108 height 13
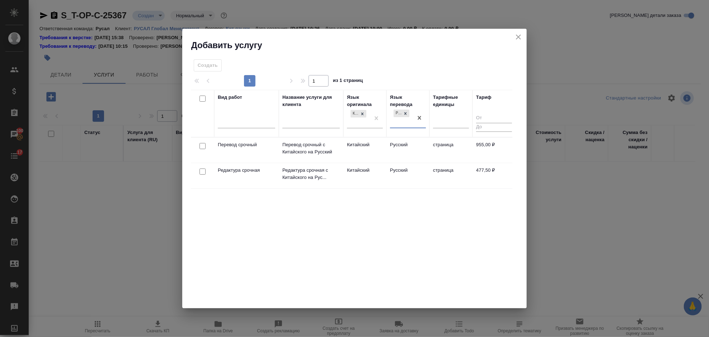
click at [201, 145] on input "checkbox" at bounding box center [203, 146] width 6 height 6
checkbox input "true"
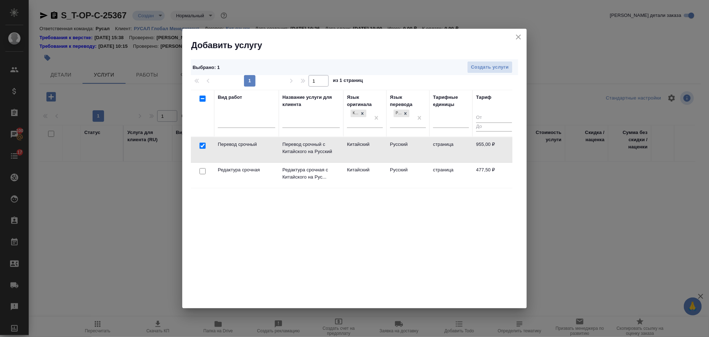
click at [201, 167] on div at bounding box center [203, 171] width 16 height 10
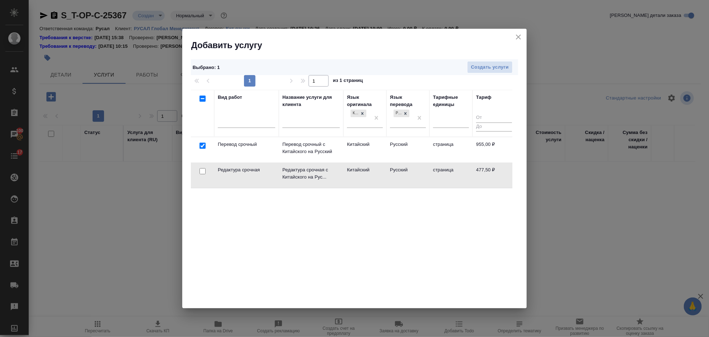
drag, startPoint x: 204, startPoint y: 172, endPoint x: 432, endPoint y: 109, distance: 237.0
click at [206, 172] on div at bounding box center [203, 171] width 16 height 10
click at [200, 169] on input "checkbox" at bounding box center [203, 171] width 6 height 6
checkbox input "true"
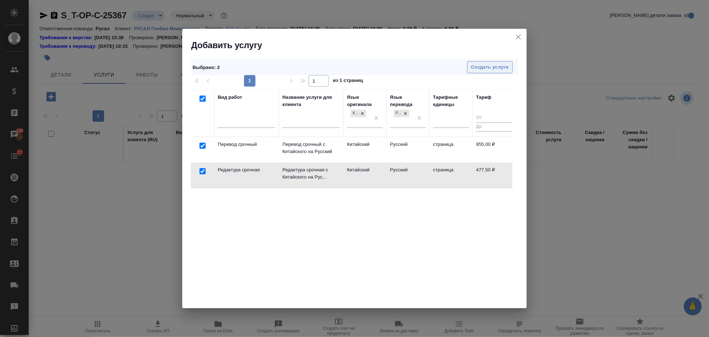
click at [481, 70] on span "Создать услуги" at bounding box center [490, 67] width 38 height 8
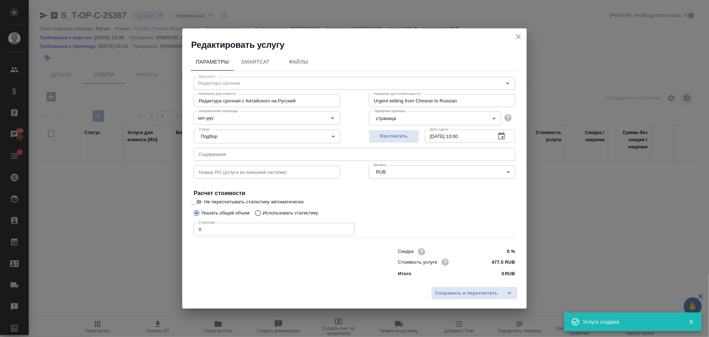
click at [297, 151] on input "text" at bounding box center [355, 154] width 322 height 13
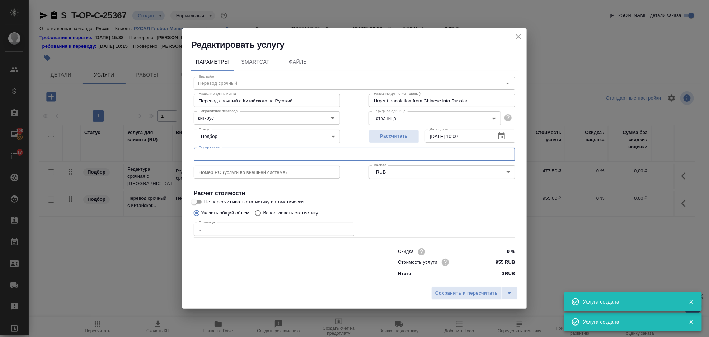
type input "Перевод срочный"
type input "Перевод срочный с Китайского на Русский"
type input "Urgent translation from Chinese into Russian"
type input "955 RUB"
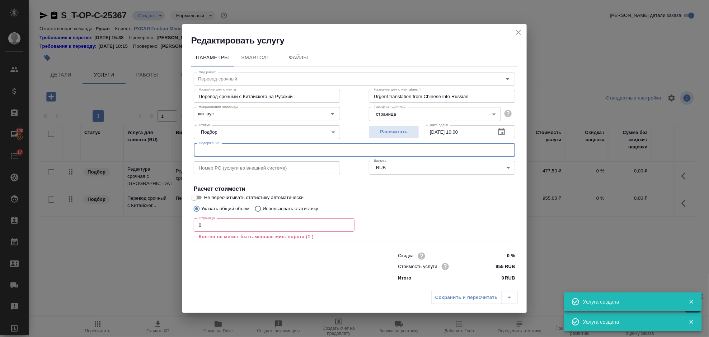
paste input "Инф-я о бен-х"
type input "Инф-я о бен-х"
click at [232, 227] on input "0" at bounding box center [274, 224] width 161 height 13
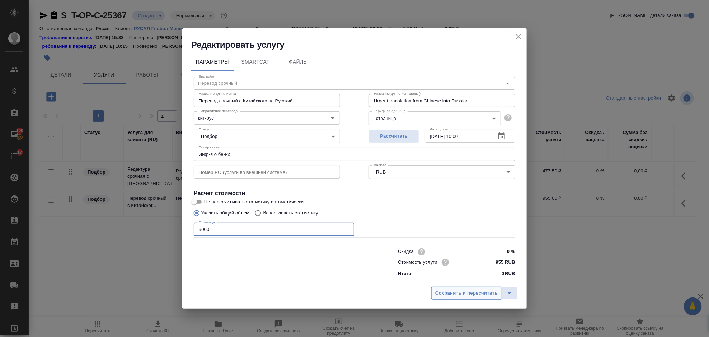
type input "9000"
click at [454, 294] on span "Сохранить и пересчитать" at bounding box center [466, 293] width 62 height 8
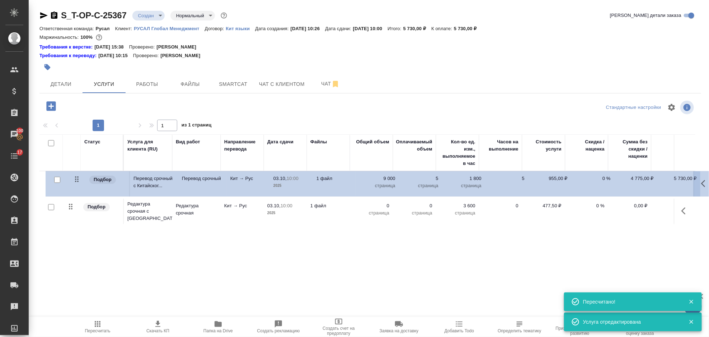
drag, startPoint x: 75, startPoint y: 212, endPoint x: 80, endPoint y: 178, distance: 33.8
click at [81, 179] on table "Статус Услуга для клиента (RU) Вид работ Направление перевода Дата сдачи Файлы …" at bounding box center [377, 180] width 677 height 92
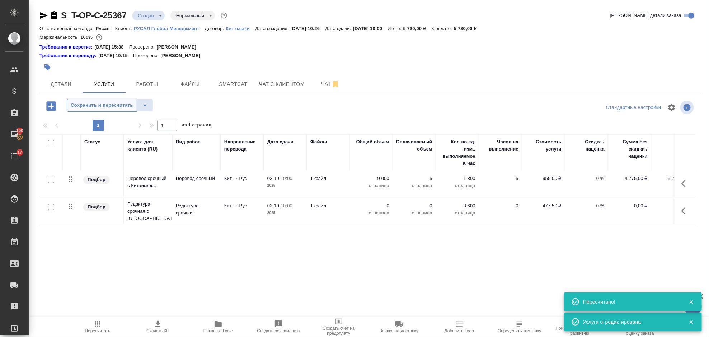
click at [88, 108] on span "Сохранить и пересчитать" at bounding box center [102, 105] width 62 height 8
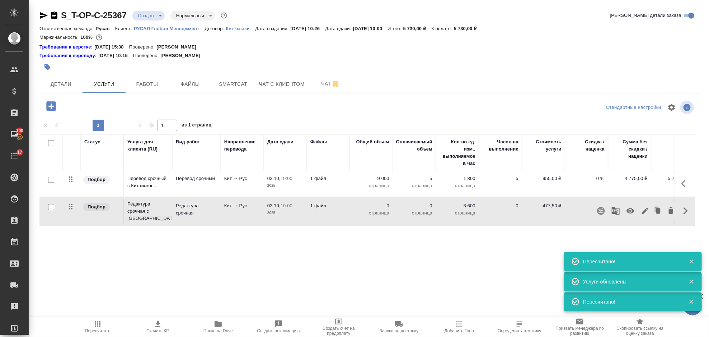
click at [645, 209] on icon "button" at bounding box center [645, 210] width 9 height 9
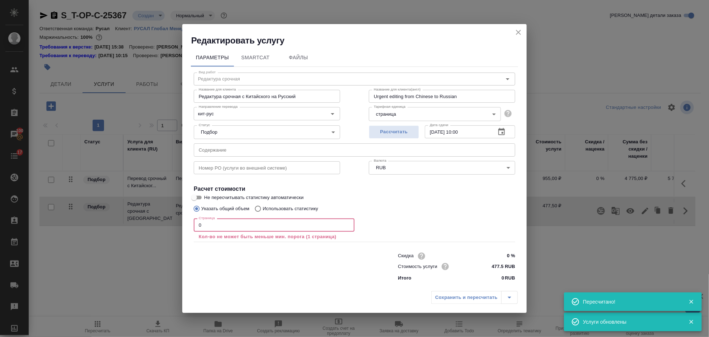
click at [213, 225] on input "0" at bounding box center [274, 224] width 161 height 13
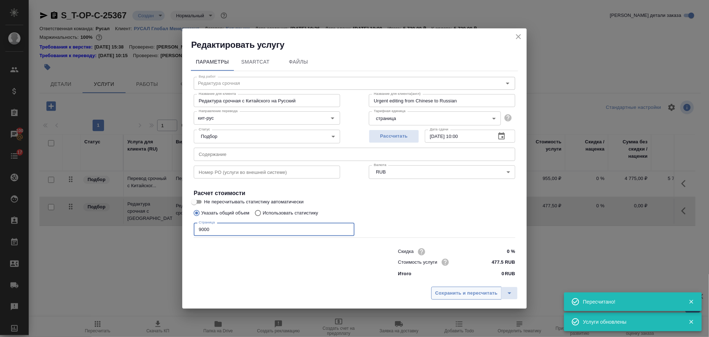
type input "9000"
click at [481, 297] on span "Сохранить и пересчитать" at bounding box center [466, 293] width 62 height 8
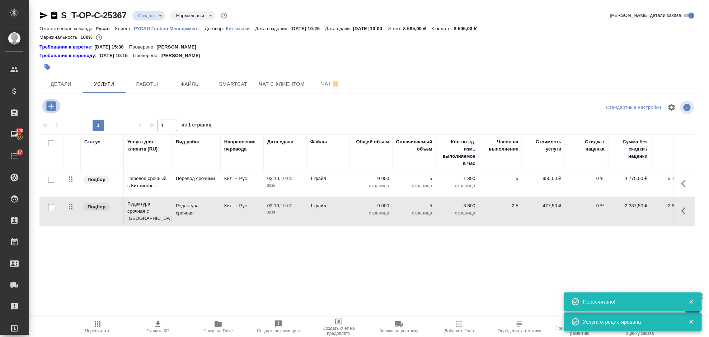
click at [52, 106] on icon "button" at bounding box center [51, 106] width 13 height 13
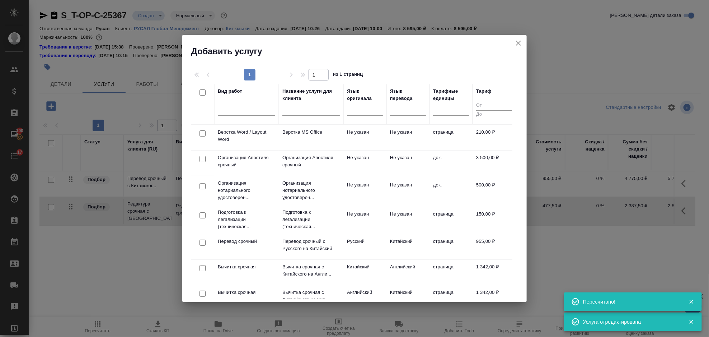
click at [203, 132] on input "checkbox" at bounding box center [203, 133] width 6 height 6
checkbox input "true"
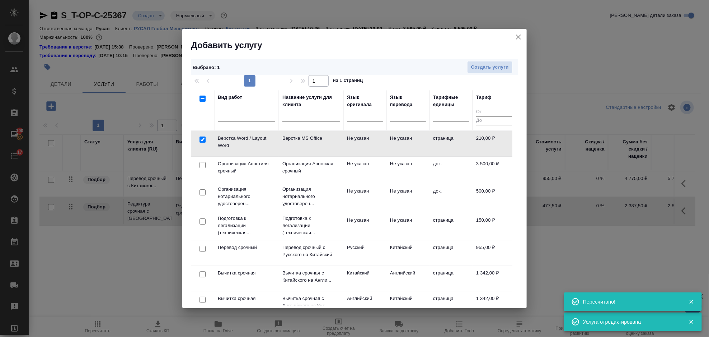
click at [486, 51] on div "Выбрано : 1 Создать услуги 1 1 из 1 страниц Вид работ Название услуги для клиен…" at bounding box center [354, 179] width 345 height 257
click at [489, 65] on span "Создать услуги" at bounding box center [490, 67] width 38 height 8
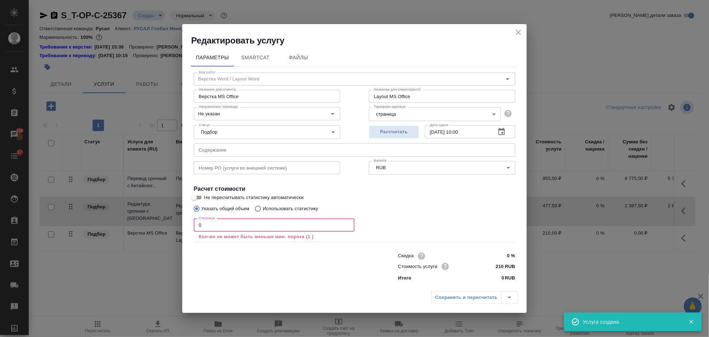
click at [220, 220] on input "0" at bounding box center [274, 224] width 161 height 13
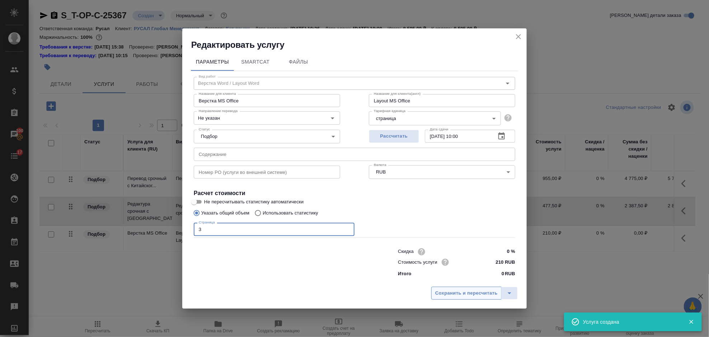
type input "3"
click at [447, 299] on button "Сохранить и пересчитать" at bounding box center [466, 292] width 70 height 13
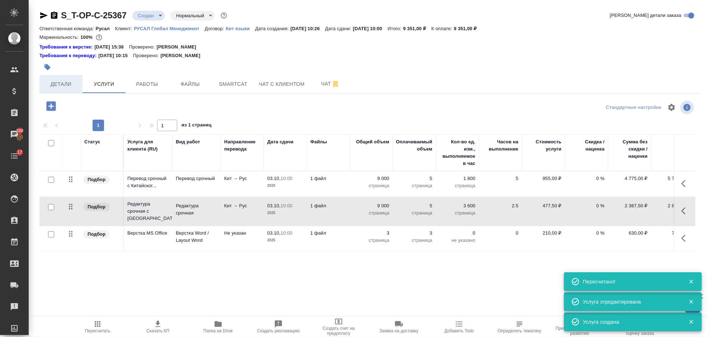
click at [62, 80] on span "Детали" at bounding box center [61, 84] width 34 height 9
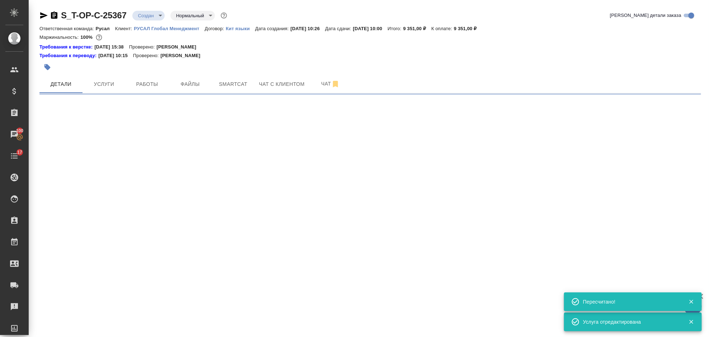
select select "RU"
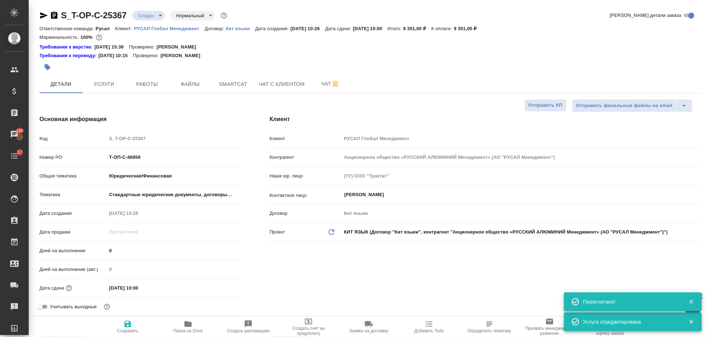
type textarea "x"
click at [55, 14] on icon "button" at bounding box center [54, 15] width 9 height 9
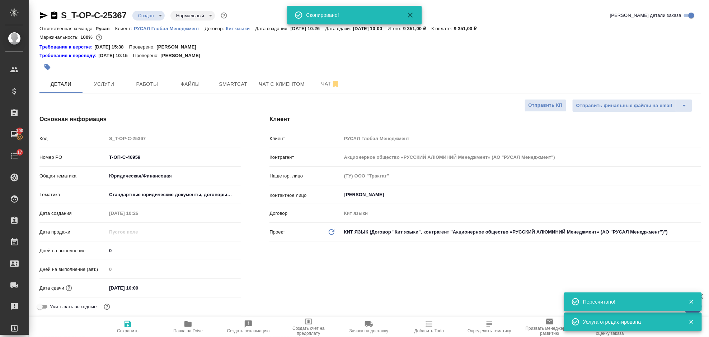
type textarea "x"
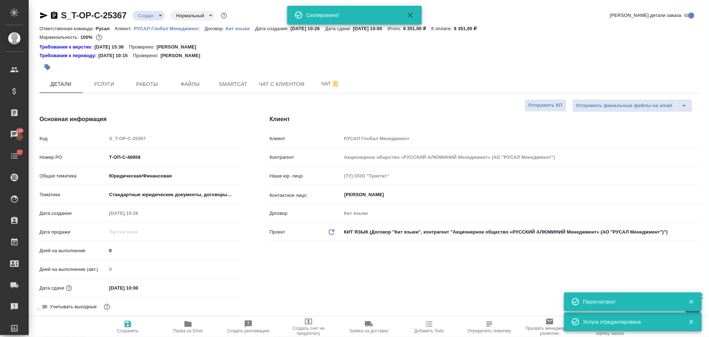
type textarea "x"
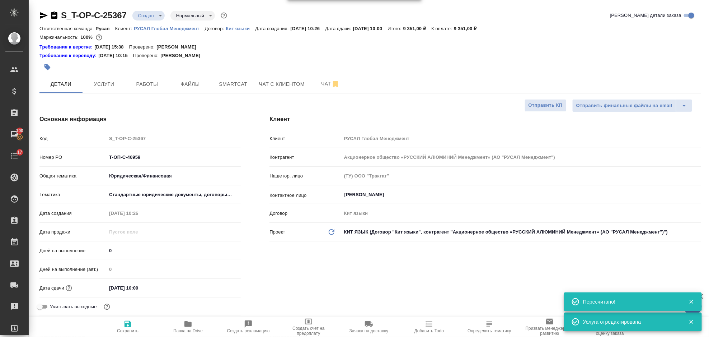
drag, startPoint x: 44, startPoint y: 13, endPoint x: 42, endPoint y: 6, distance: 7.9
click at [44, 13] on icon "button" at bounding box center [43, 15] width 9 height 9
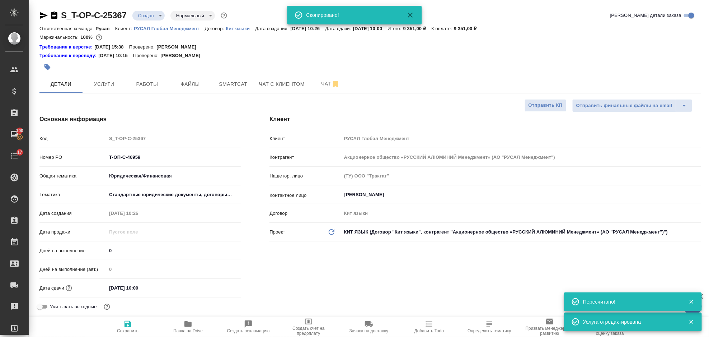
type textarea "x"
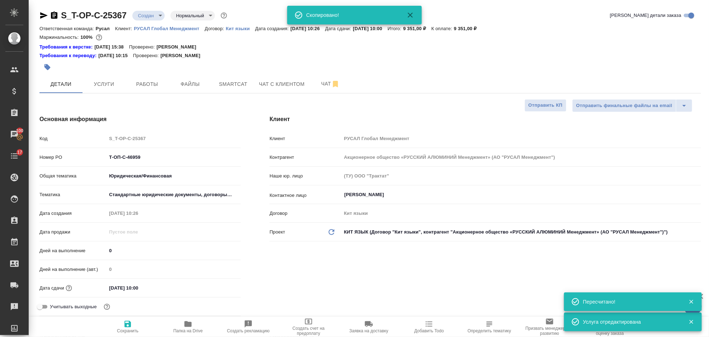
type textarea "x"
drag, startPoint x: 171, startPoint y: 158, endPoint x: 103, endPoint y: 156, distance: 67.9
click at [103, 156] on div "Номер PO Т-ОП-С-46959" at bounding box center [139, 157] width 201 height 13
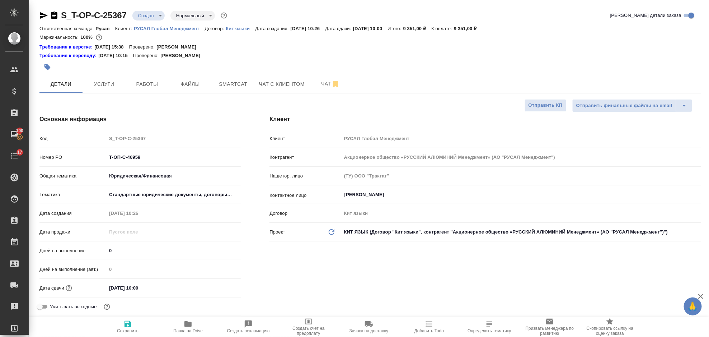
type textarea "x"
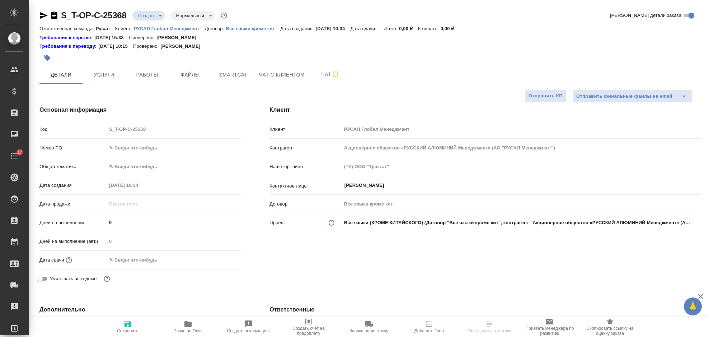
select select "RU"
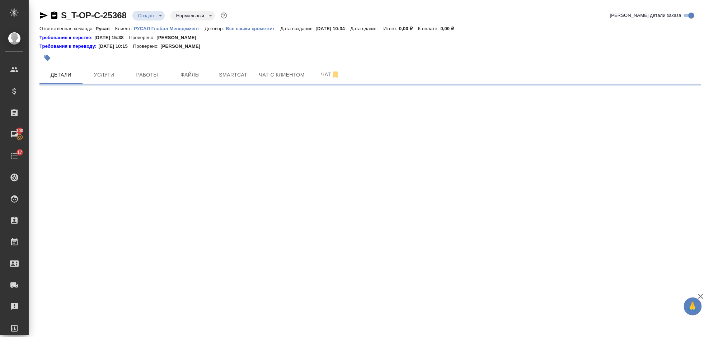
select select "RU"
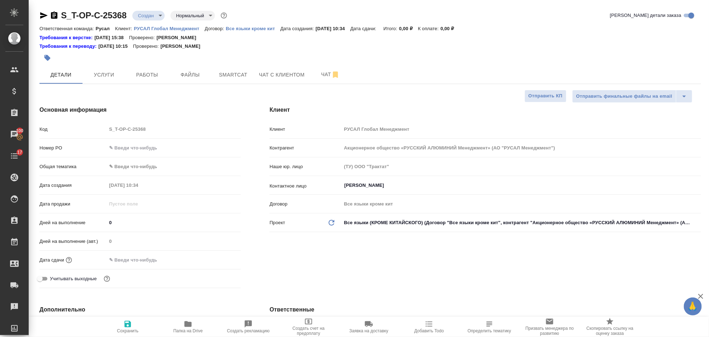
type textarea "x"
click at [149, 154] on div "Номер PO" at bounding box center [139, 150] width 201 height 19
click at [149, 150] on input "text" at bounding box center [174, 148] width 134 height 10
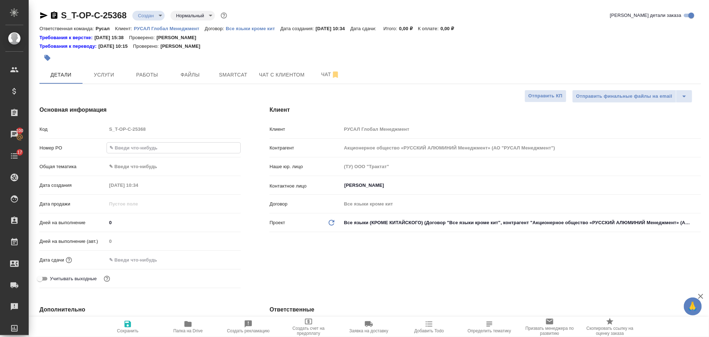
paste input "Т-ОП-С-46960"
type input "Т-ОП-С-46960"
type textarea "x"
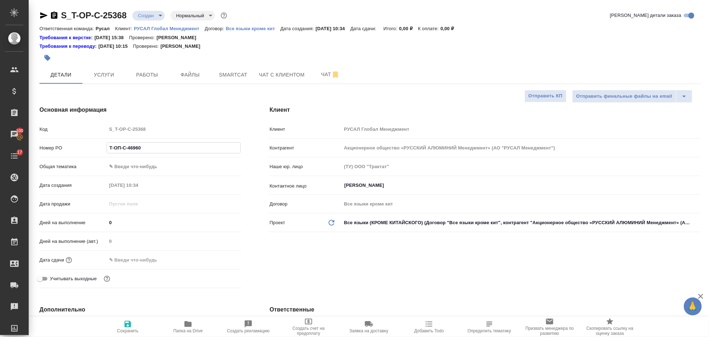
type input "Т-ОП-С-46960"
click at [149, 163] on body "🙏 .cls-1 fill:#fff; AWATERA [PERSON_NAME] Спецификации Заказы 100 Чаты 17 Todo …" at bounding box center [354, 168] width 709 height 337
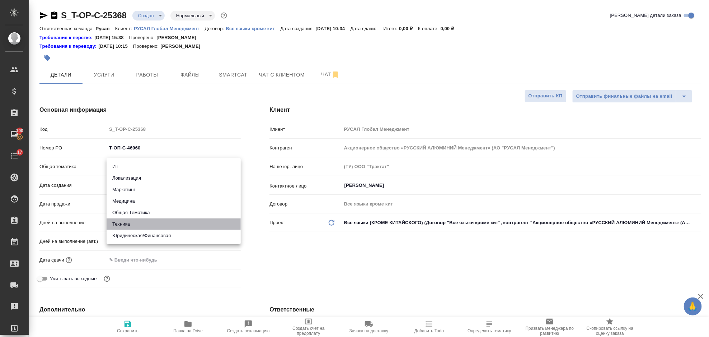
click at [158, 219] on li "Техника" at bounding box center [174, 223] width 134 height 11
type input "tech"
type textarea "x"
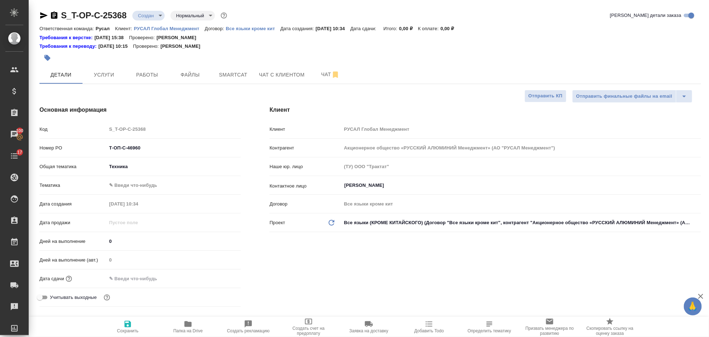
click at [164, 186] on body "🙏 .cls-1 fill:#fff; AWATERA [PERSON_NAME] Спецификации Заказы 100 Чаты 17 Todo …" at bounding box center [354, 168] width 709 height 337
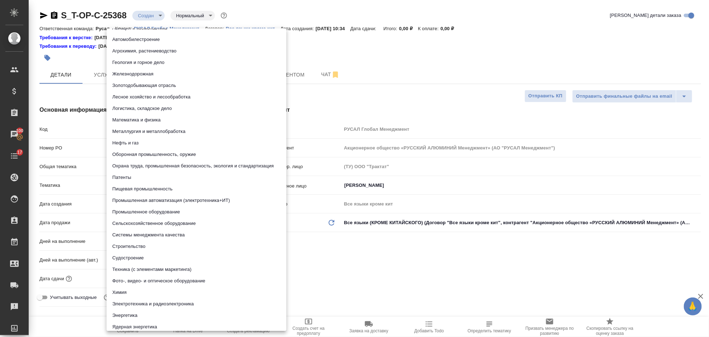
scroll to position [13, 0]
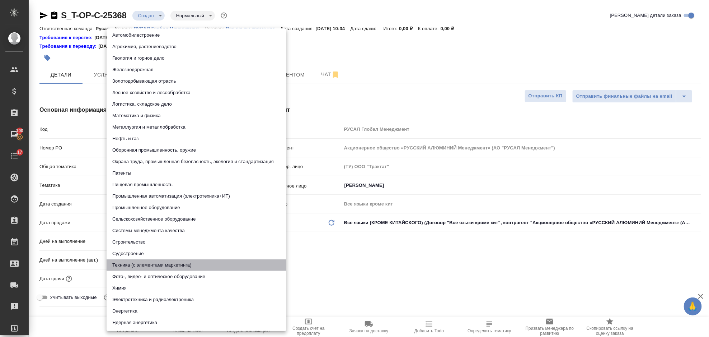
click at [161, 266] on li "Техника (с элементами маркетинга)" at bounding box center [197, 264] width 180 height 11
type textarea "x"
type input "60014f8f4811385ea454c731"
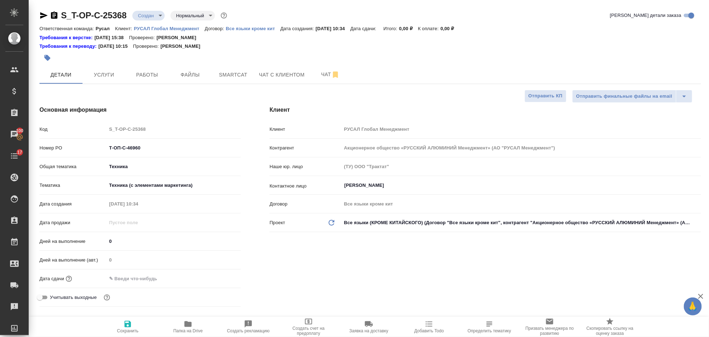
click at [136, 281] on input "text" at bounding box center [138, 278] width 63 height 10
click at [219, 276] on icon "button" at bounding box center [220, 277] width 6 height 7
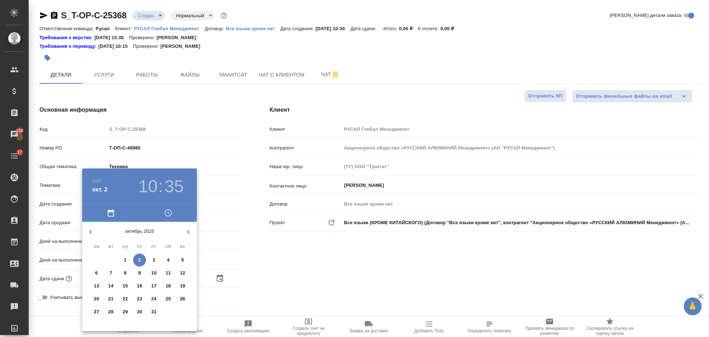
click at [266, 271] on div at bounding box center [354, 168] width 709 height 337
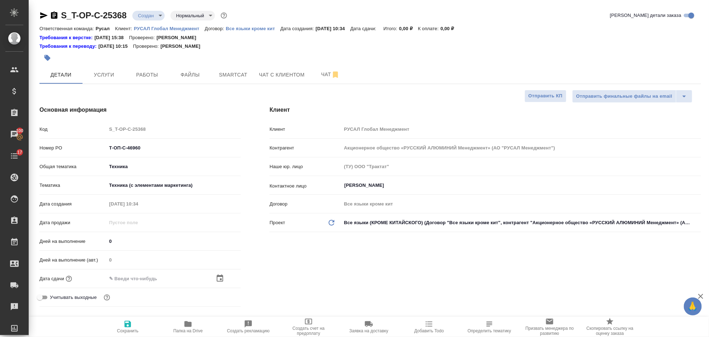
click at [220, 274] on icon "button" at bounding box center [220, 278] width 9 height 9
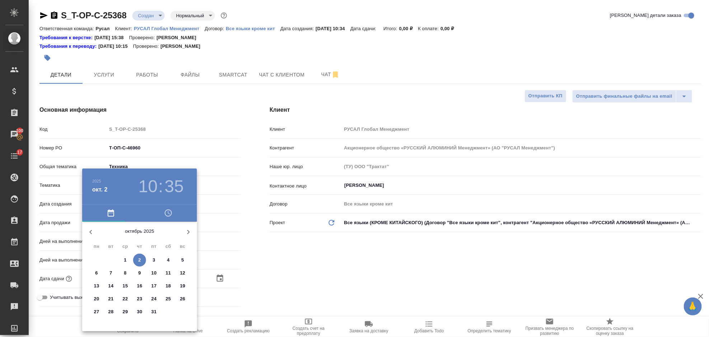
click at [110, 271] on p "7" at bounding box center [110, 272] width 3 height 7
type input "[DATE] 10:35"
type textarea "x"
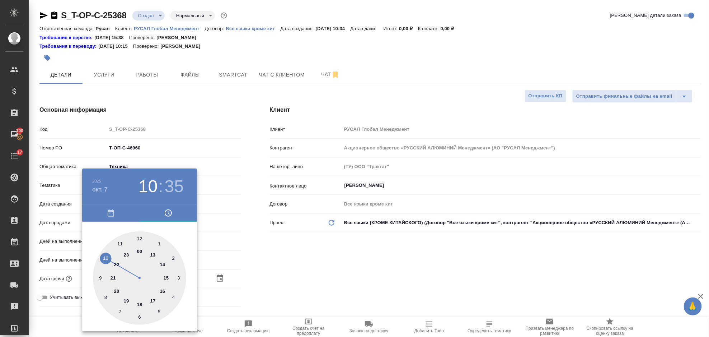
click at [120, 242] on div at bounding box center [139, 277] width 93 height 93
type input "[DATE] 11:35"
type textarea "x"
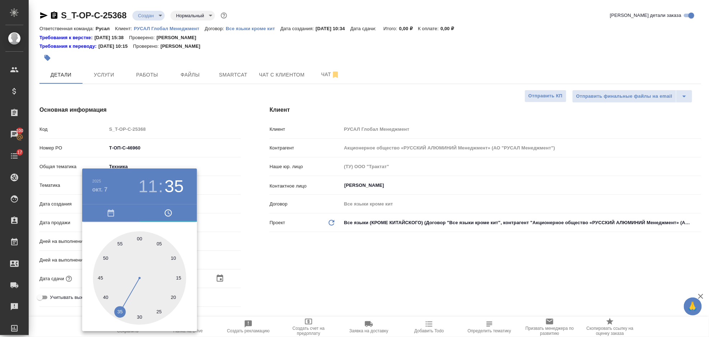
click at [143, 236] on div at bounding box center [139, 277] width 93 height 93
type input "[DATE] 11:01"
type textarea "x"
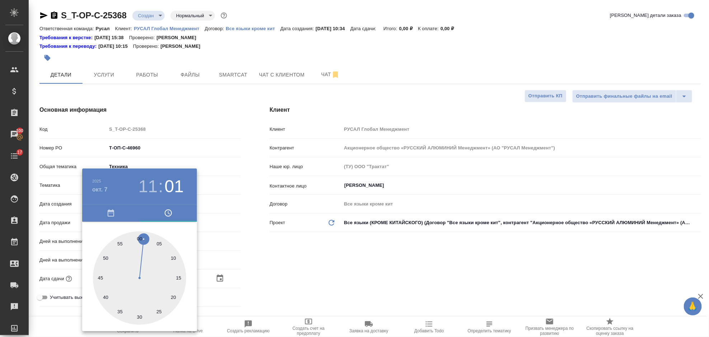
click at [138, 237] on div at bounding box center [139, 277] width 93 height 93
type input "[DATE] 11:00"
type textarea "x"
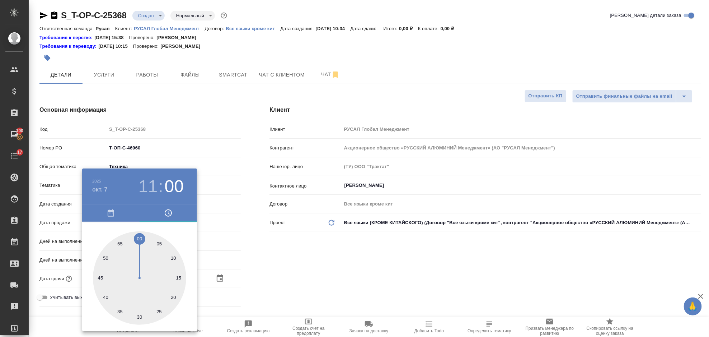
drag, startPoint x: 303, startPoint y: 263, endPoint x: 259, endPoint y: 284, distance: 48.5
click at [303, 263] on div at bounding box center [354, 168] width 709 height 337
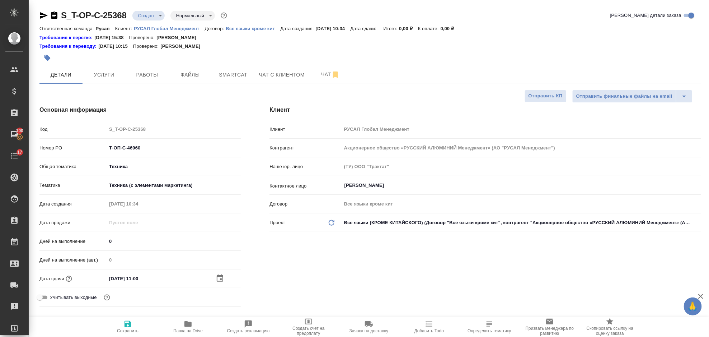
click at [126, 318] on button "Сохранить" at bounding box center [128, 327] width 60 height 20
type textarea "x"
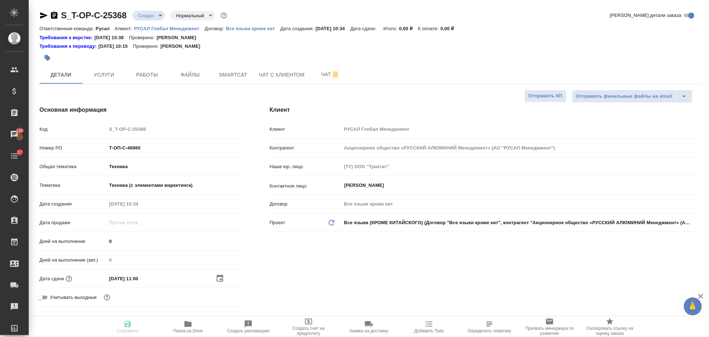
type textarea "x"
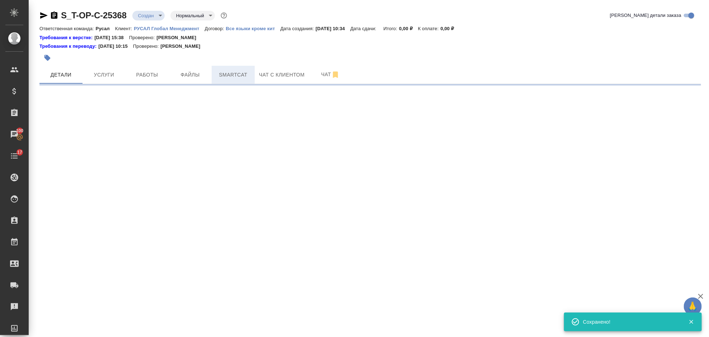
select select "RU"
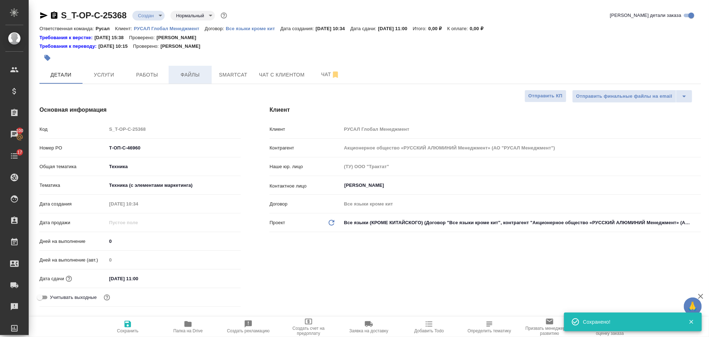
type textarea "x"
click at [192, 79] on span "Файлы" at bounding box center [190, 74] width 34 height 9
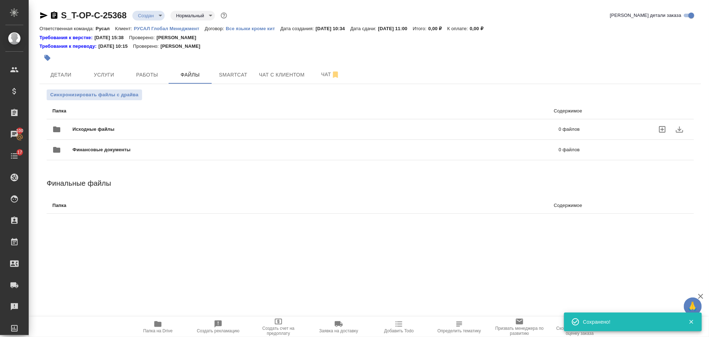
click at [151, 122] on div "Исходные файлы 0 файлов" at bounding box center [316, 129] width 528 height 17
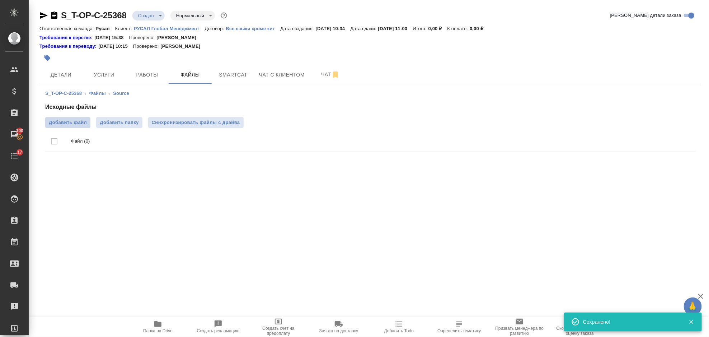
click at [68, 120] on span "Добавить файл" at bounding box center [68, 122] width 38 height 7
click at [0, 0] on input "Добавить файл" at bounding box center [0, 0] width 0 height 0
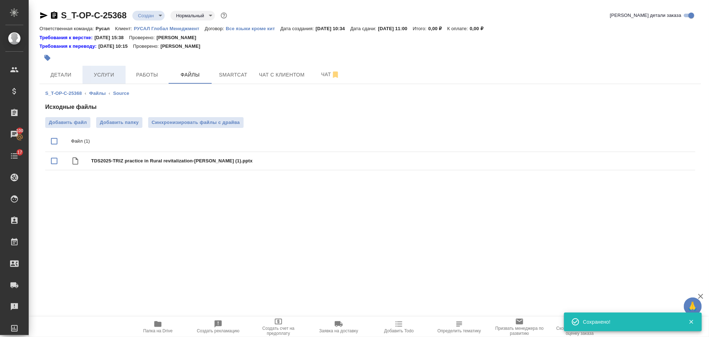
click at [101, 72] on span "Услуги" at bounding box center [104, 74] width 34 height 9
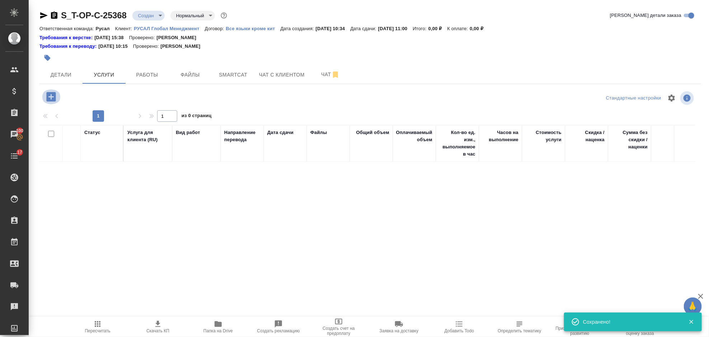
click at [57, 99] on icon "button" at bounding box center [51, 96] width 13 height 13
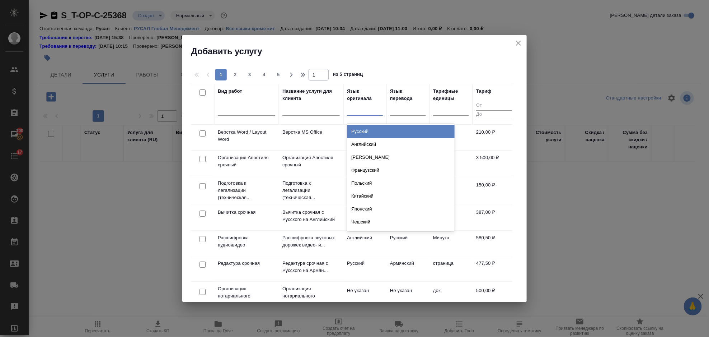
click at [368, 111] on div at bounding box center [365, 108] width 36 height 10
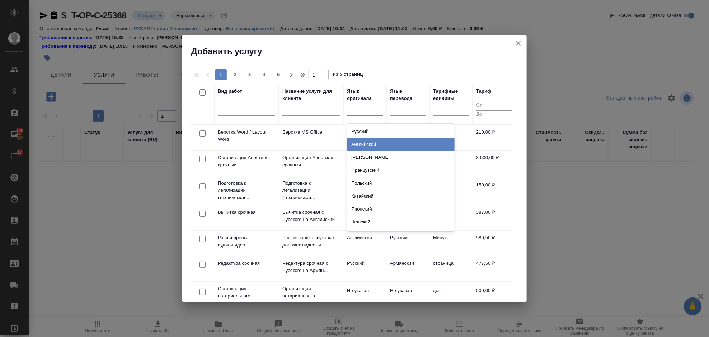
click at [386, 146] on div "Английский" at bounding box center [401, 144] width 108 height 13
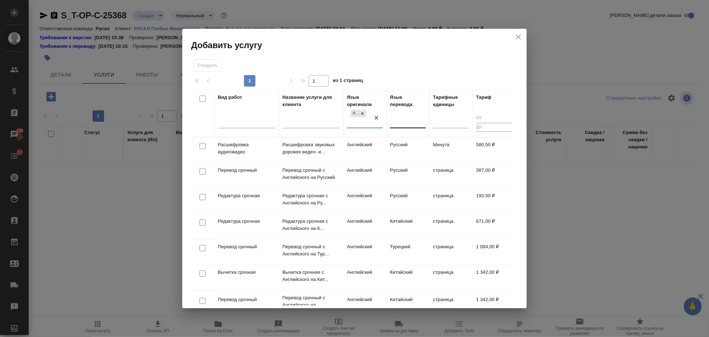
click at [399, 118] on div at bounding box center [408, 121] width 36 height 10
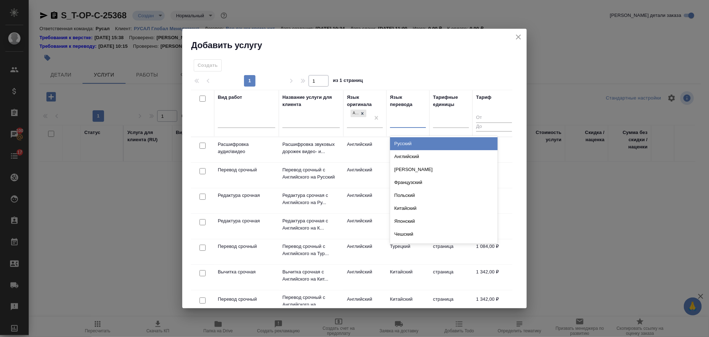
click at [406, 143] on div "Русский" at bounding box center [444, 143] width 108 height 13
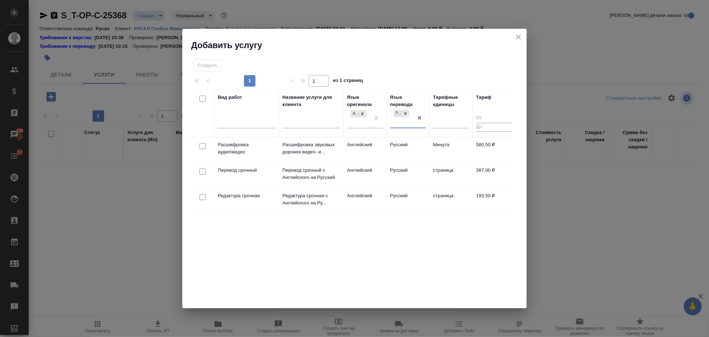
click at [202, 171] on input "checkbox" at bounding box center [203, 171] width 6 height 6
checkbox input "true"
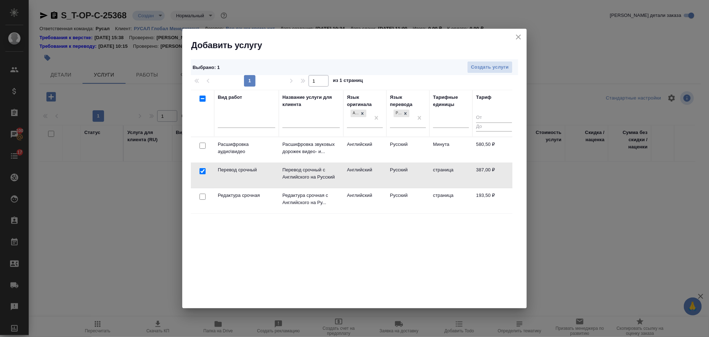
click at [202, 191] on td at bounding box center [202, 200] width 23 height 25
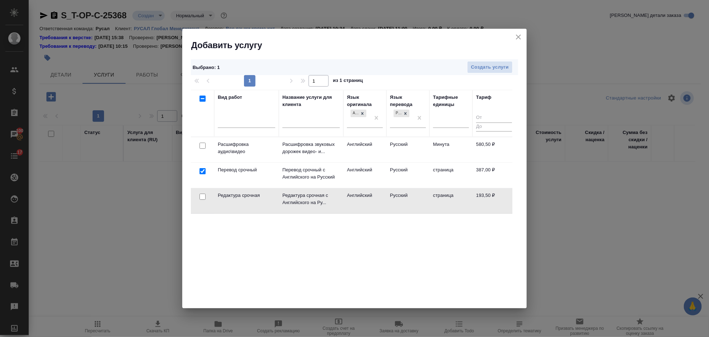
click at [200, 198] on input "checkbox" at bounding box center [203, 196] width 6 height 6
checkbox input "true"
click at [489, 71] on span "Создать услуги" at bounding box center [490, 67] width 38 height 8
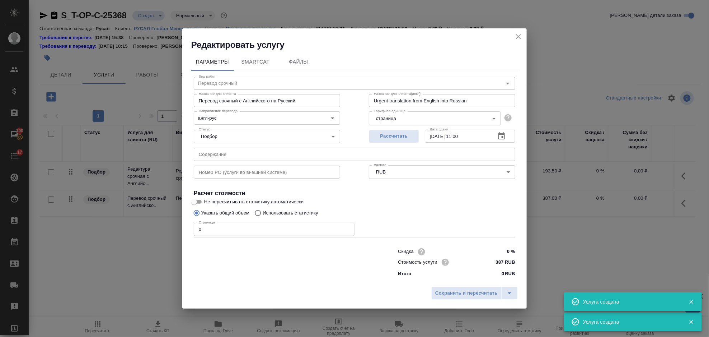
type input "Перевод срочный"
type input "Перевод срочный с Английского на Русский"
type input "Urgent translation from English into Russian"
type input "387 RUB"
click at [247, 229] on input "0" at bounding box center [274, 229] width 161 height 13
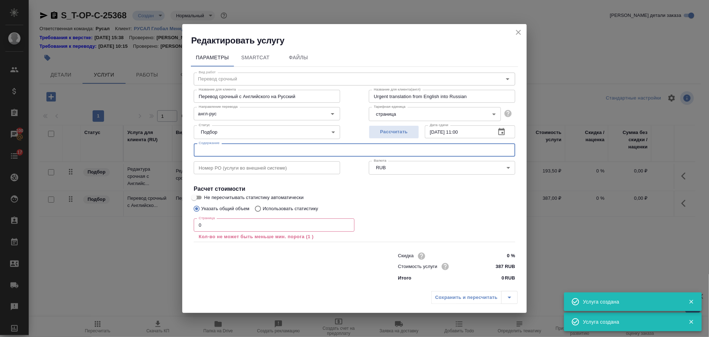
click at [242, 152] on input "text" at bounding box center [355, 149] width 322 height 13
paste input "TDS2025-TRIZ practice in Rural revitalization-[PERSON_NAME] (1)"
type input "TDS2025-TRIZ practice in Rural revitalization-[PERSON_NAME] (1)"
click at [242, 225] on input "0" at bounding box center [274, 224] width 161 height 13
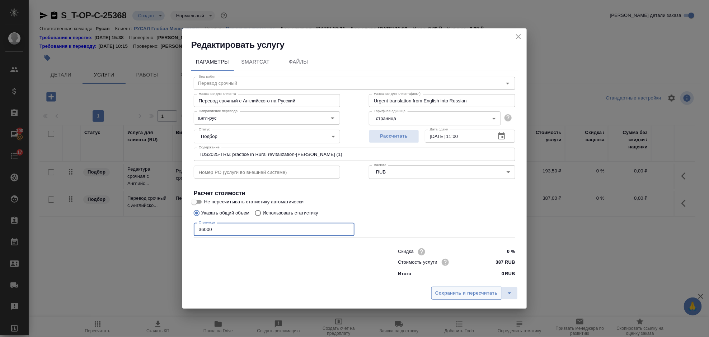
type input "36000"
click at [445, 292] on span "Сохранить и пересчитать" at bounding box center [466, 293] width 62 height 8
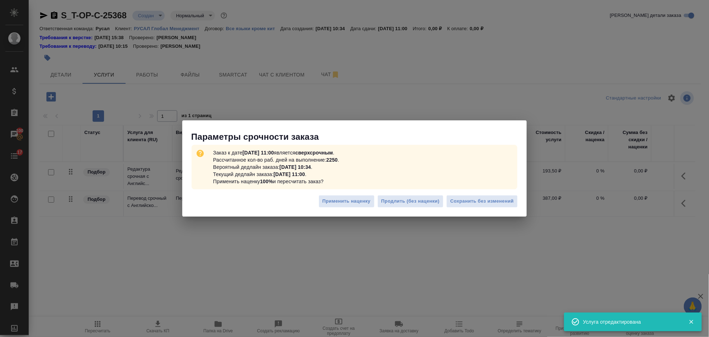
click at [488, 214] on div "Применить наценку Продлить (без наценки) Сохранить без изменений" at bounding box center [354, 203] width 345 height 25
click at [486, 201] on span "Сохранить без изменений" at bounding box center [483, 201] width 64 height 8
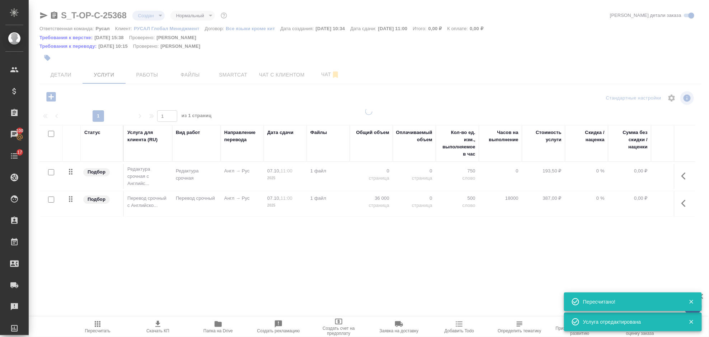
type input "urgent"
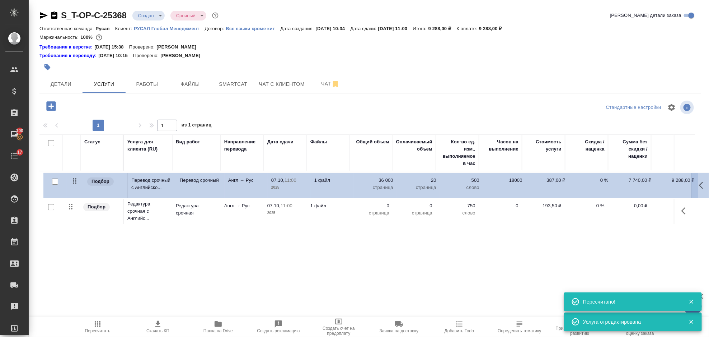
drag, startPoint x: 73, startPoint y: 208, endPoint x: 77, endPoint y: 178, distance: 30.1
click at [77, 178] on table "Статус Услуга для клиента (RU) Вид работ Направление перевода Дата сдачи Файлы …" at bounding box center [377, 180] width 677 height 92
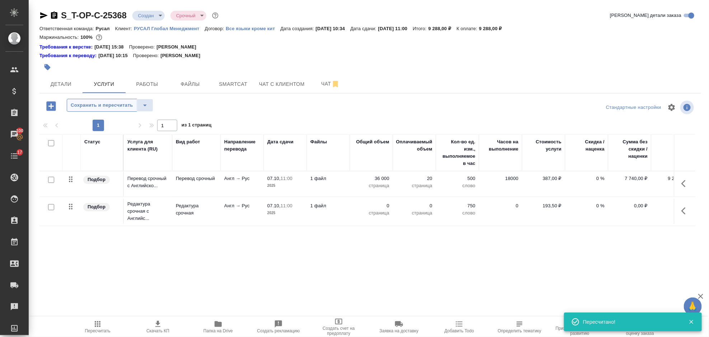
click at [93, 107] on span "Сохранить и пересчитать" at bounding box center [102, 105] width 62 height 8
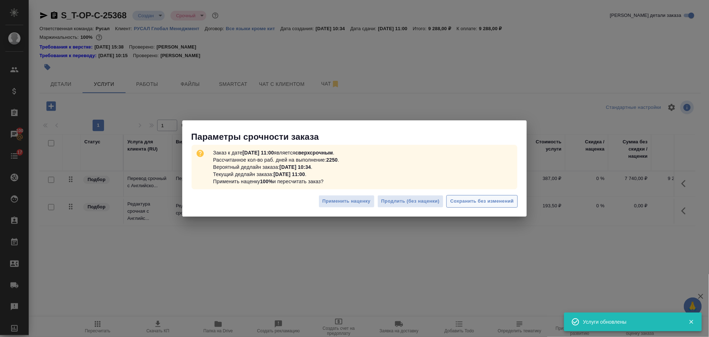
click at [473, 204] on span "Сохранить без изменений" at bounding box center [483, 201] width 64 height 8
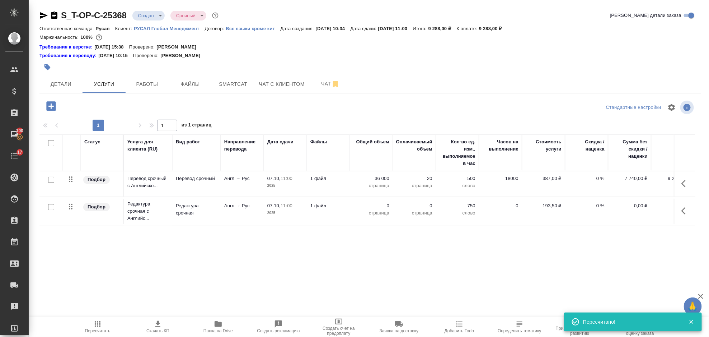
click at [687, 211] on icon "button" at bounding box center [686, 210] width 9 height 9
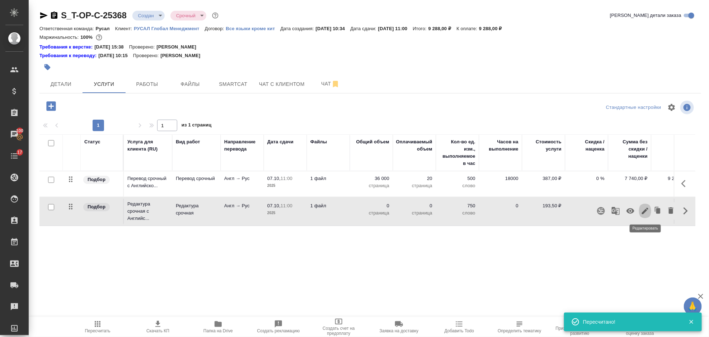
click at [647, 213] on icon "button" at bounding box center [645, 210] width 9 height 9
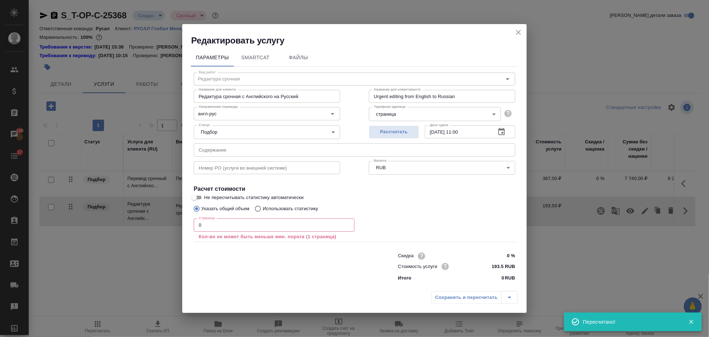
click at [211, 225] on input "0" at bounding box center [274, 224] width 161 height 13
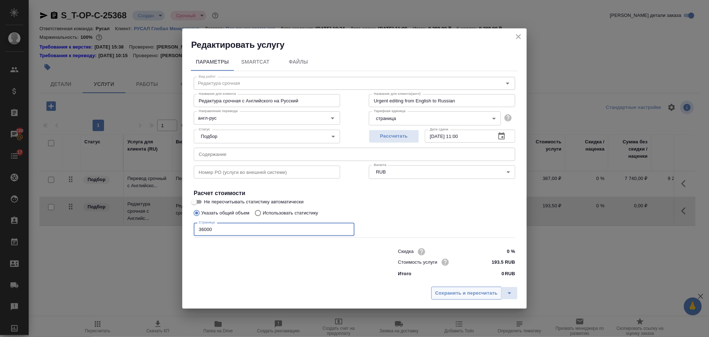
type input "36000"
click at [447, 290] on span "Сохранить и пересчитать" at bounding box center [466, 293] width 62 height 8
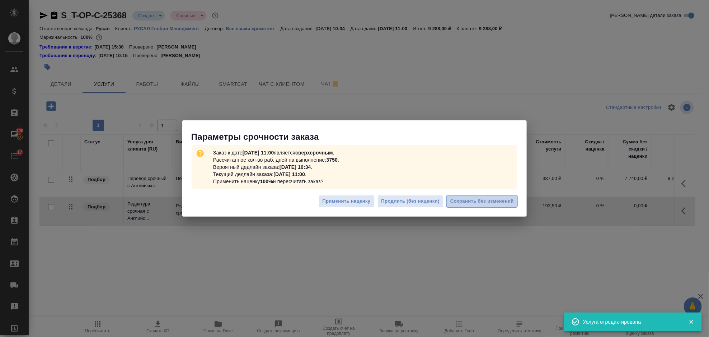
click at [481, 205] on span "Сохранить без изменений" at bounding box center [483, 201] width 64 height 8
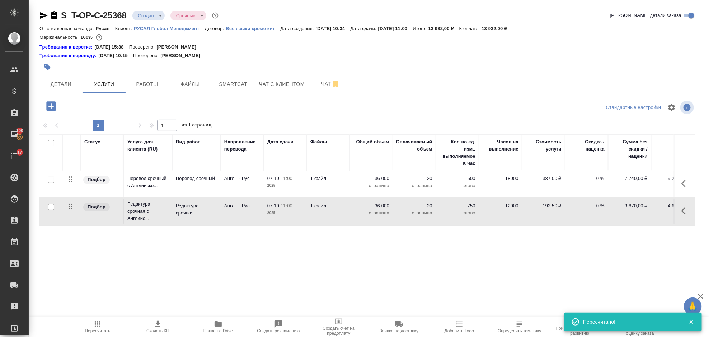
click at [46, 105] on icon "button" at bounding box center [51, 106] width 13 height 13
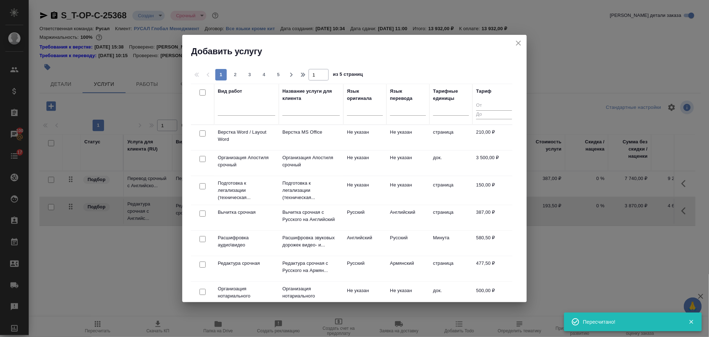
click at [198, 135] on div at bounding box center [203, 134] width 16 height 10
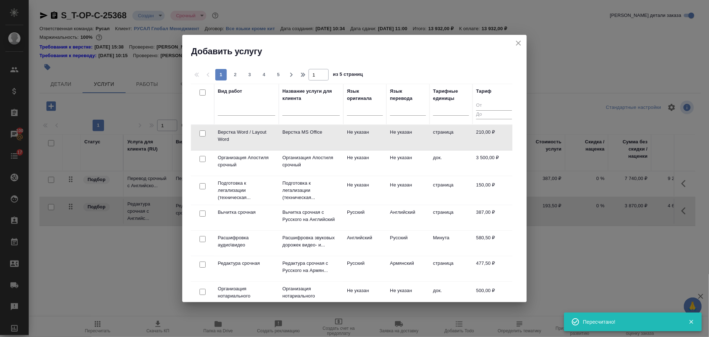
click at [201, 134] on input "checkbox" at bounding box center [203, 133] width 6 height 6
checkbox input "true"
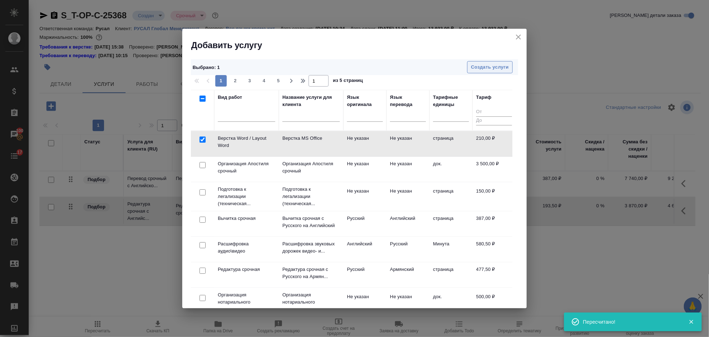
click at [487, 64] on span "Создать услуги" at bounding box center [490, 67] width 38 height 8
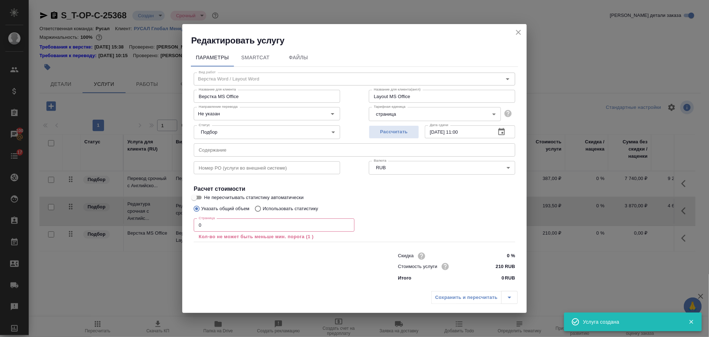
click at [216, 227] on input "0" at bounding box center [274, 224] width 161 height 13
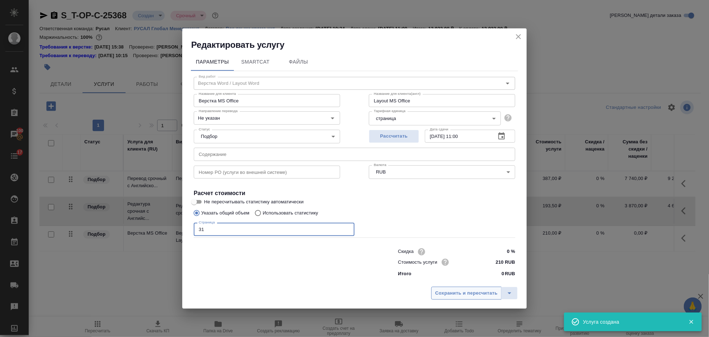
type input "31"
click at [466, 288] on button "Сохранить и пересчитать" at bounding box center [466, 292] width 70 height 13
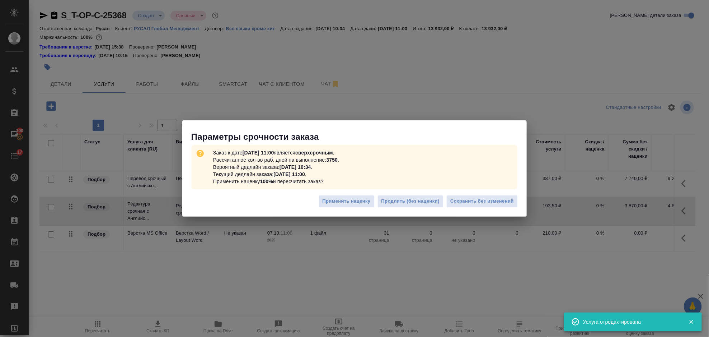
click at [482, 207] on div "Применить наценку Продлить (без наценки) Сохранить без изменений" at bounding box center [354, 203] width 345 height 25
click at [482, 201] on span "Сохранить без изменений" at bounding box center [483, 201] width 64 height 8
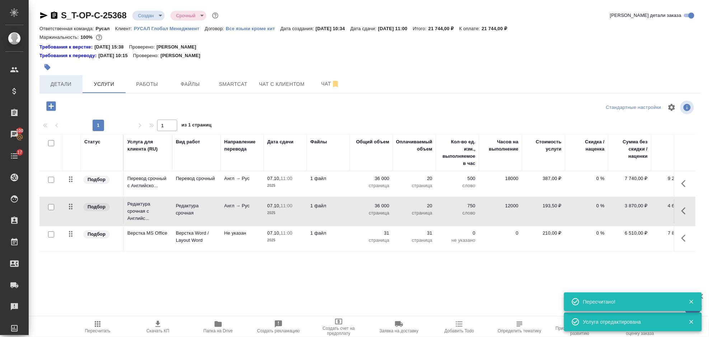
click at [76, 87] on span "Детали" at bounding box center [61, 84] width 34 height 9
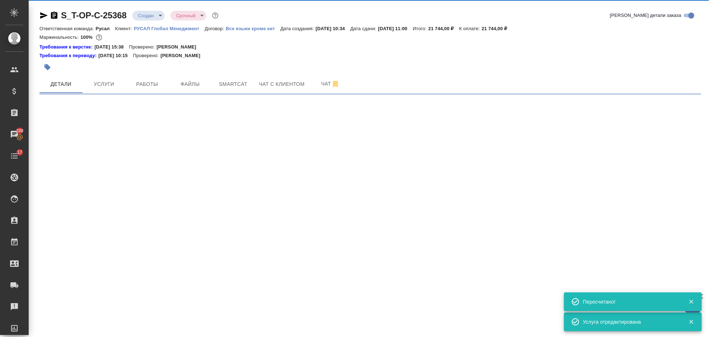
select select "RU"
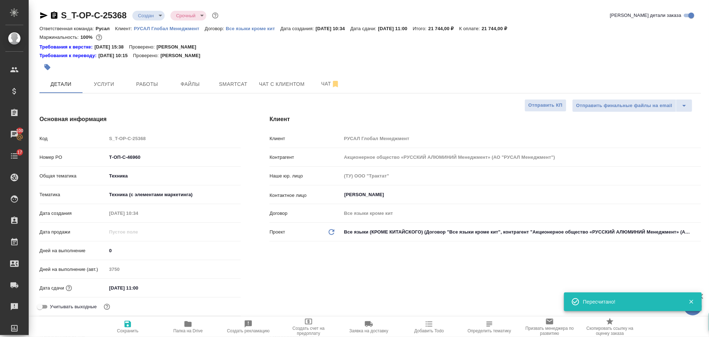
type textarea "x"
click at [52, 16] on icon "button" at bounding box center [54, 14] width 6 height 7
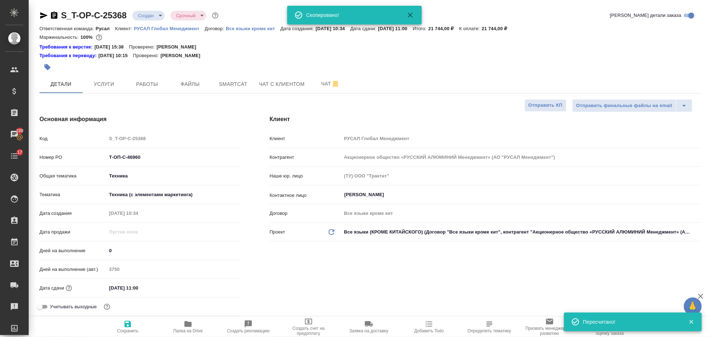
type textarea "x"
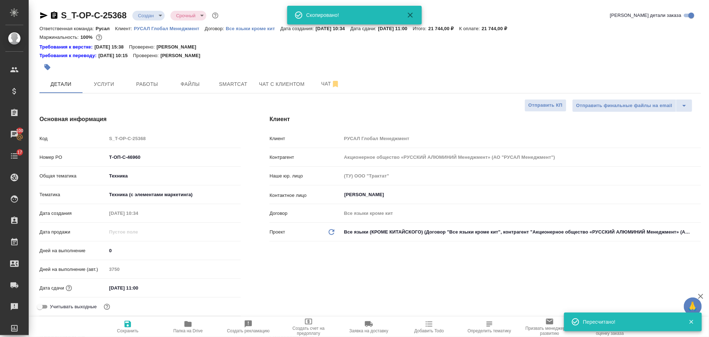
type textarea "x"
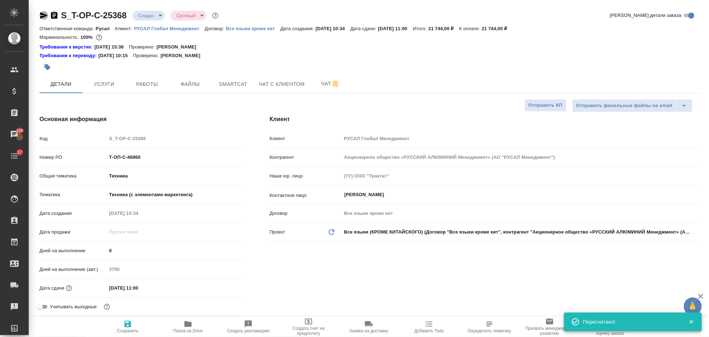
click at [43, 12] on icon "button" at bounding box center [43, 15] width 9 height 9
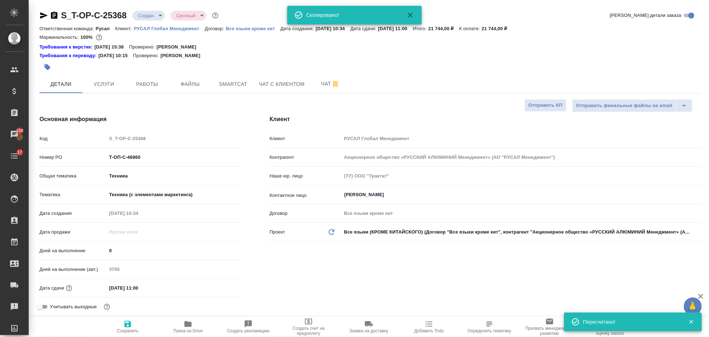
type textarea "x"
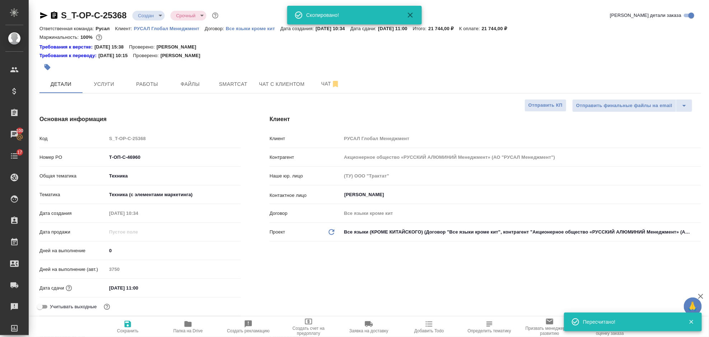
type textarea "x"
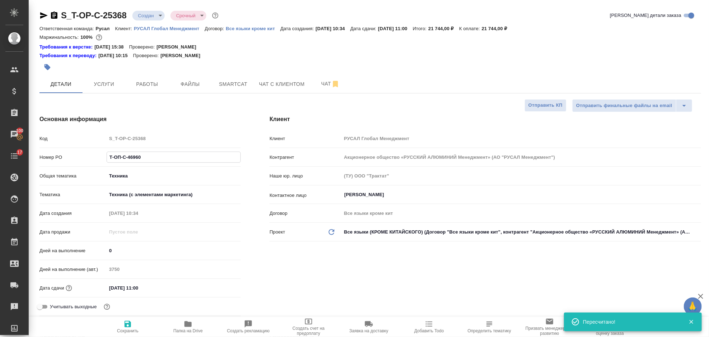
drag, startPoint x: 148, startPoint y: 161, endPoint x: 115, endPoint y: 155, distance: 32.9
click at [105, 159] on div "Номер PO Т-ОП-С-46960" at bounding box center [139, 157] width 201 height 13
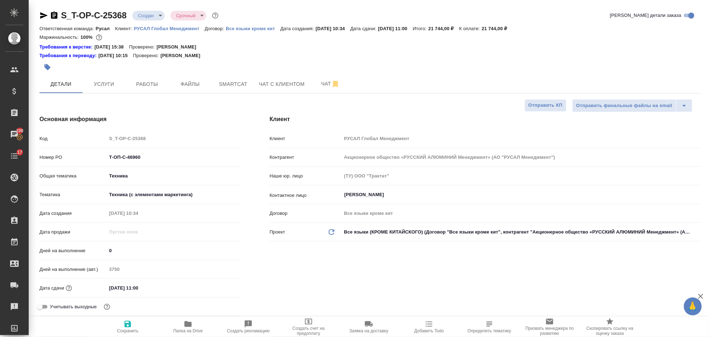
type textarea "x"
